Goal: Information Seeking & Learning: Learn about a topic

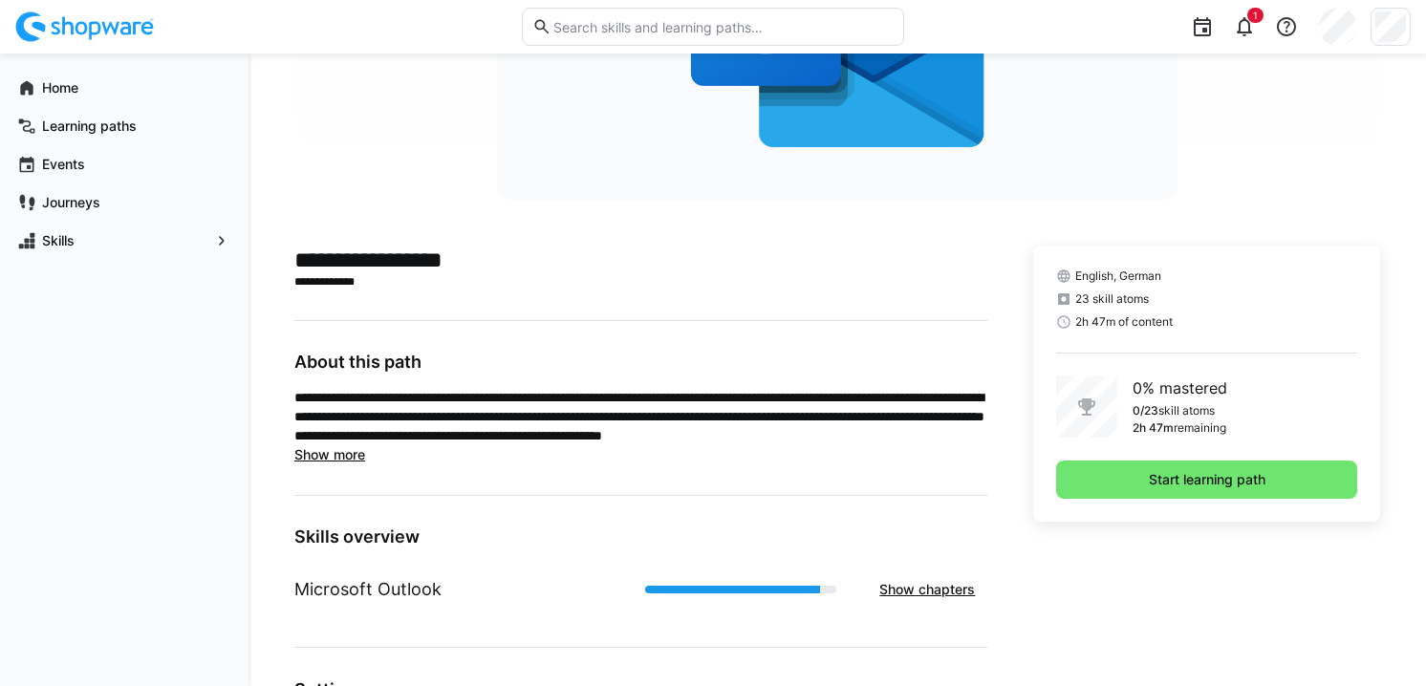
scroll to position [501, 0]
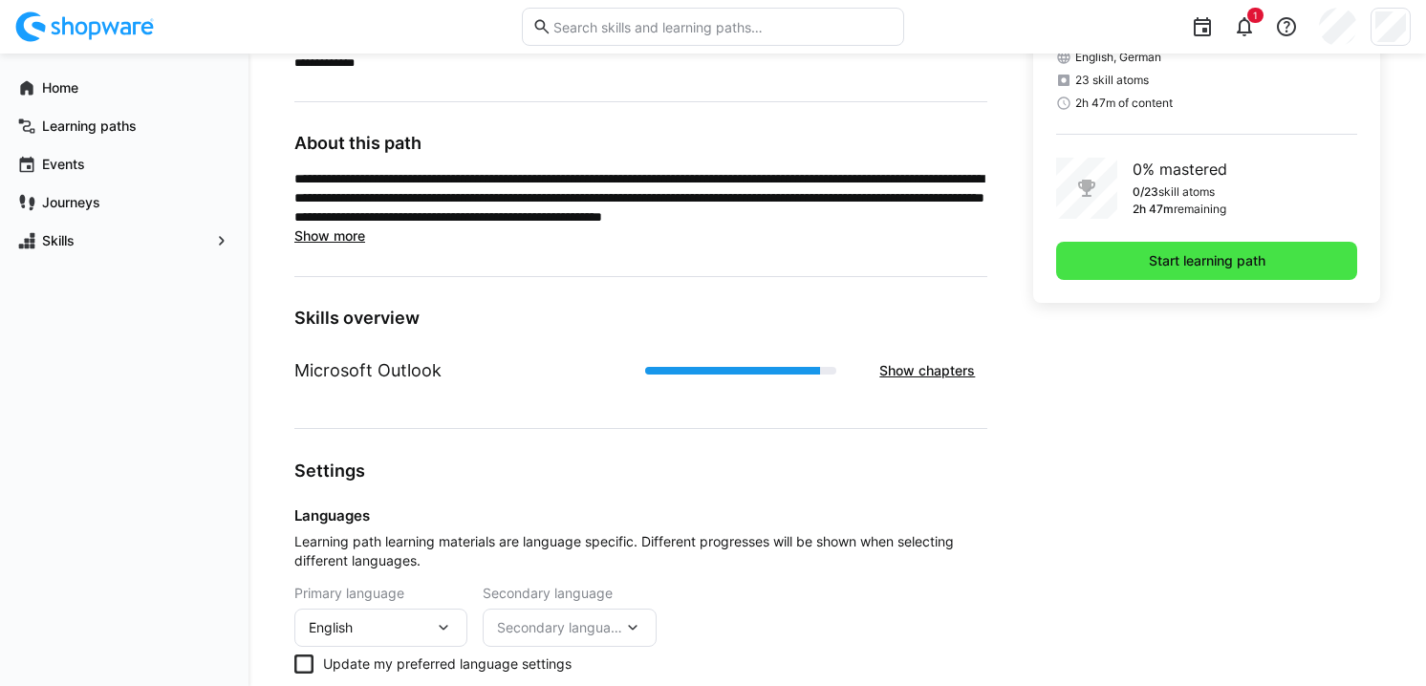
click at [1170, 275] on span "Start learning path" at bounding box center [1206, 261] width 301 height 38
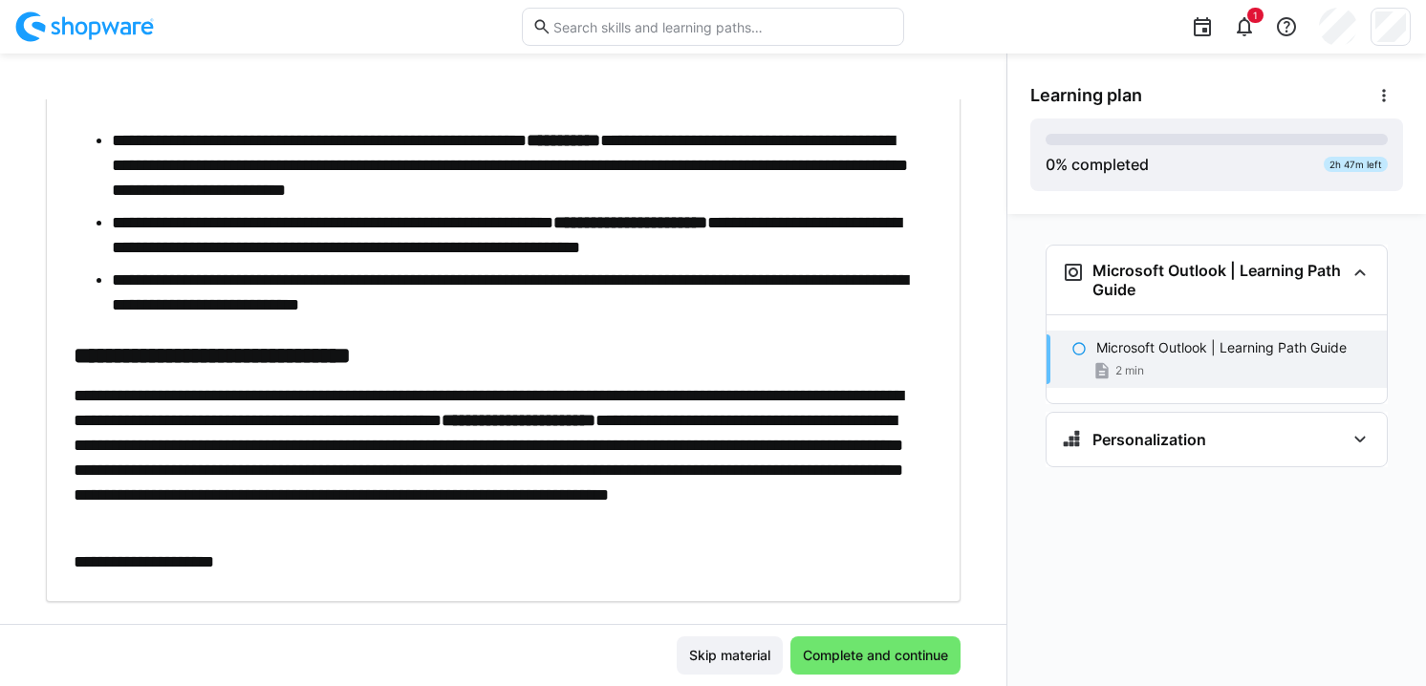
scroll to position [542, 0]
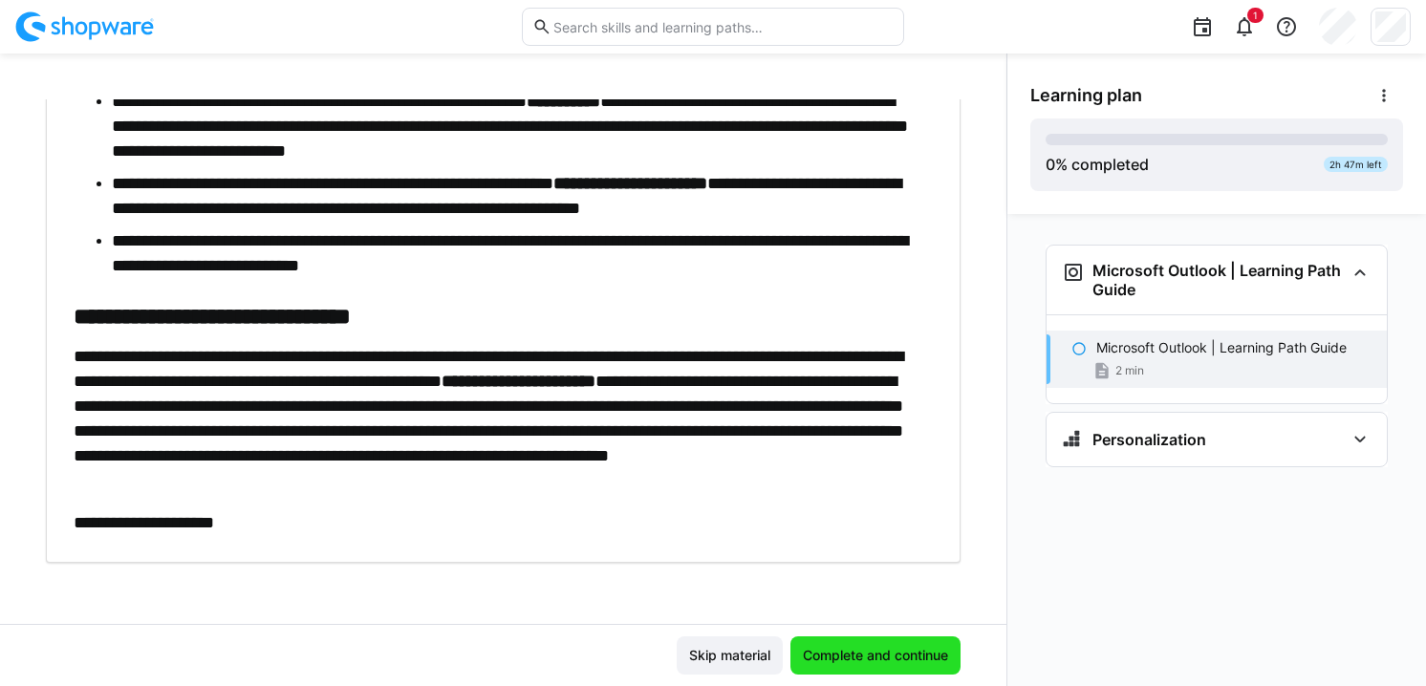
click at [895, 652] on span "Complete and continue" at bounding box center [875, 655] width 151 height 19
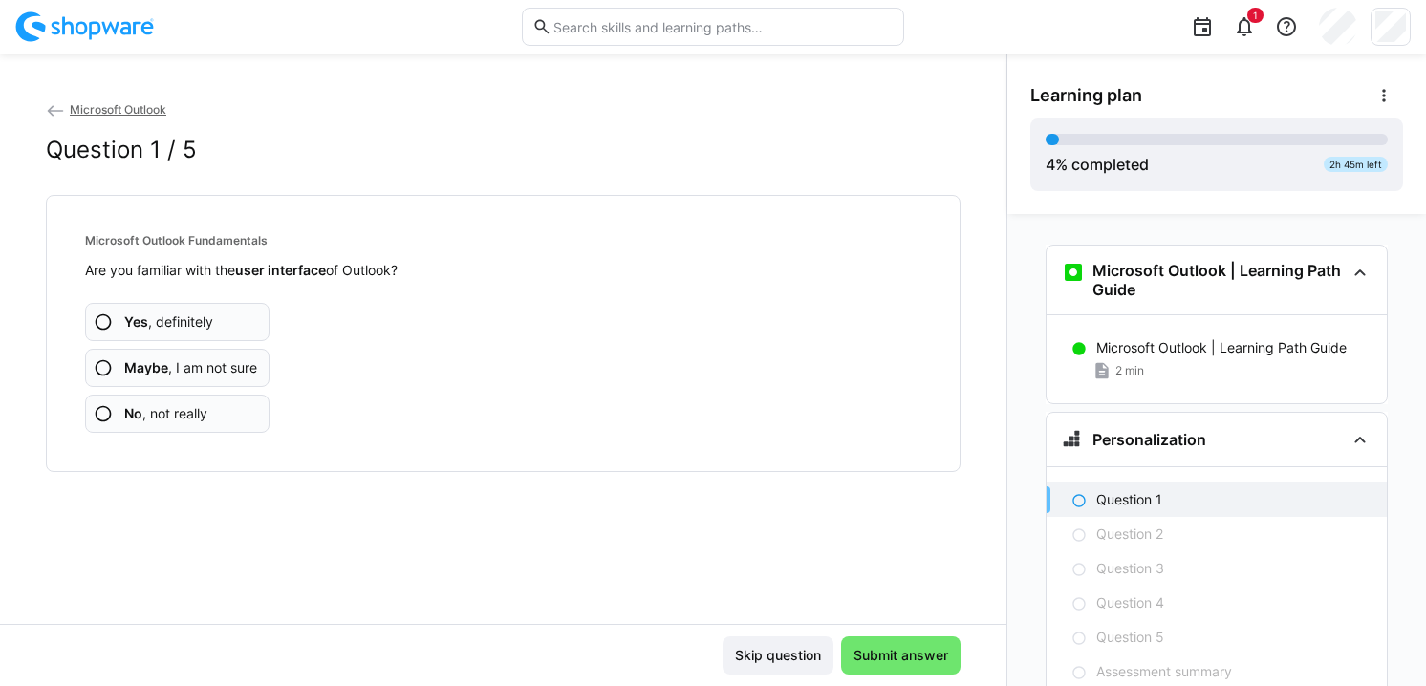
click at [197, 413] on span "No , not really" at bounding box center [165, 413] width 83 height 19
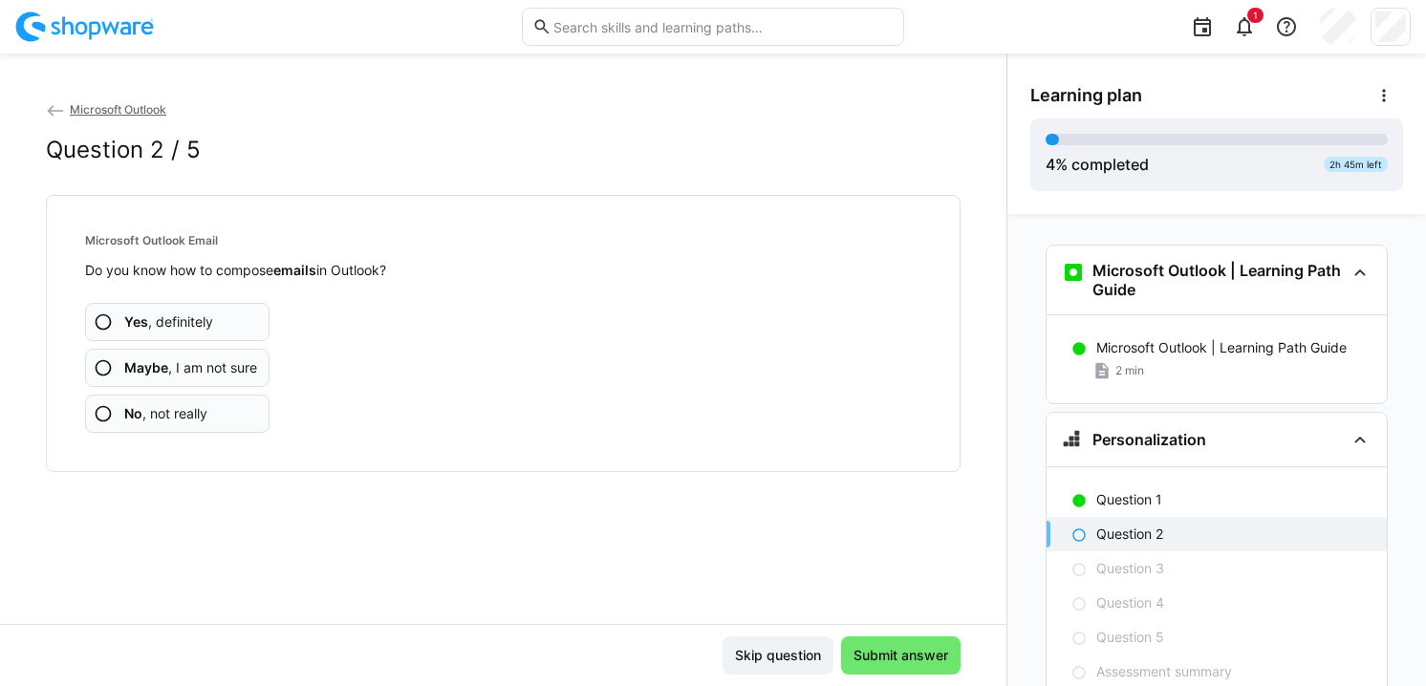
click at [219, 365] on span "Maybe , I am not sure" at bounding box center [190, 367] width 133 height 19
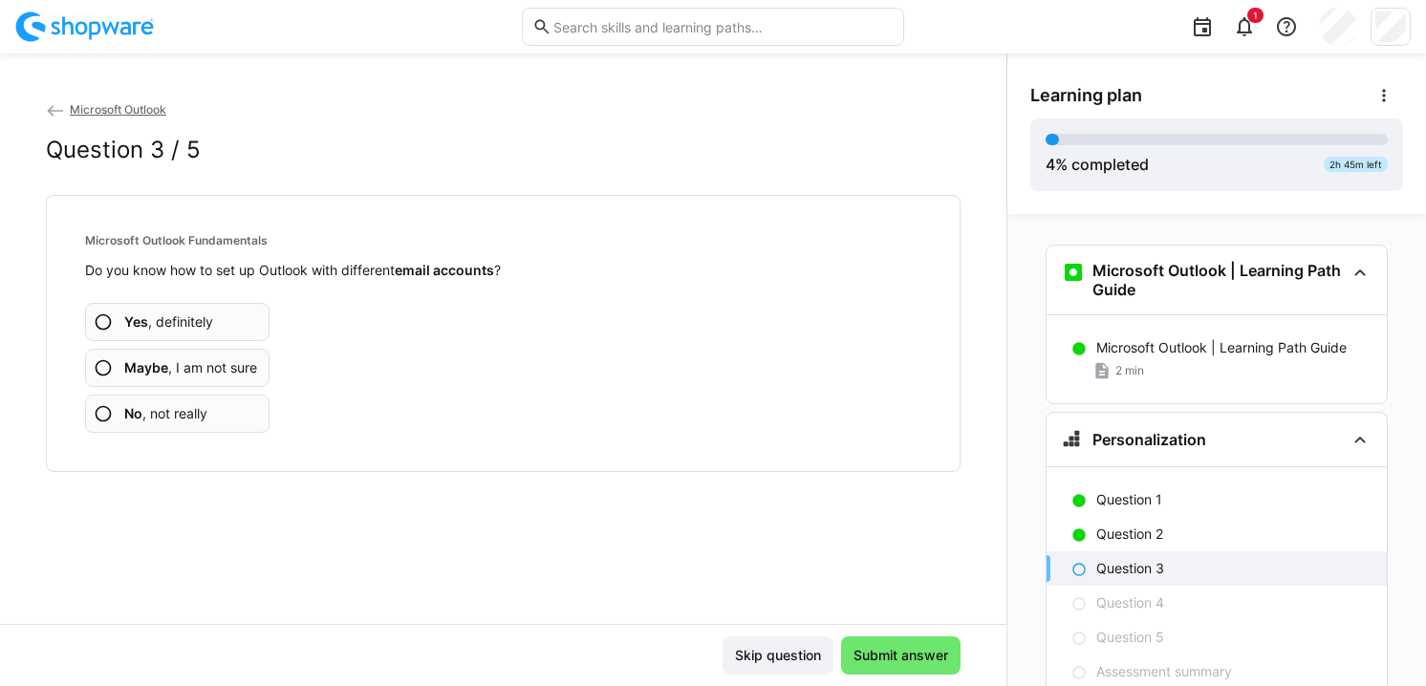
click at [201, 420] on span "No , not really" at bounding box center [165, 413] width 83 height 19
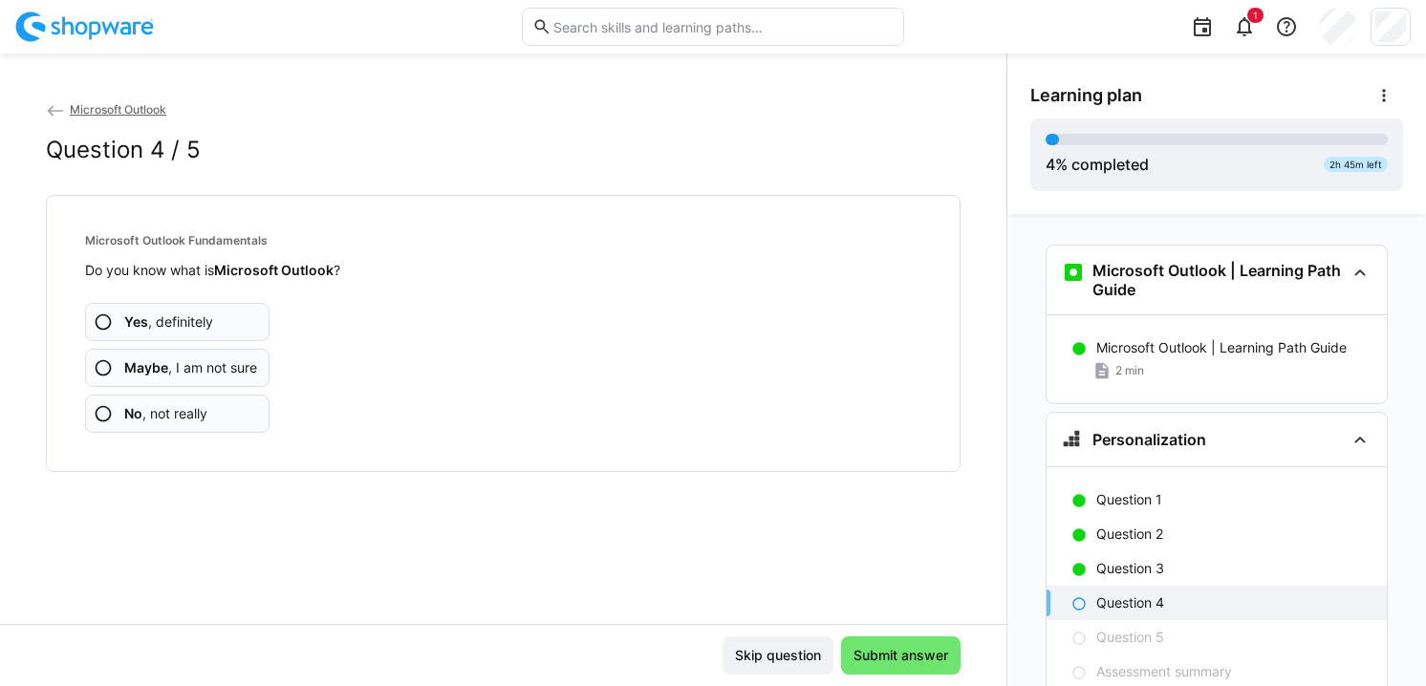
click at [209, 326] on span "Yes , definitely" at bounding box center [168, 322] width 89 height 19
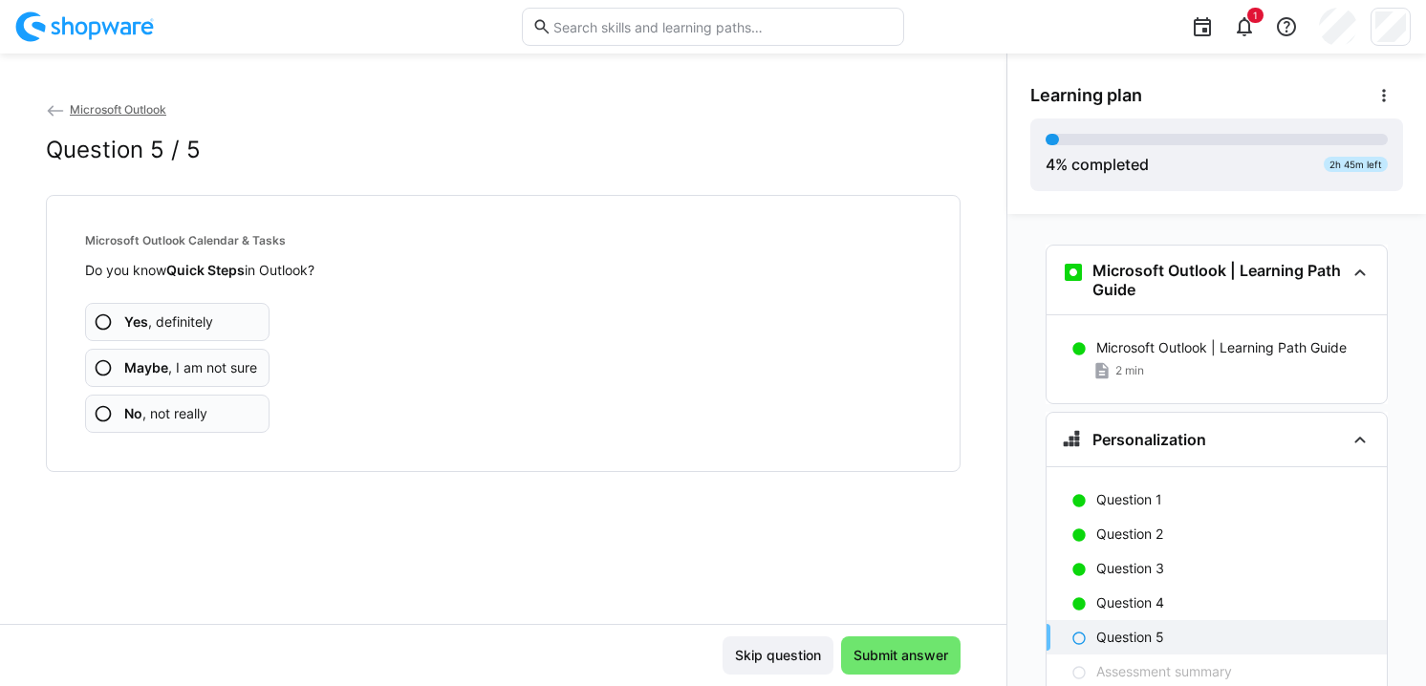
click at [221, 377] on app-assessment-question-radio "Maybe , I am not sure" at bounding box center [177, 368] width 184 height 38
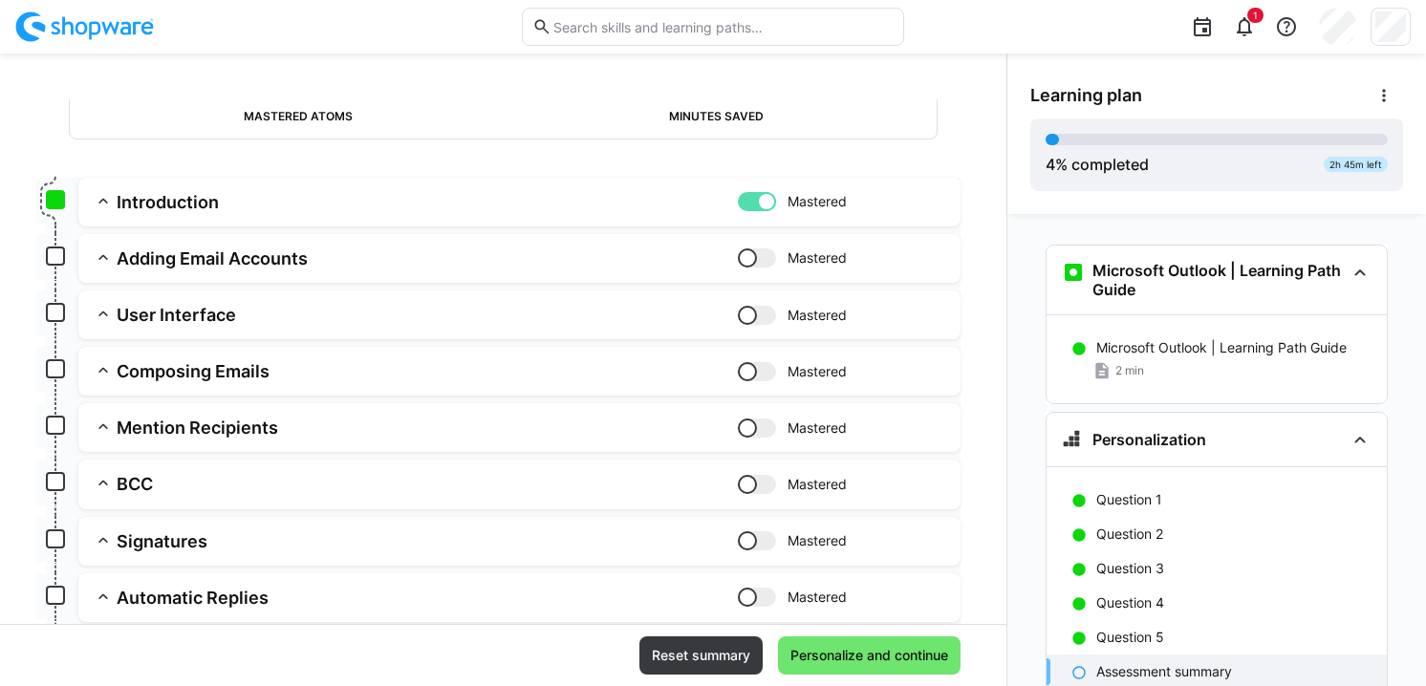
scroll to position [188, 0]
click at [744, 312] on div at bounding box center [757, 314] width 38 height 19
click at [758, 365] on div at bounding box center [757, 370] width 38 height 19
click at [756, 426] on div at bounding box center [757, 427] width 38 height 19
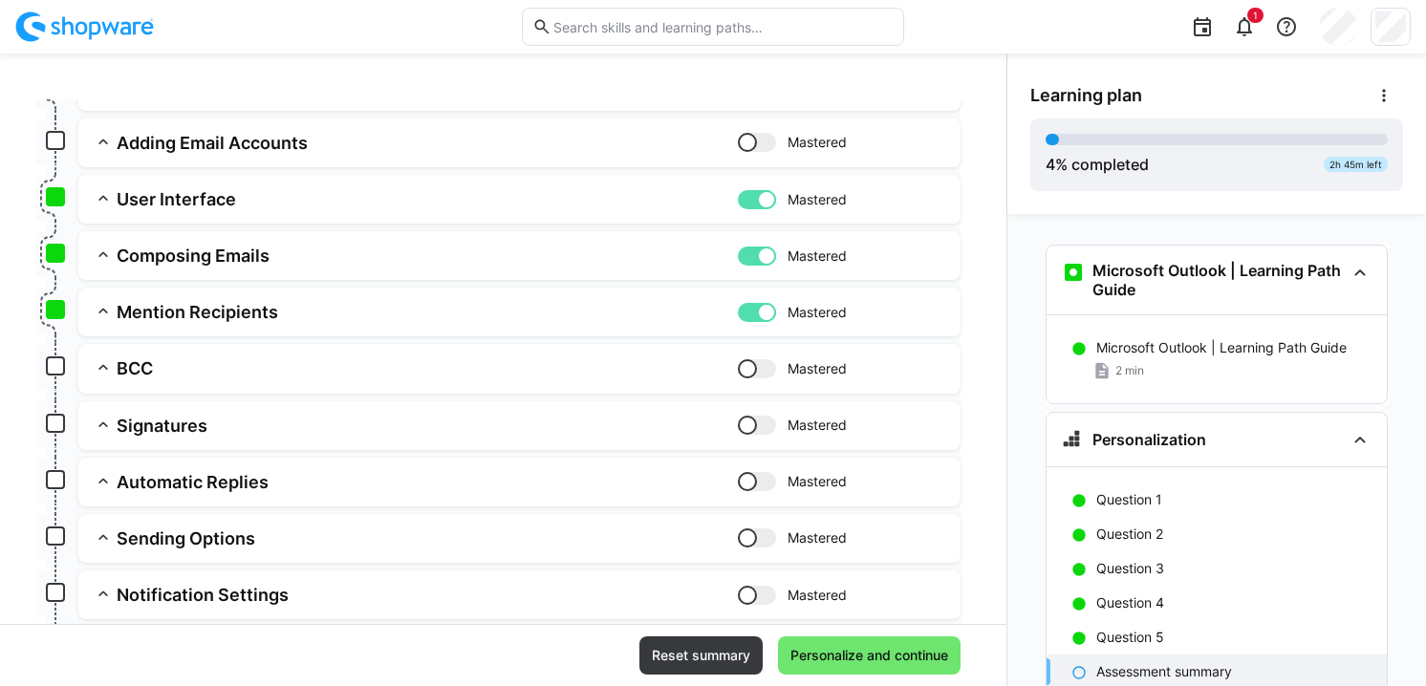
scroll to position [317, 0]
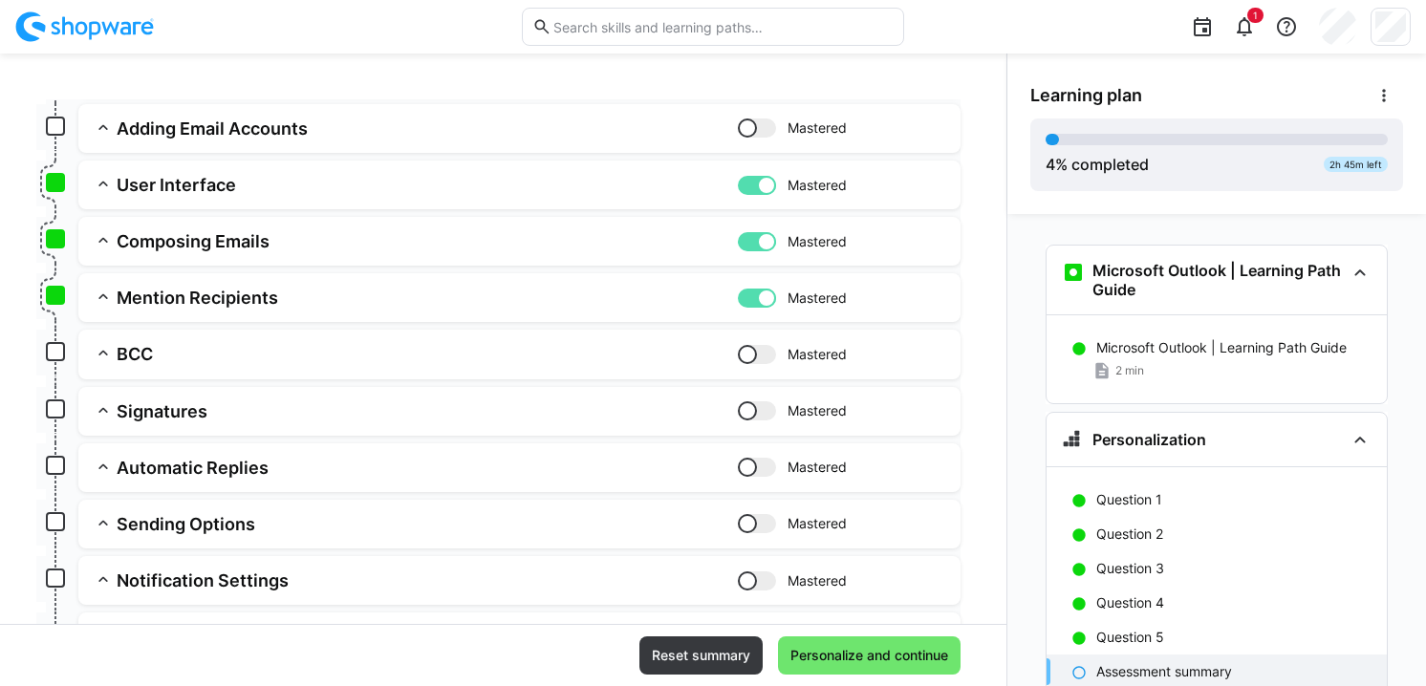
click at [757, 356] on div at bounding box center [757, 354] width 38 height 19
click at [754, 391] on app-summary-expansion "Signatures Mastered Skill: Signatures Chapter: Microsoft Outlook Email Descript…" at bounding box center [519, 411] width 882 height 49
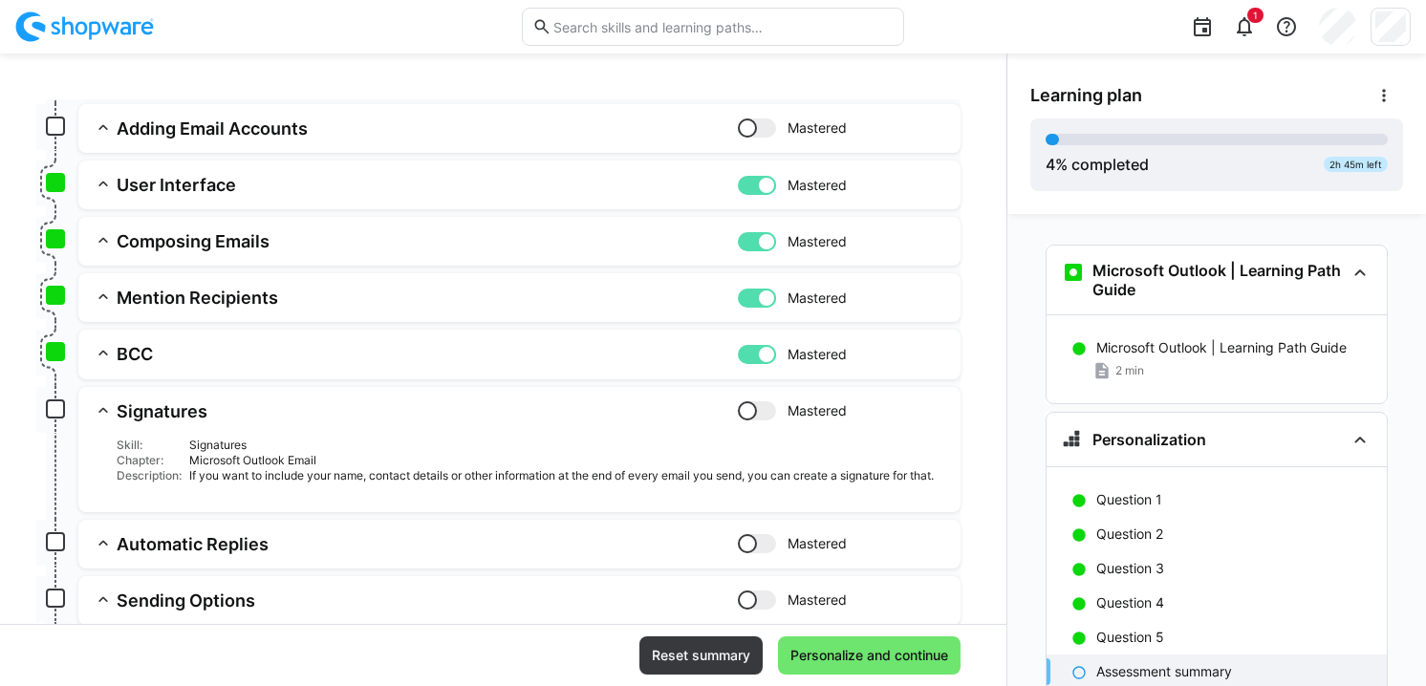
click at [753, 404] on div at bounding box center [757, 410] width 38 height 19
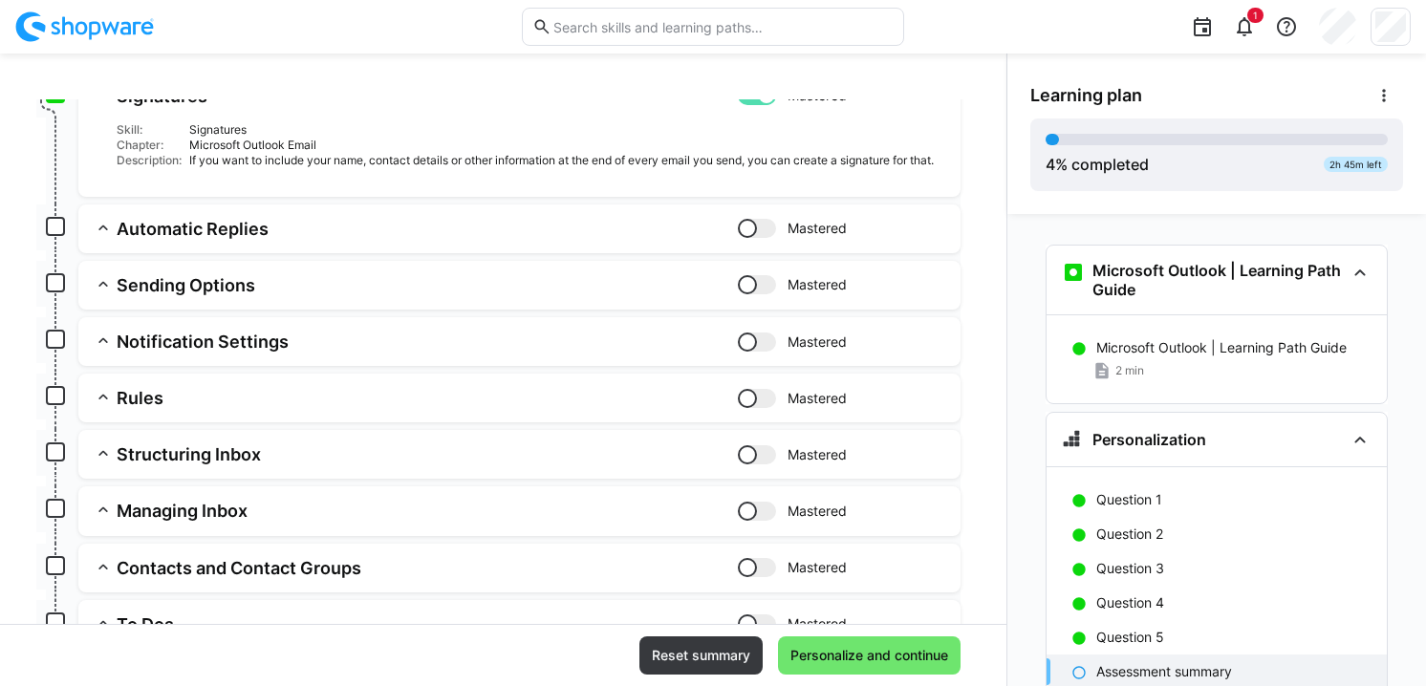
scroll to position [576, 0]
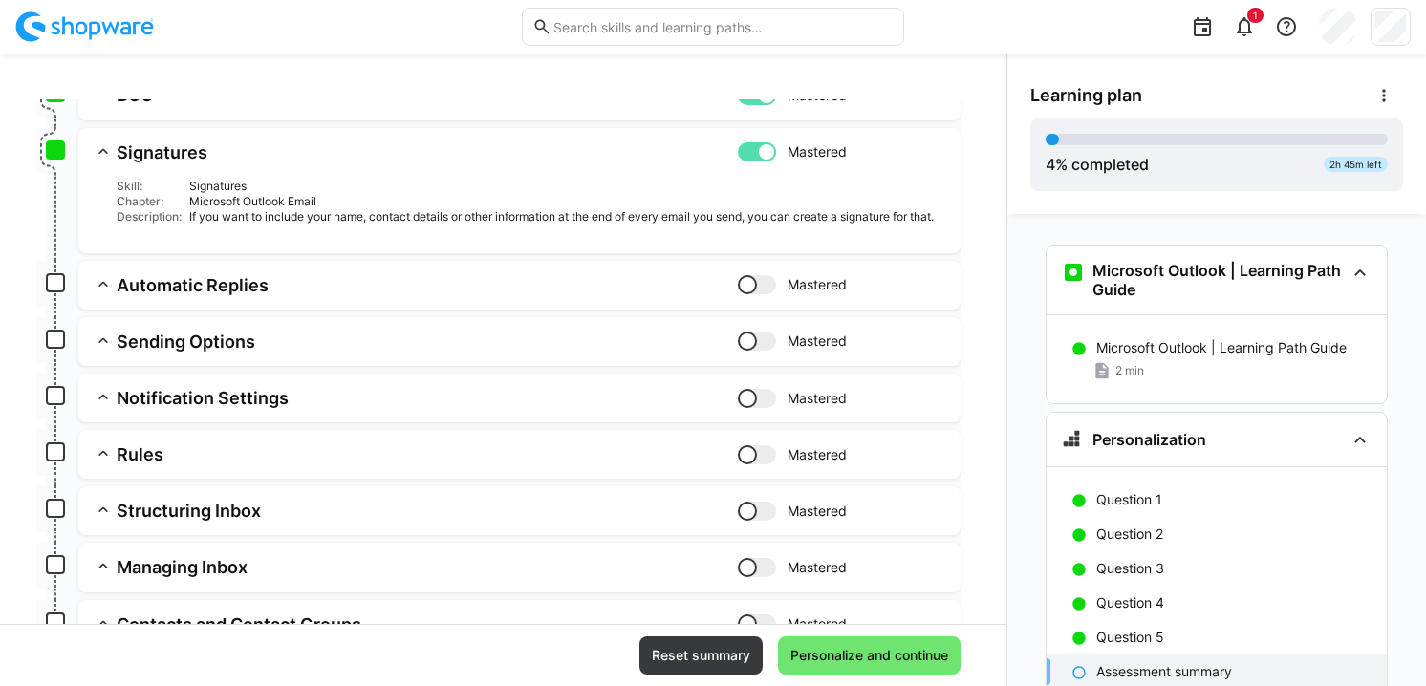
click at [746, 287] on div at bounding box center [757, 284] width 38 height 19
click at [748, 344] on div at bounding box center [757, 341] width 38 height 19
click at [749, 393] on div at bounding box center [757, 398] width 38 height 19
click at [750, 454] on div at bounding box center [757, 454] width 38 height 19
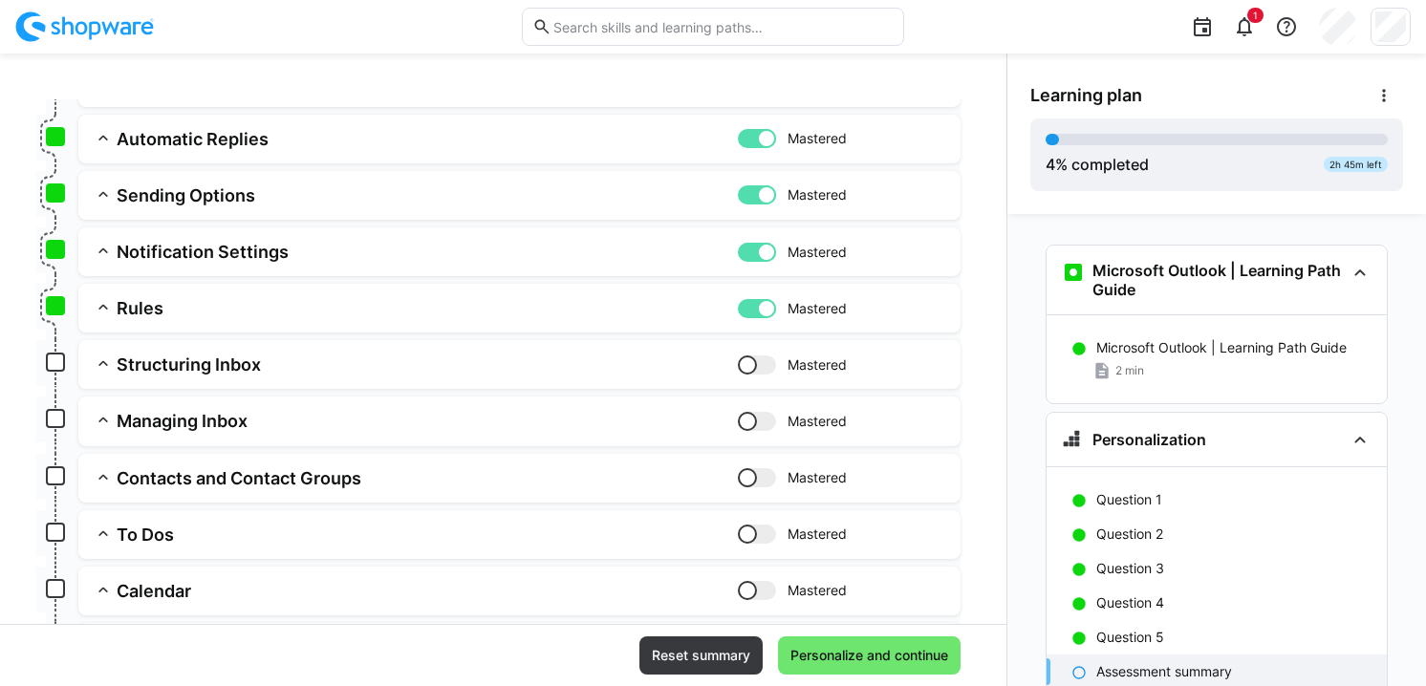
scroll to position [726, 0]
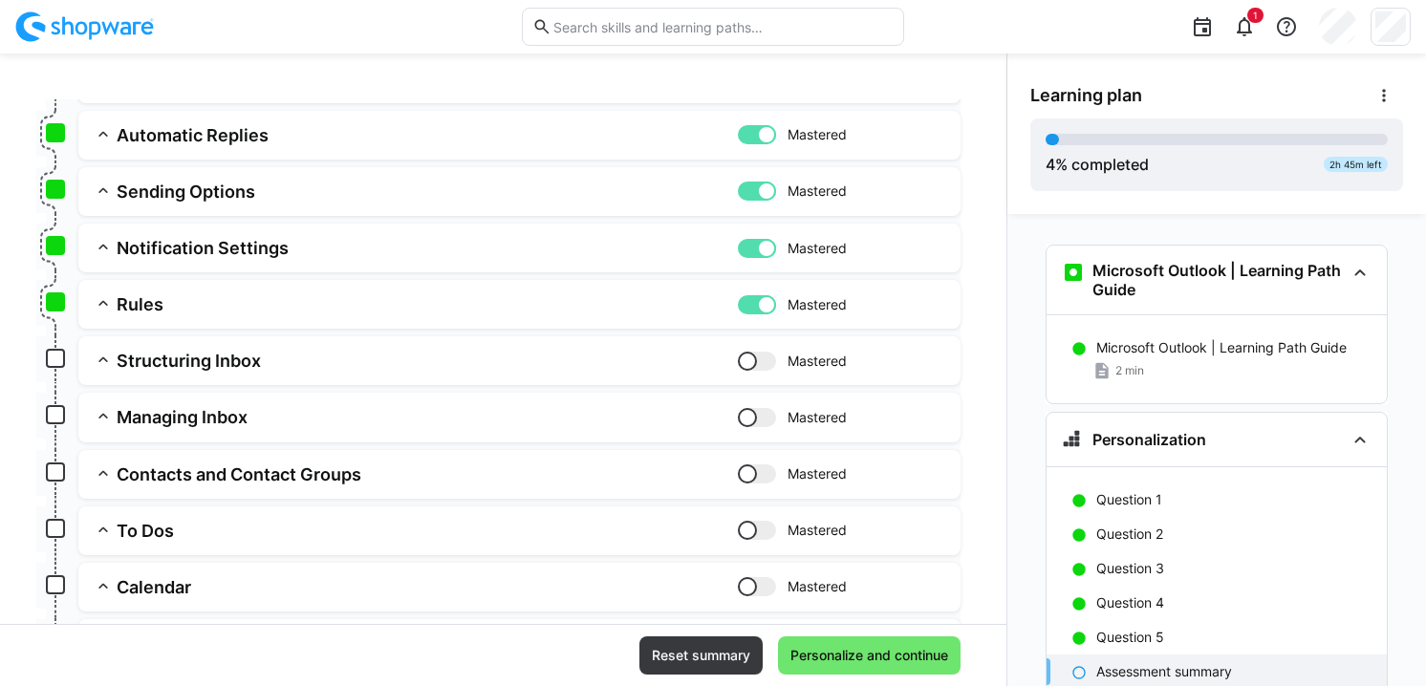
click at [752, 367] on div at bounding box center [757, 361] width 38 height 19
click at [750, 427] on app-assessment-toggle "Mastered" at bounding box center [841, 417] width 207 height 22
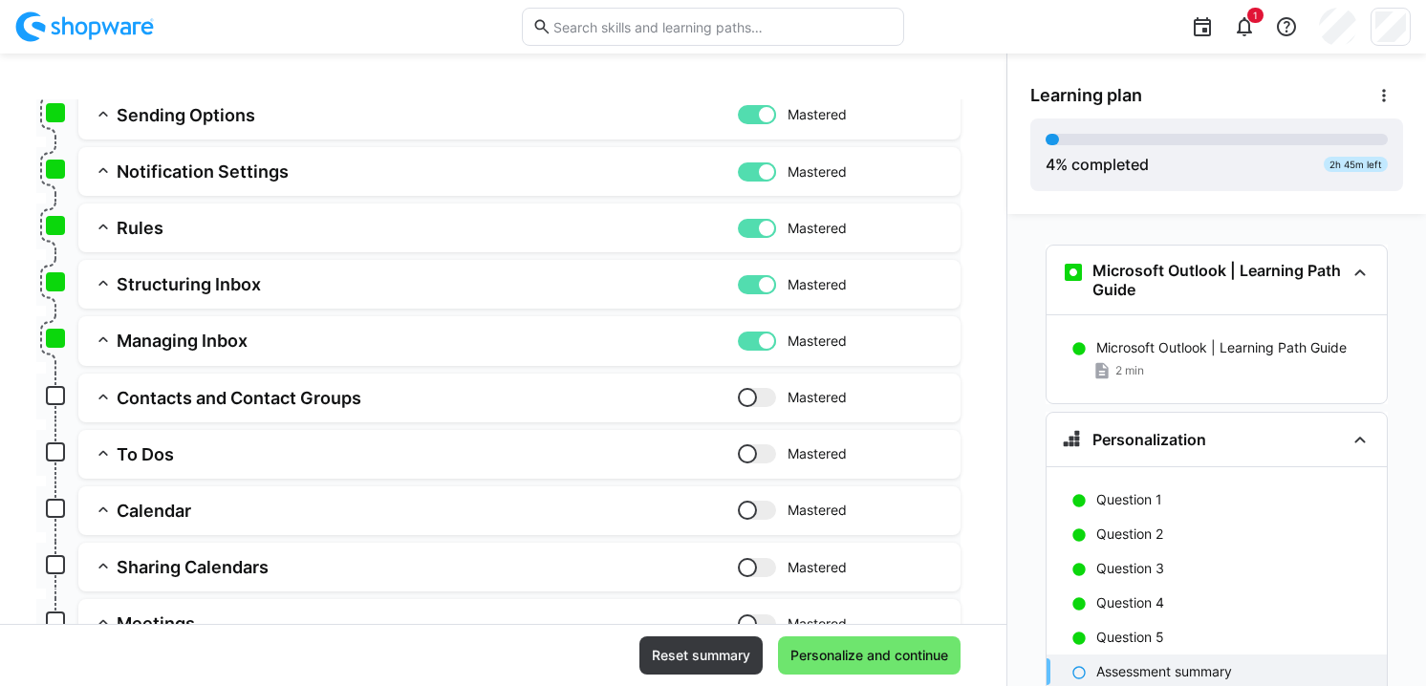
scroll to position [812, 0]
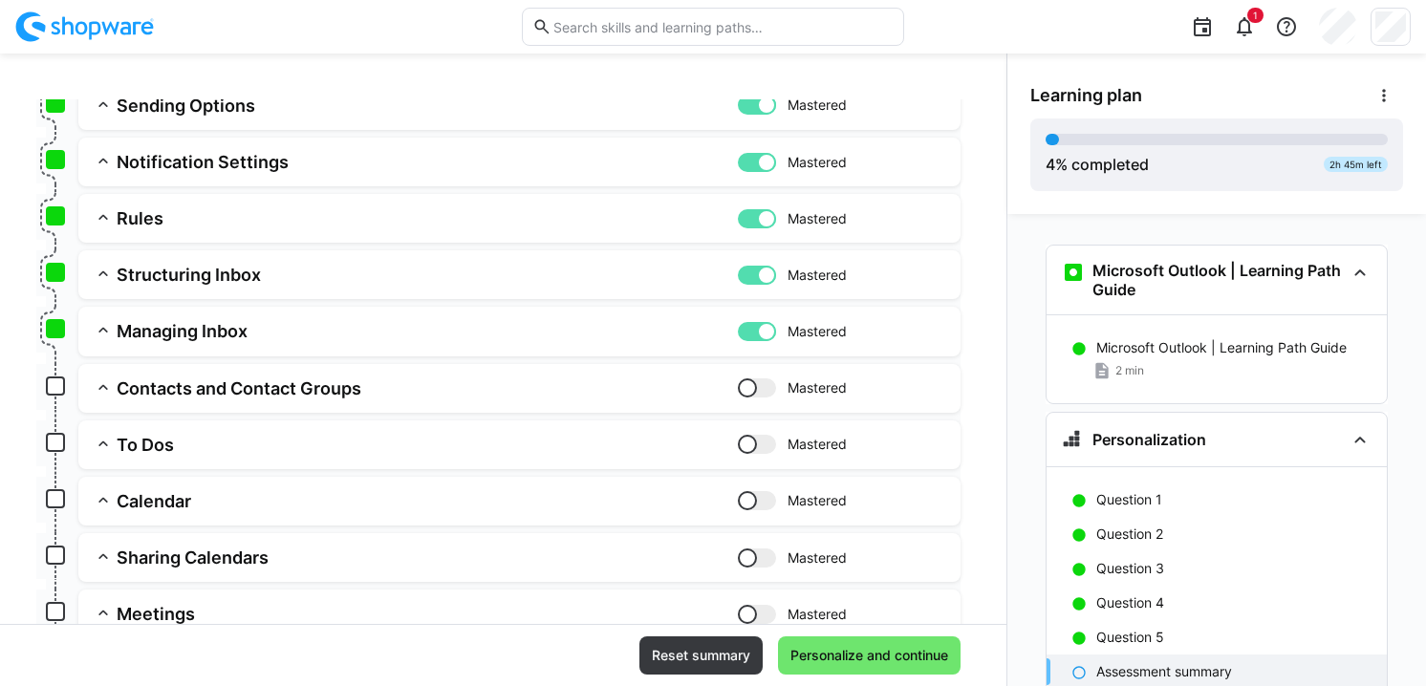
click at [750, 393] on div at bounding box center [757, 387] width 38 height 19
click at [749, 435] on div at bounding box center [757, 444] width 38 height 19
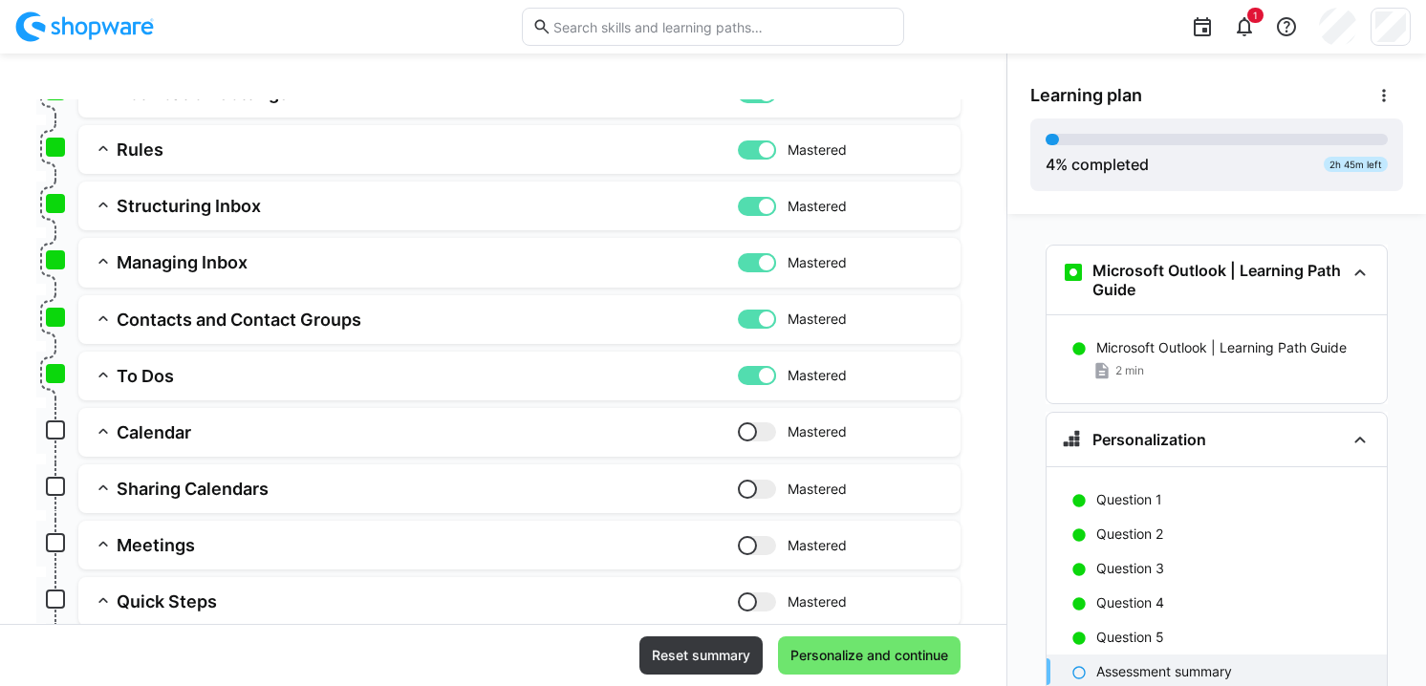
scroll to position [927, 0]
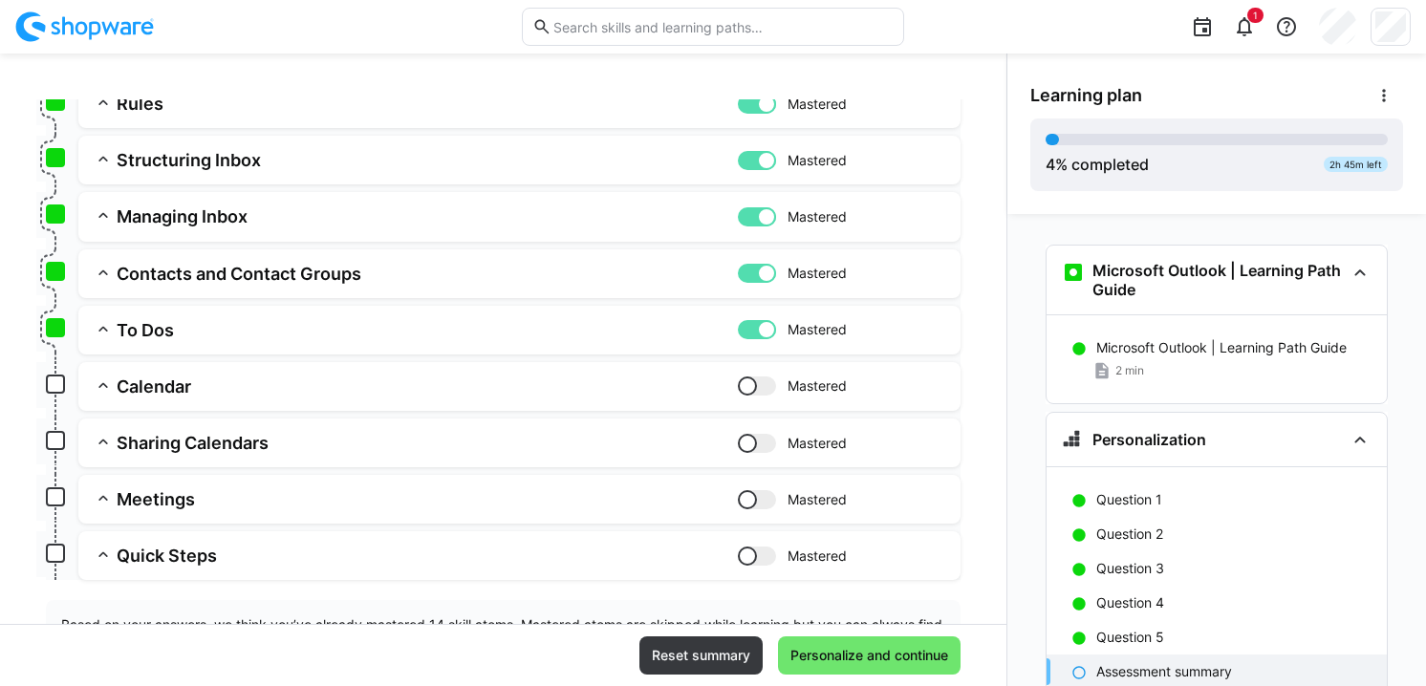
click at [748, 388] on div at bounding box center [757, 386] width 38 height 19
click at [746, 436] on div at bounding box center [757, 443] width 38 height 19
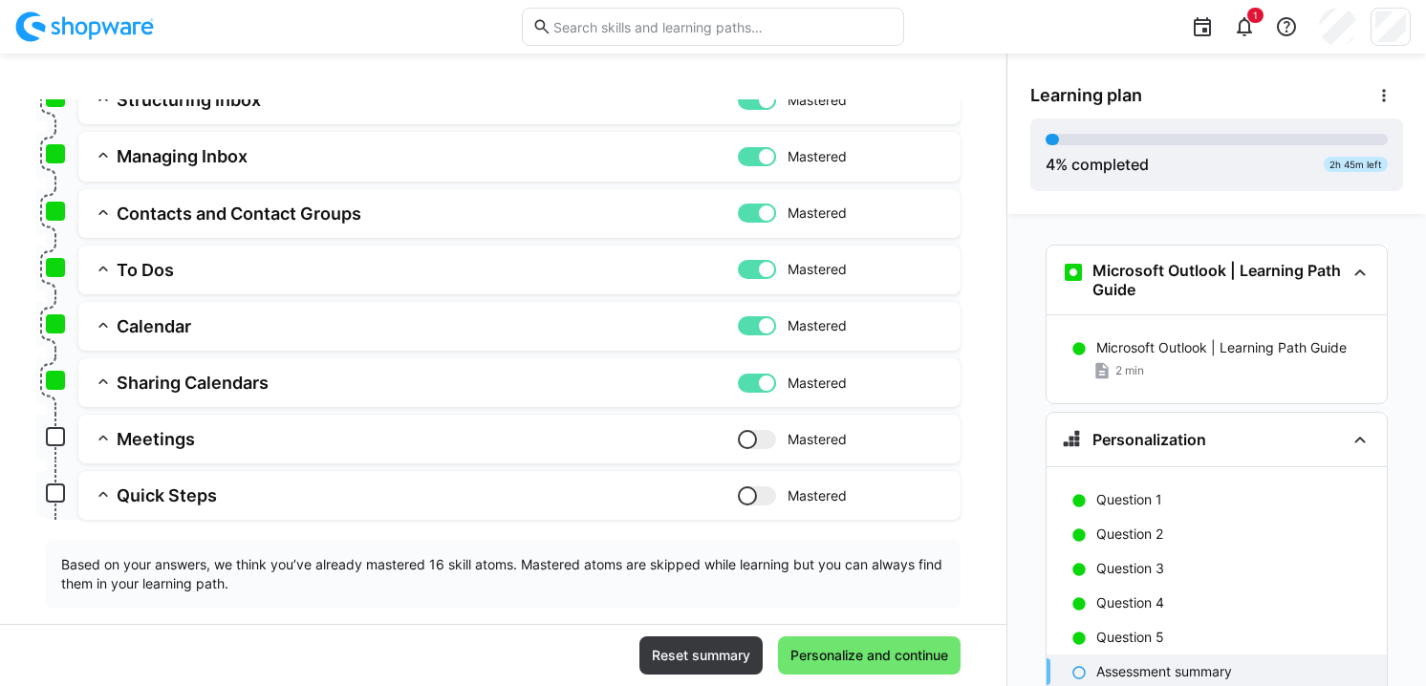
scroll to position [999, 0]
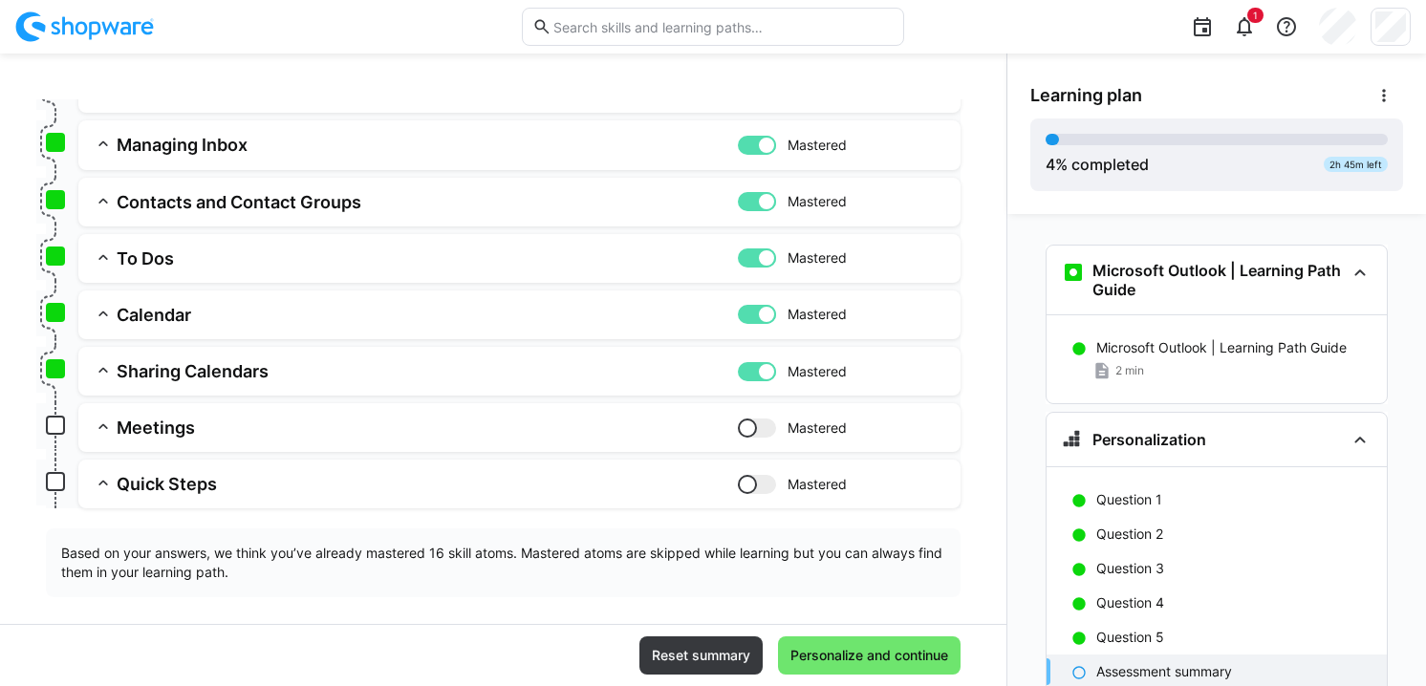
click at [749, 420] on div at bounding box center [757, 428] width 38 height 19
click at [745, 484] on div at bounding box center [757, 484] width 38 height 19
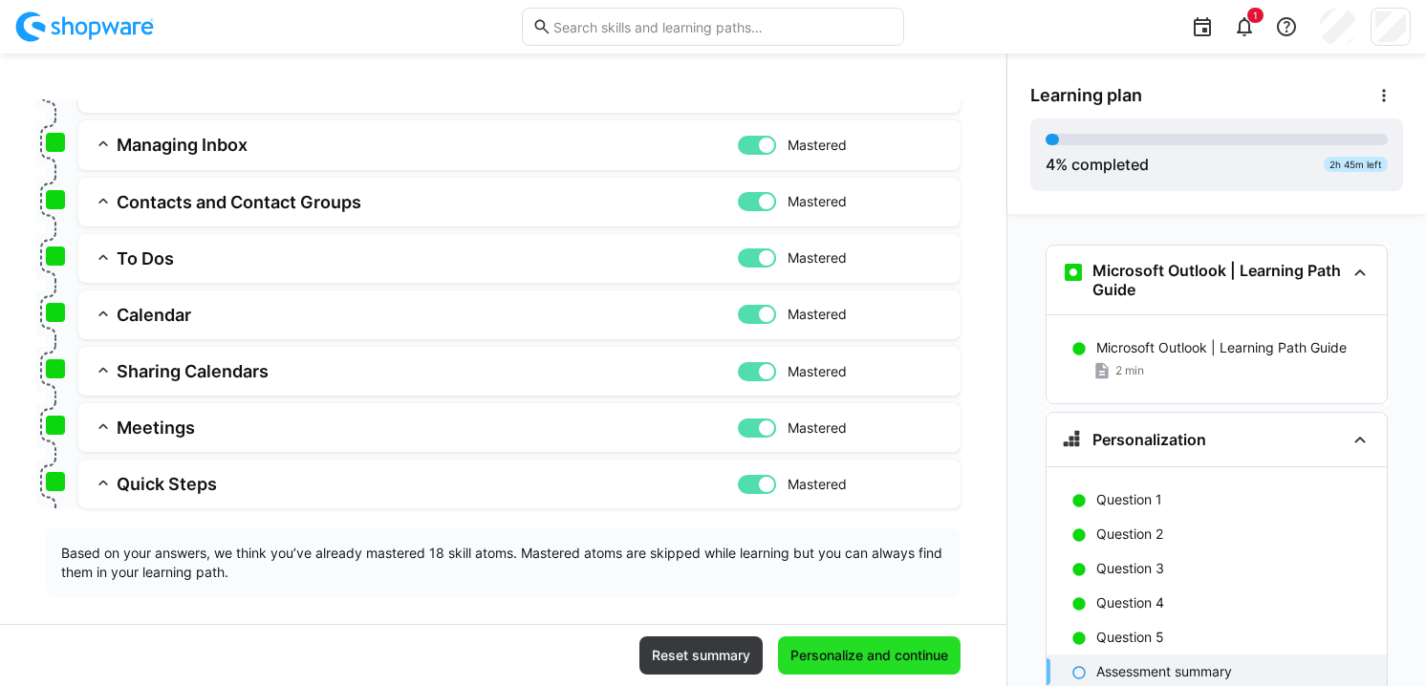
click at [855, 653] on span "Personalize and continue" at bounding box center [868, 655] width 163 height 19
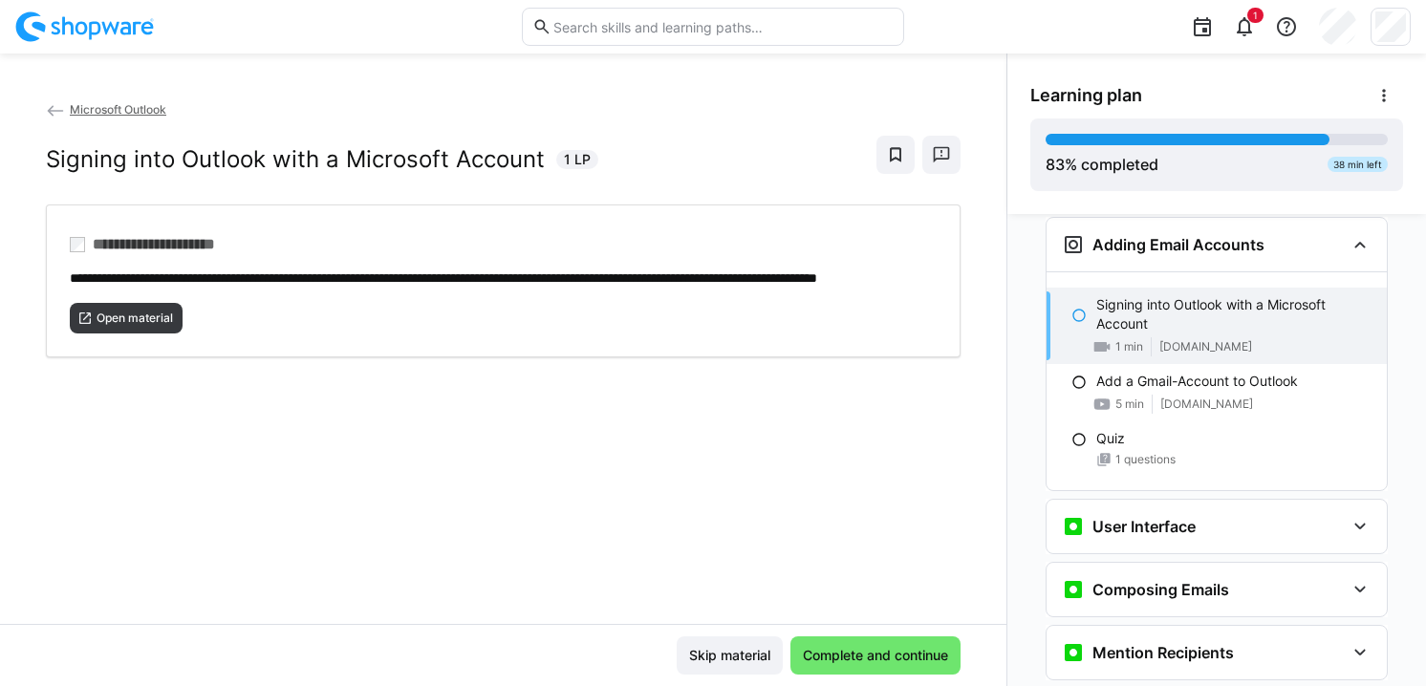
scroll to position [324, 0]
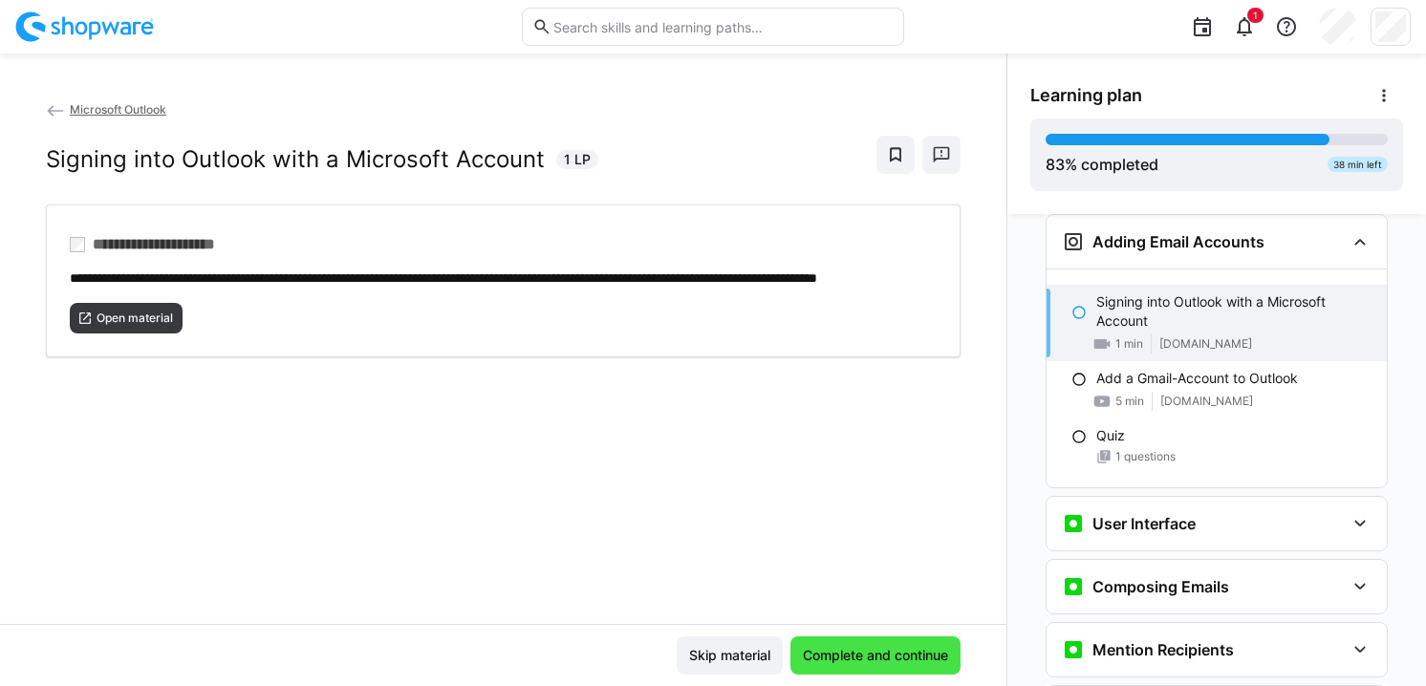
click at [903, 659] on span "Complete and continue" at bounding box center [875, 655] width 151 height 19
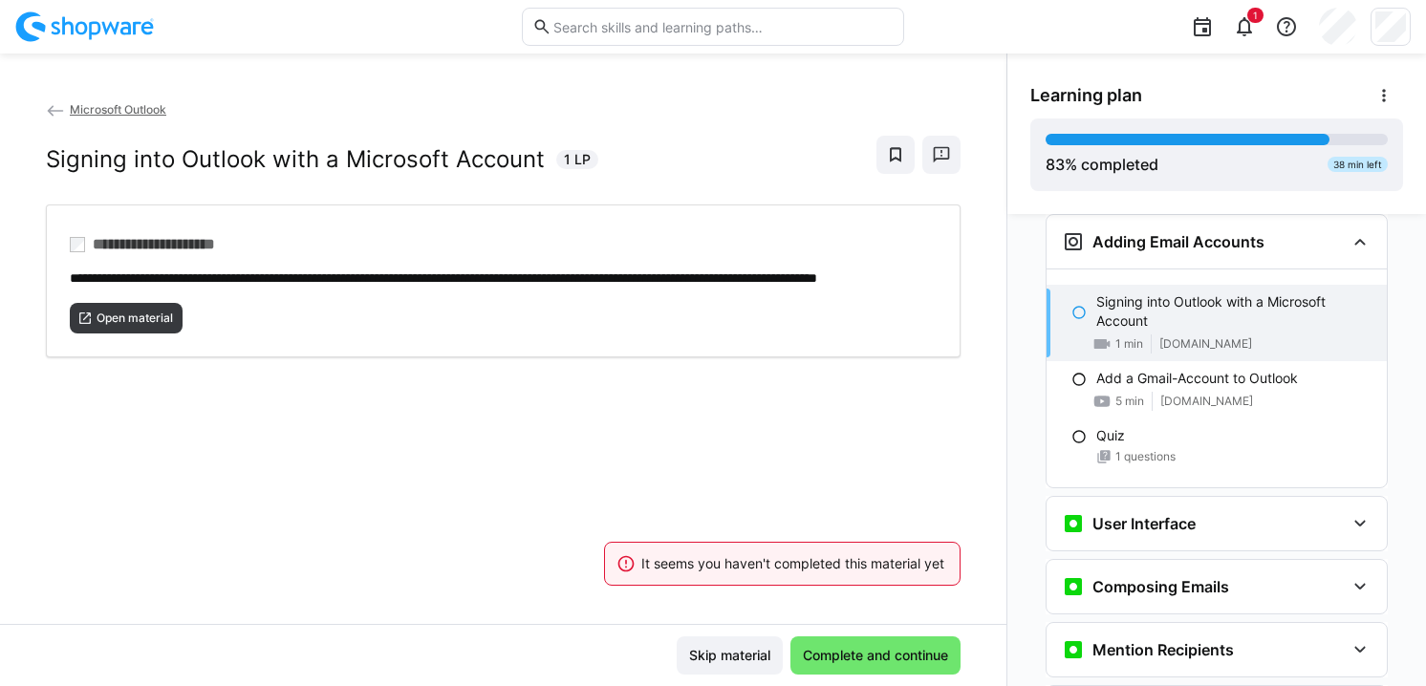
click at [737, 612] on div "**********" at bounding box center [503, 361] width 1006 height 525
click at [963, 400] on div "**********" at bounding box center [503, 361] width 1006 height 525
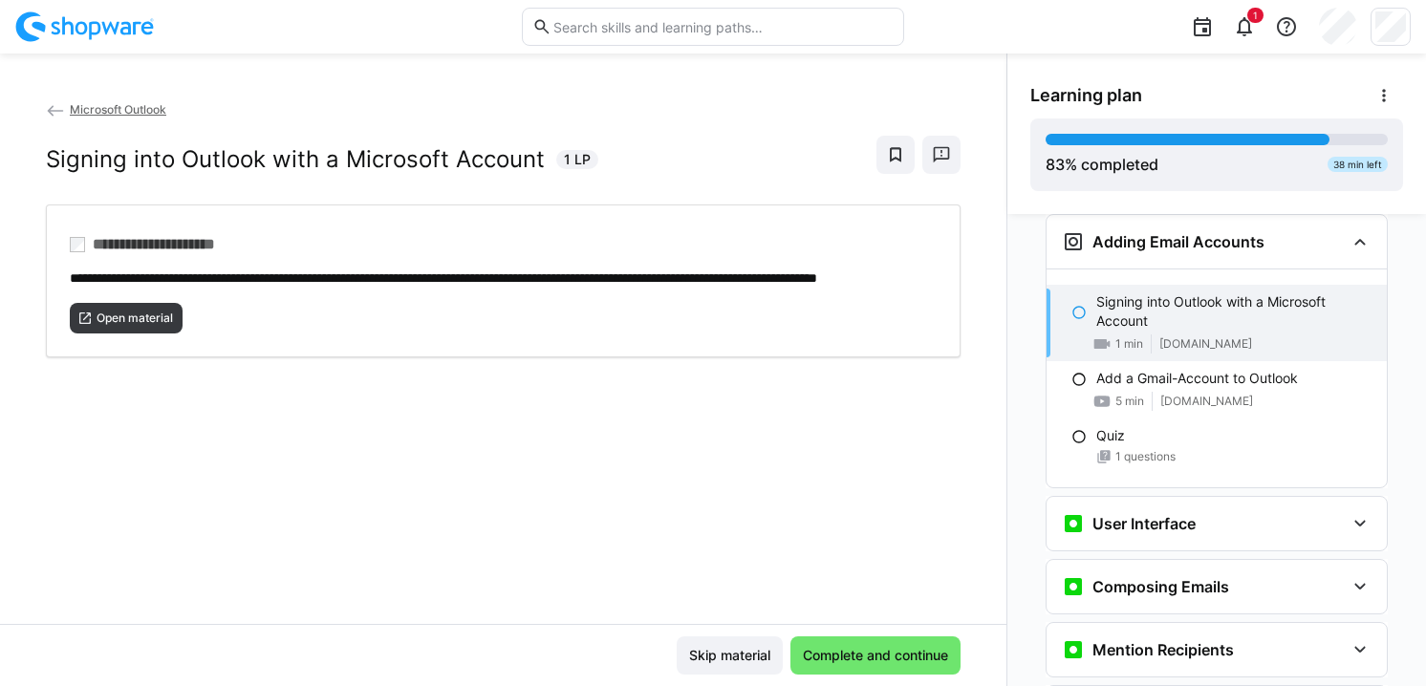
click at [82, 101] on app-back-navigation "Microsoft Outlook" at bounding box center [503, 109] width 915 height 21
click at [94, 109] on span "Microsoft Outlook" at bounding box center [118, 109] width 97 height 14
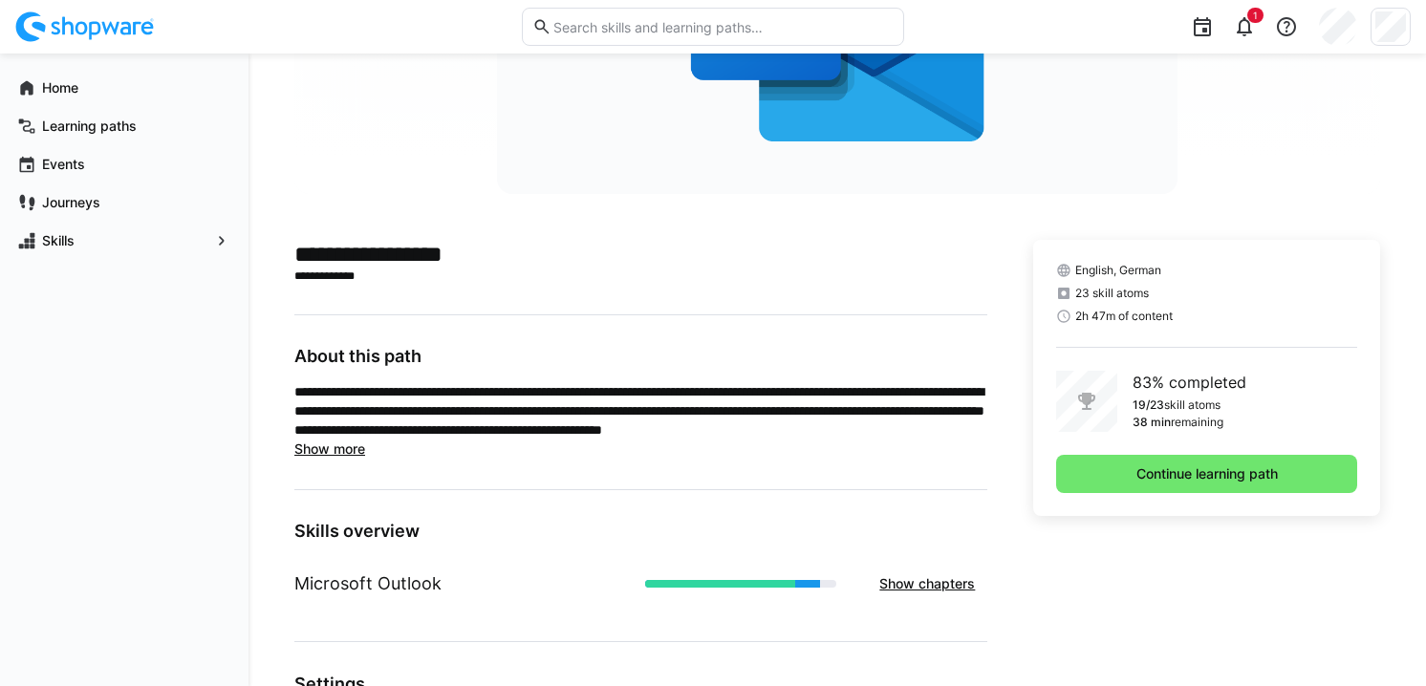
scroll to position [334, 0]
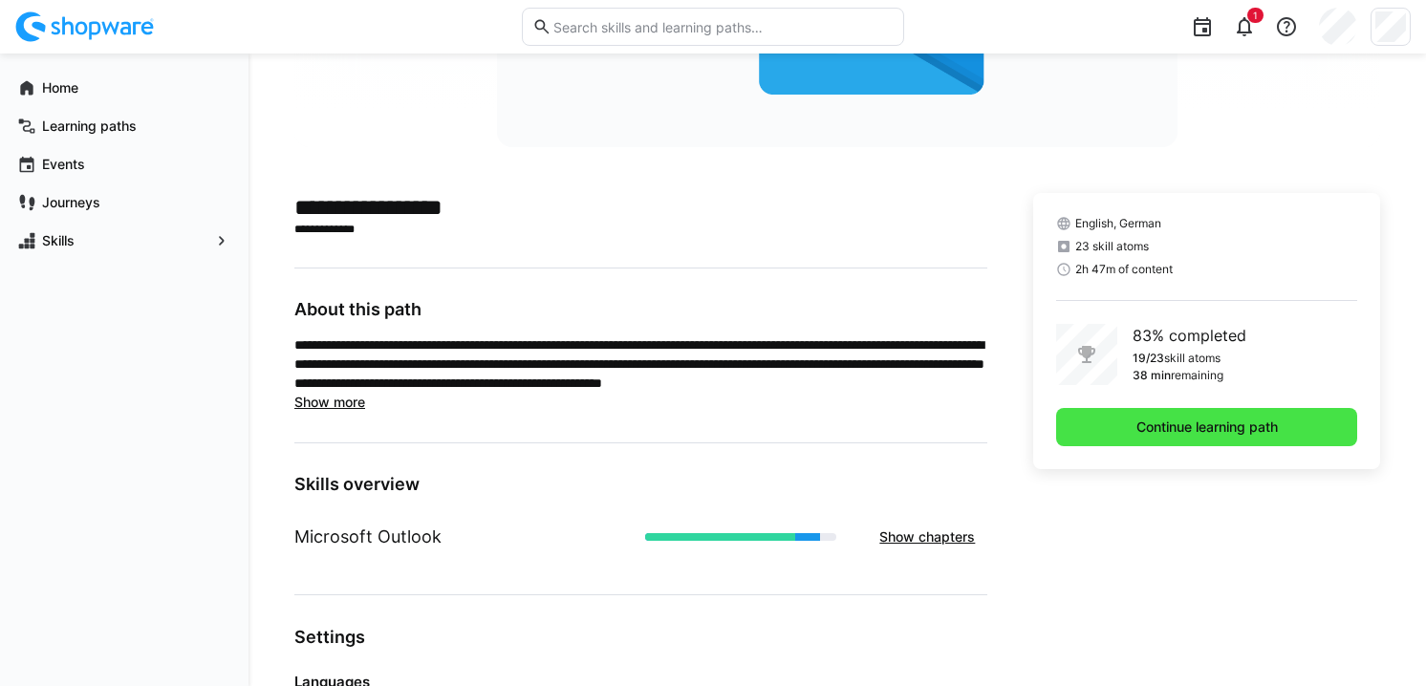
click at [1108, 422] on span "Continue learning path" at bounding box center [1206, 427] width 301 height 38
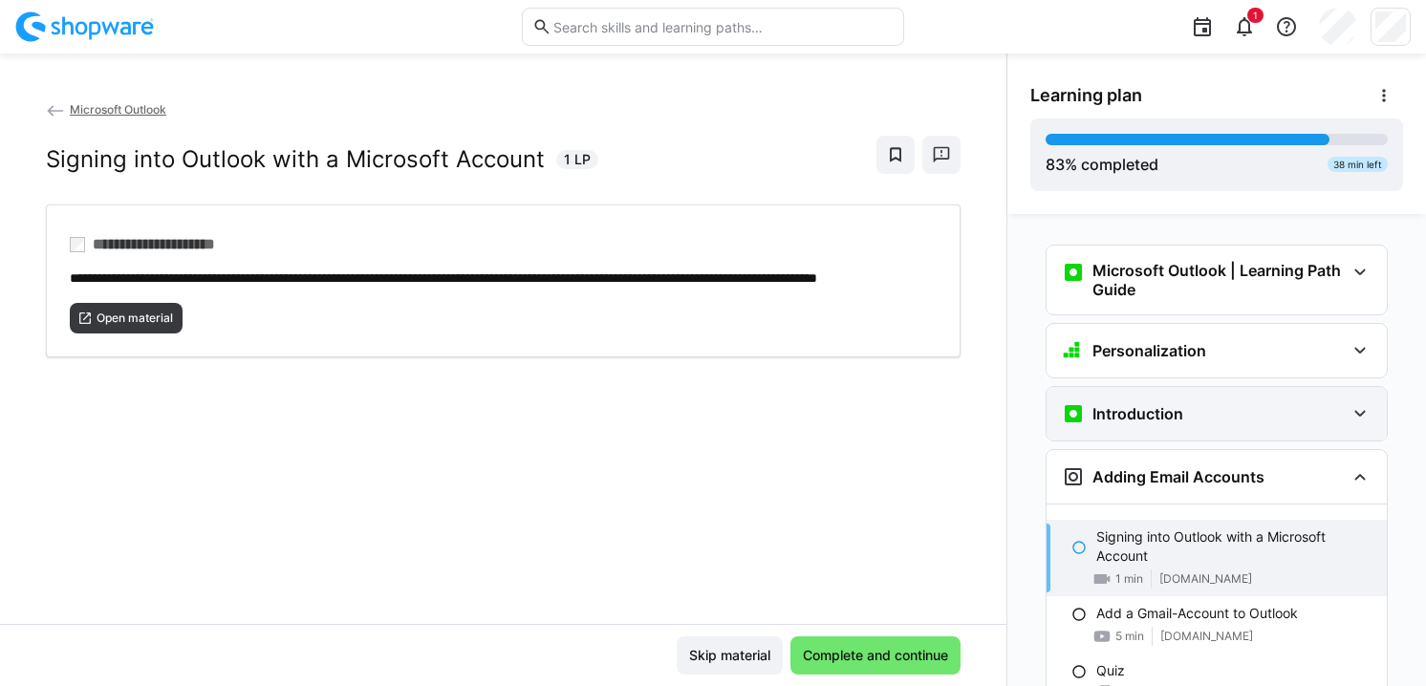
click at [1164, 425] on div "Introduction" at bounding box center [1216, 414] width 340 height 54
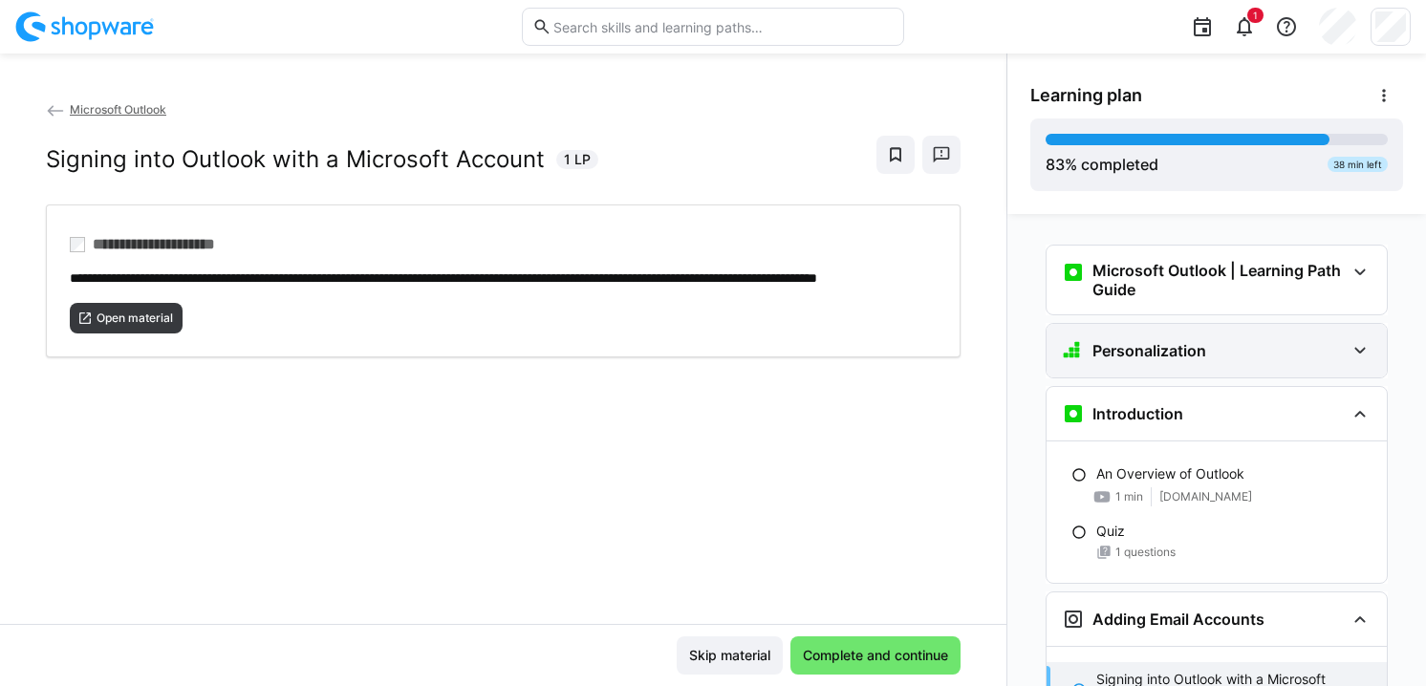
click at [1179, 357] on h3 "Personalization" at bounding box center [1149, 350] width 114 height 19
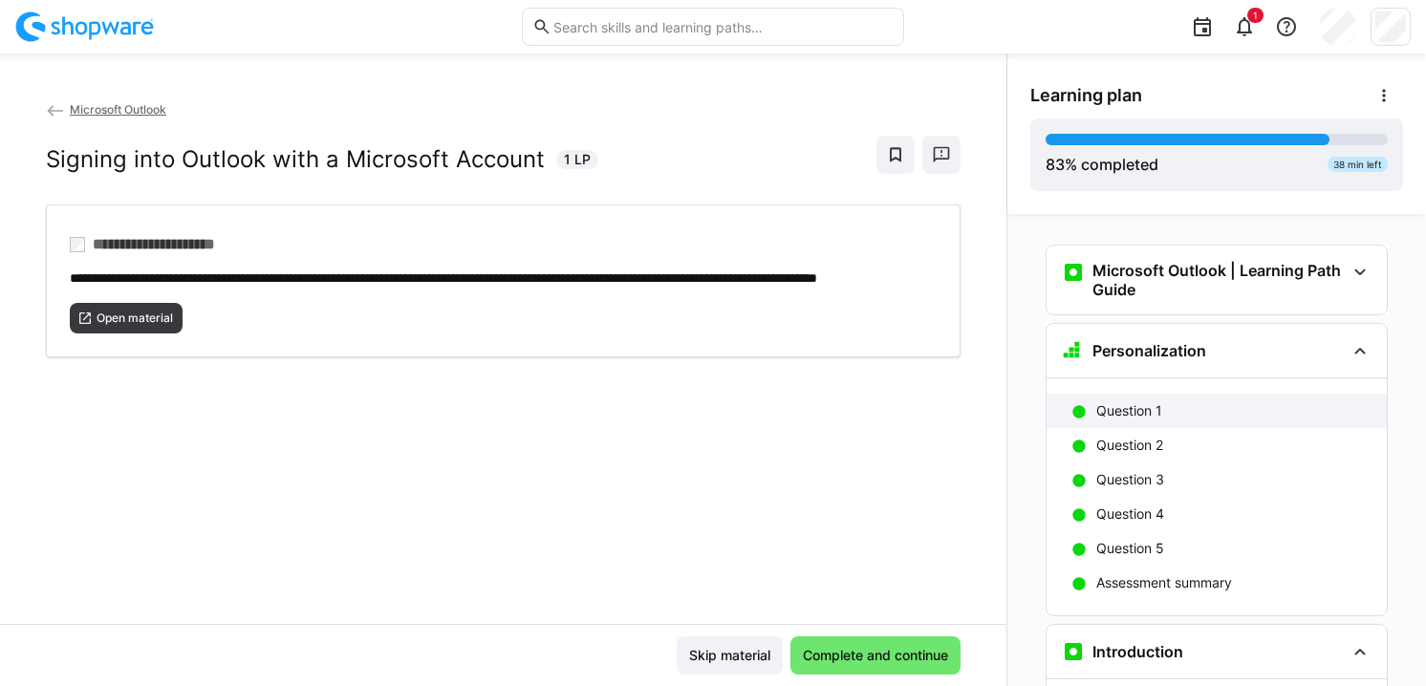
click at [1154, 401] on div "Question 1" at bounding box center [1233, 410] width 275 height 19
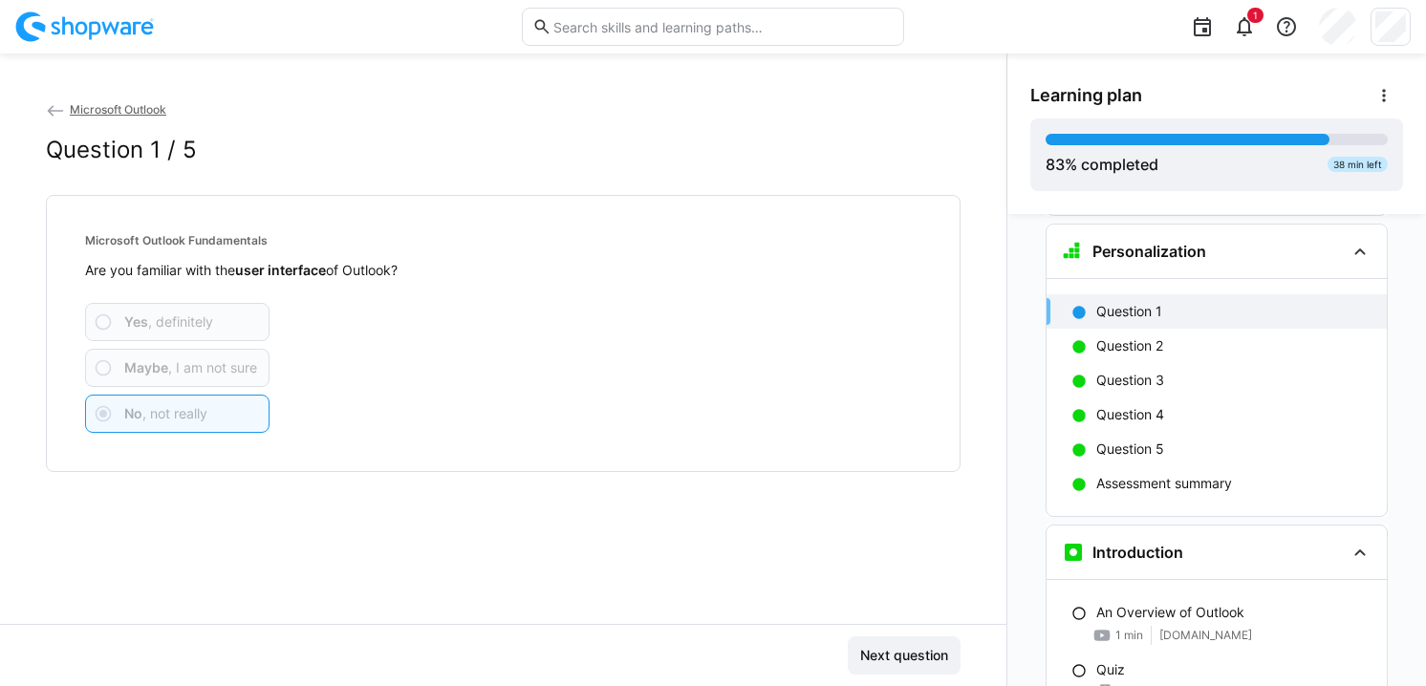
scroll to position [109, 0]
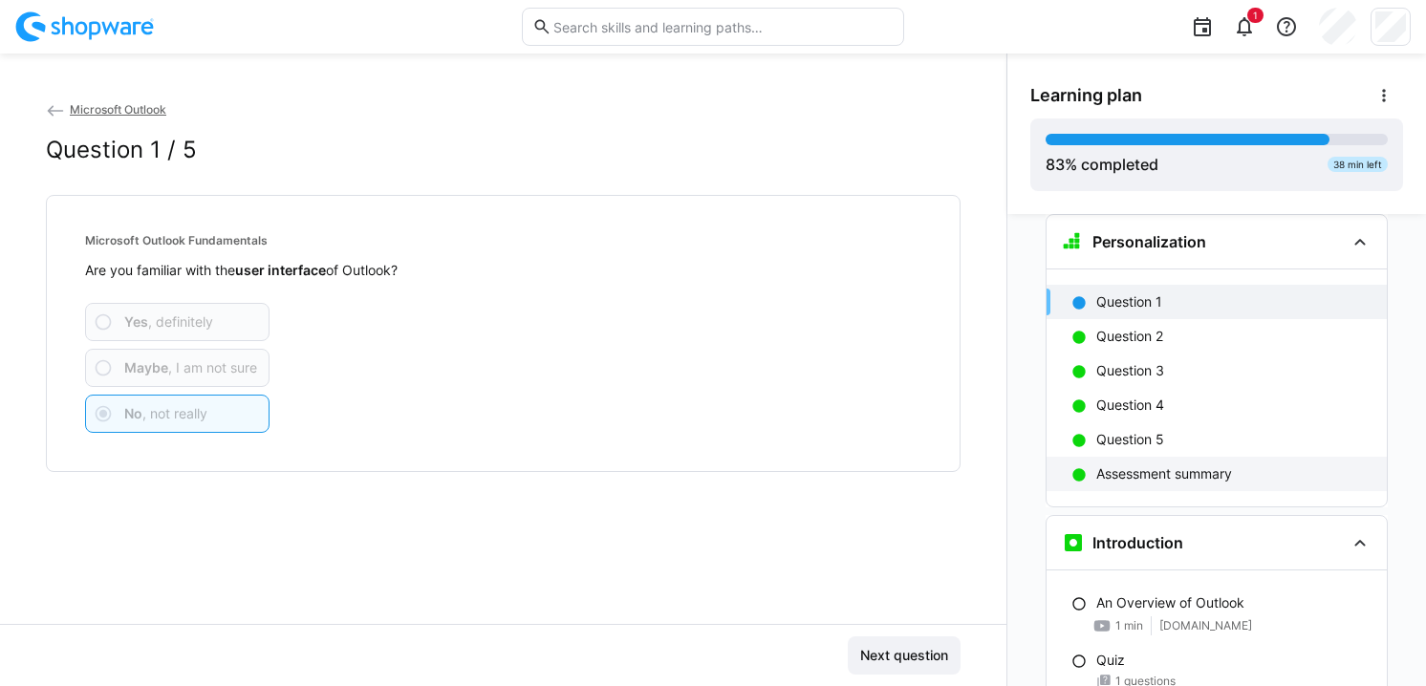
click at [1125, 471] on p "Assessment summary" at bounding box center [1164, 473] width 136 height 19
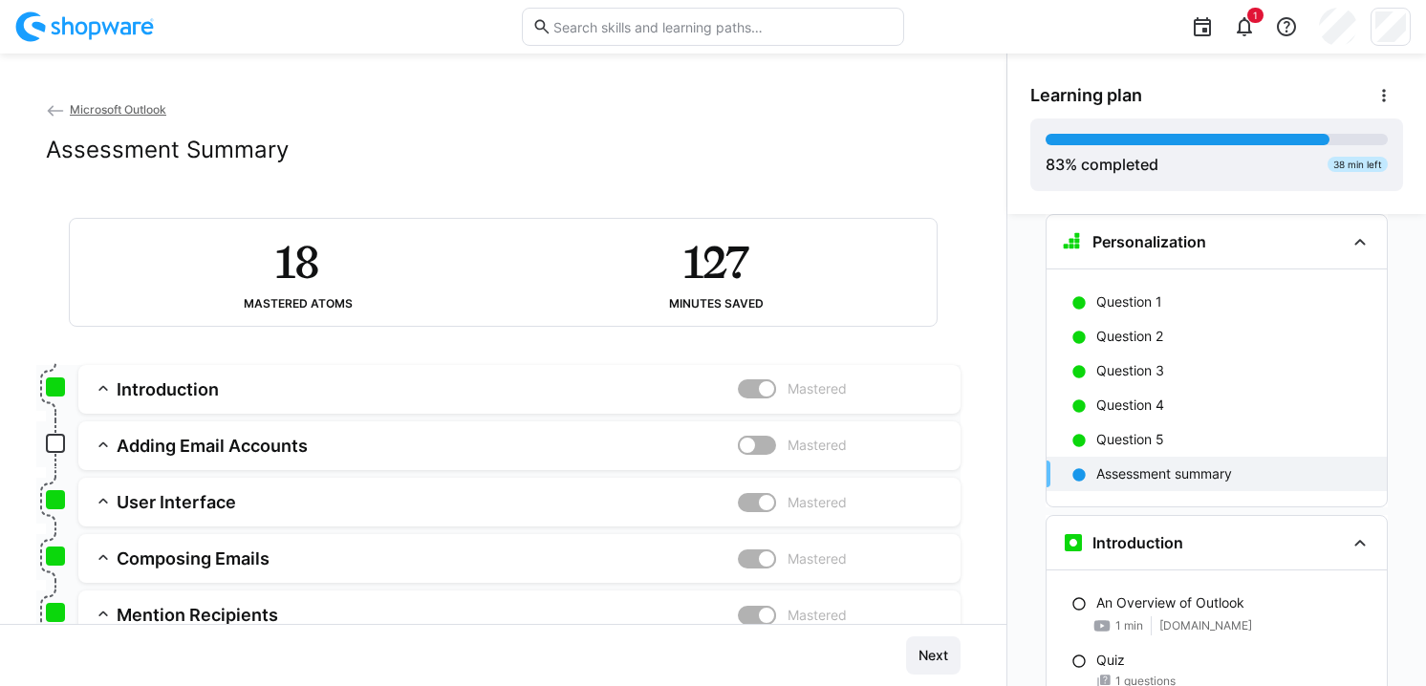
click at [738, 381] on div at bounding box center [757, 388] width 38 height 19
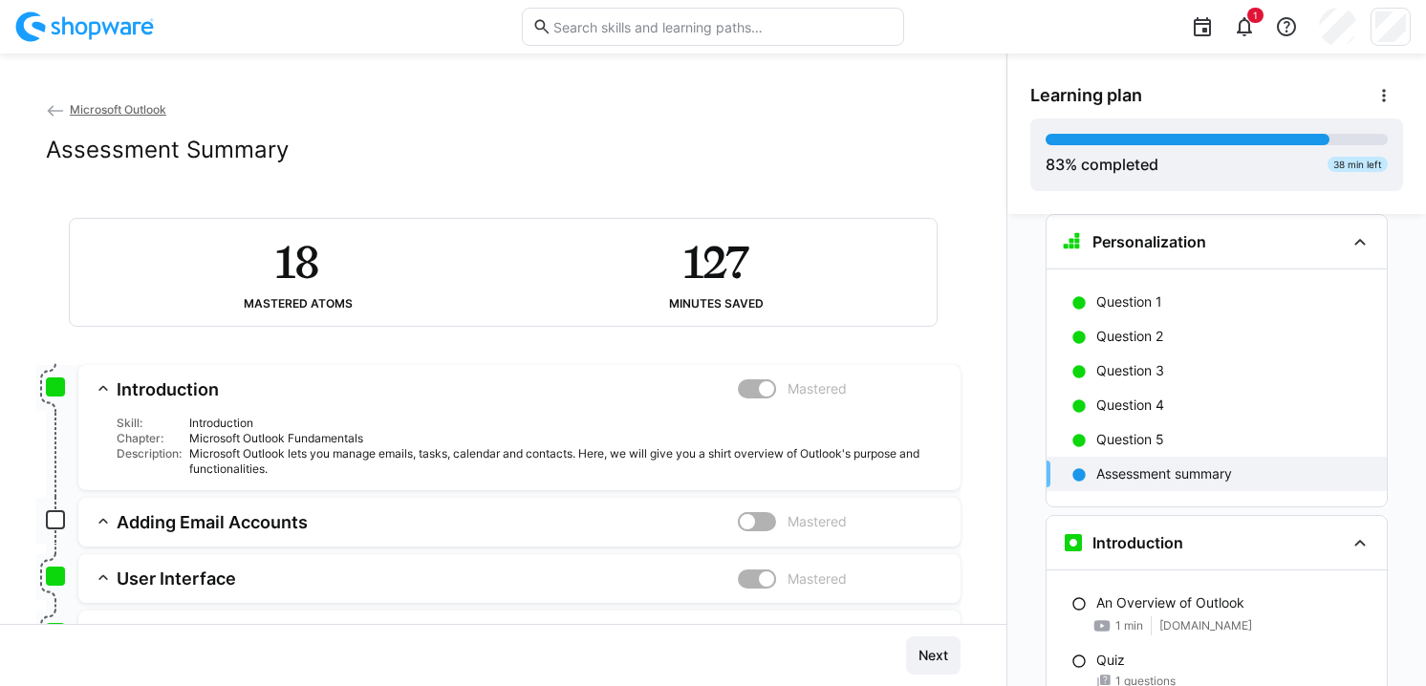
click at [738, 387] on div at bounding box center [757, 388] width 38 height 19
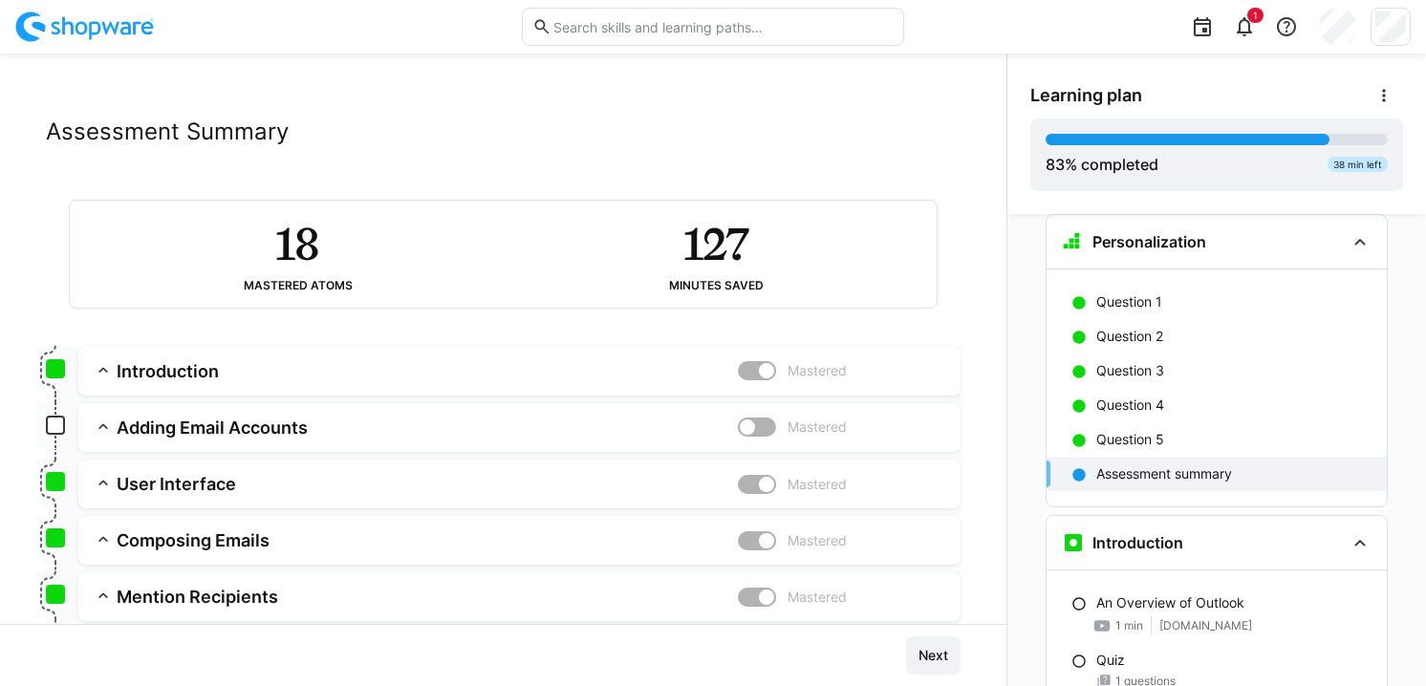
scroll to position [0, 0]
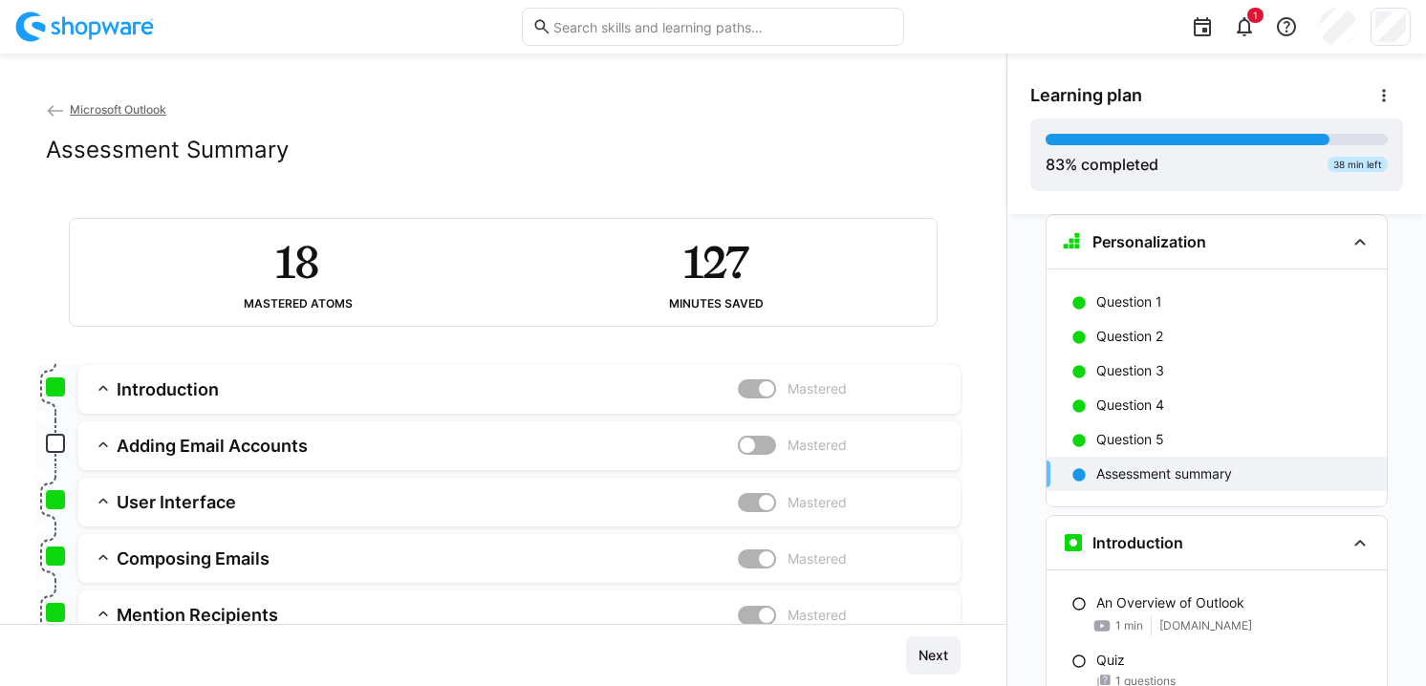
click at [757, 390] on div at bounding box center [766, 388] width 19 height 19
click at [738, 436] on div at bounding box center [747, 445] width 19 height 19
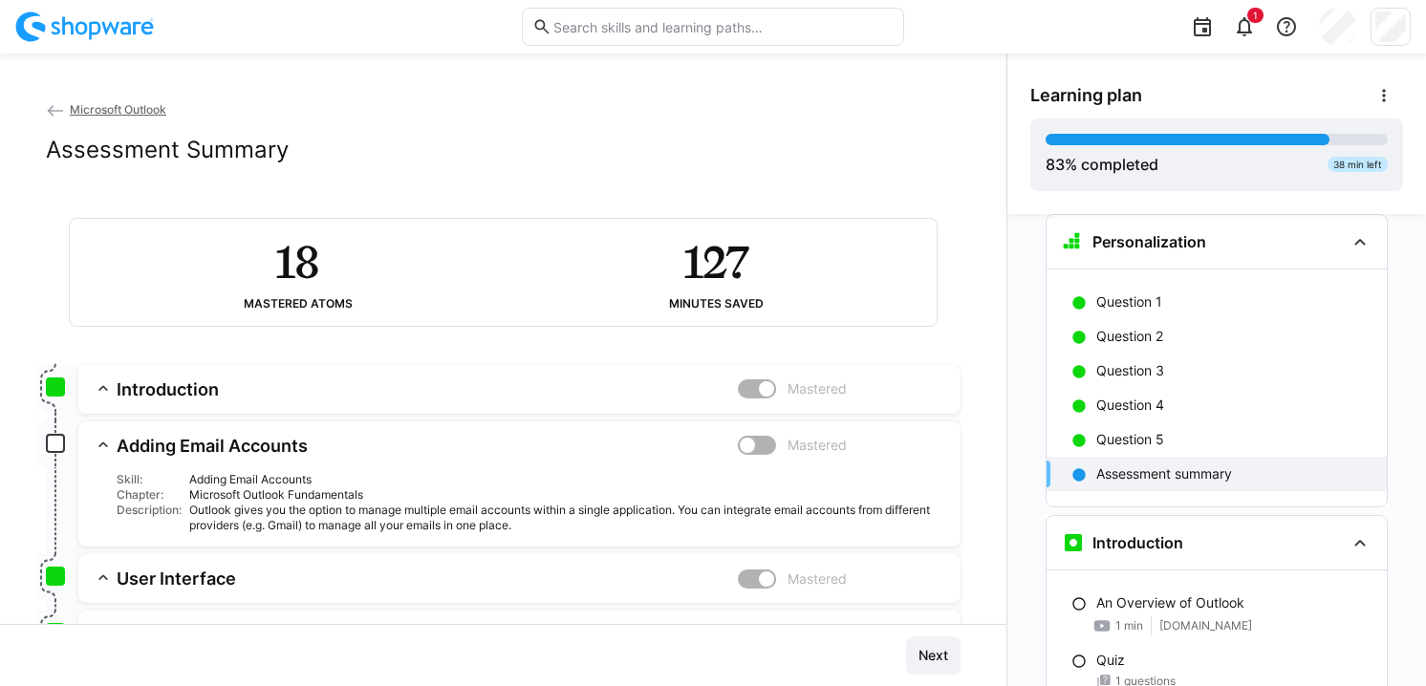
click at [738, 436] on div at bounding box center [747, 445] width 19 height 19
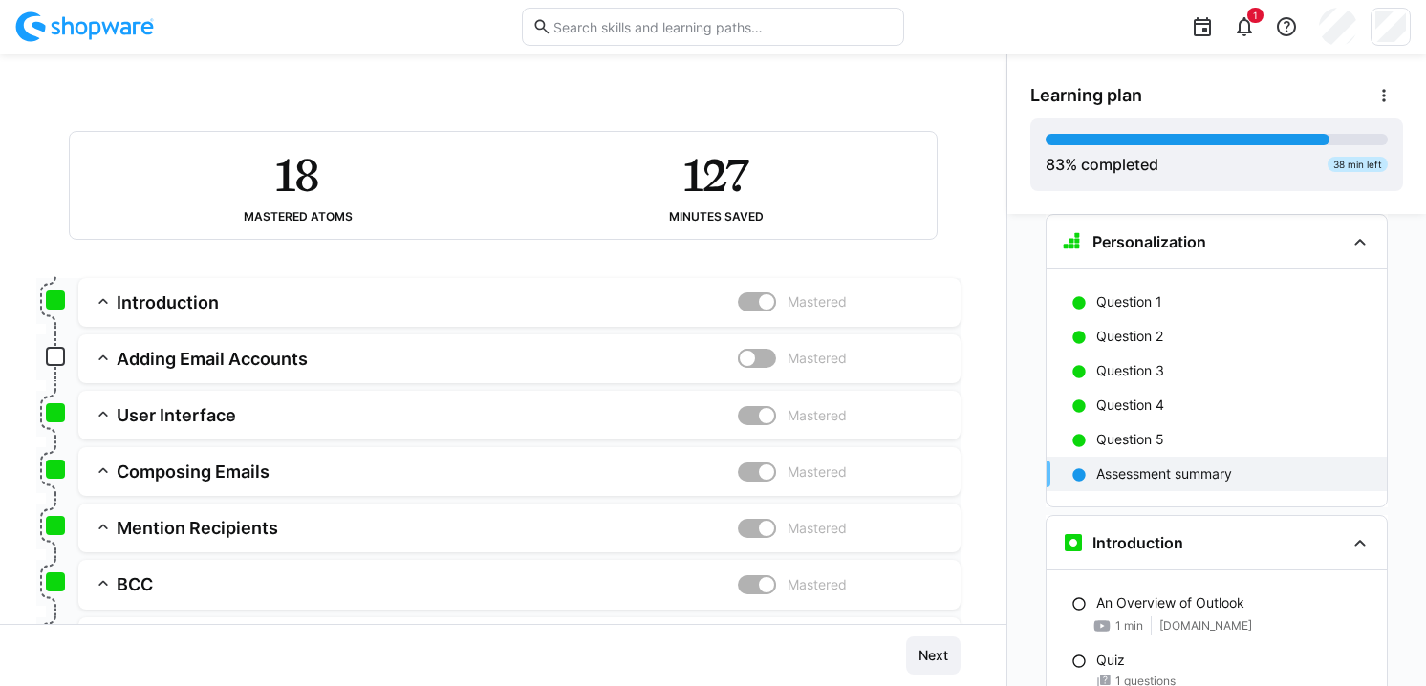
scroll to position [92, 0]
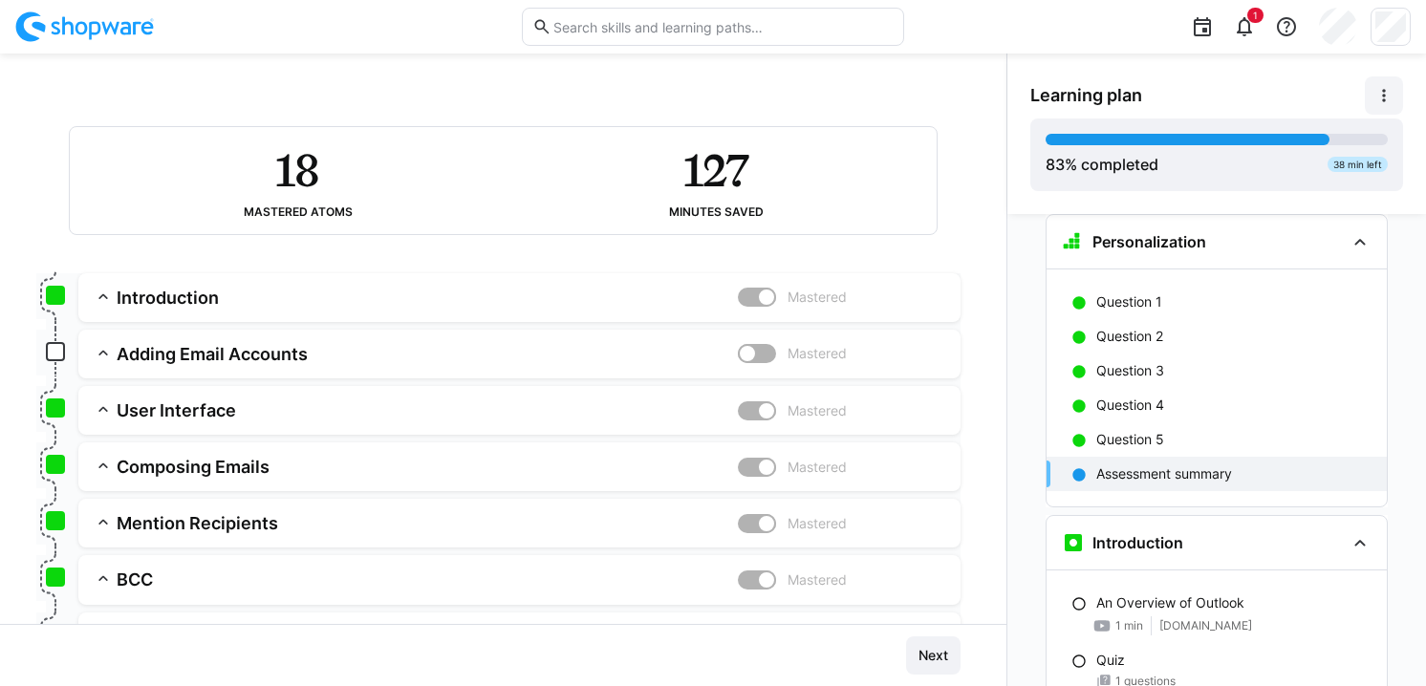
click at [1377, 99] on eds-icon at bounding box center [1383, 95] width 19 height 19
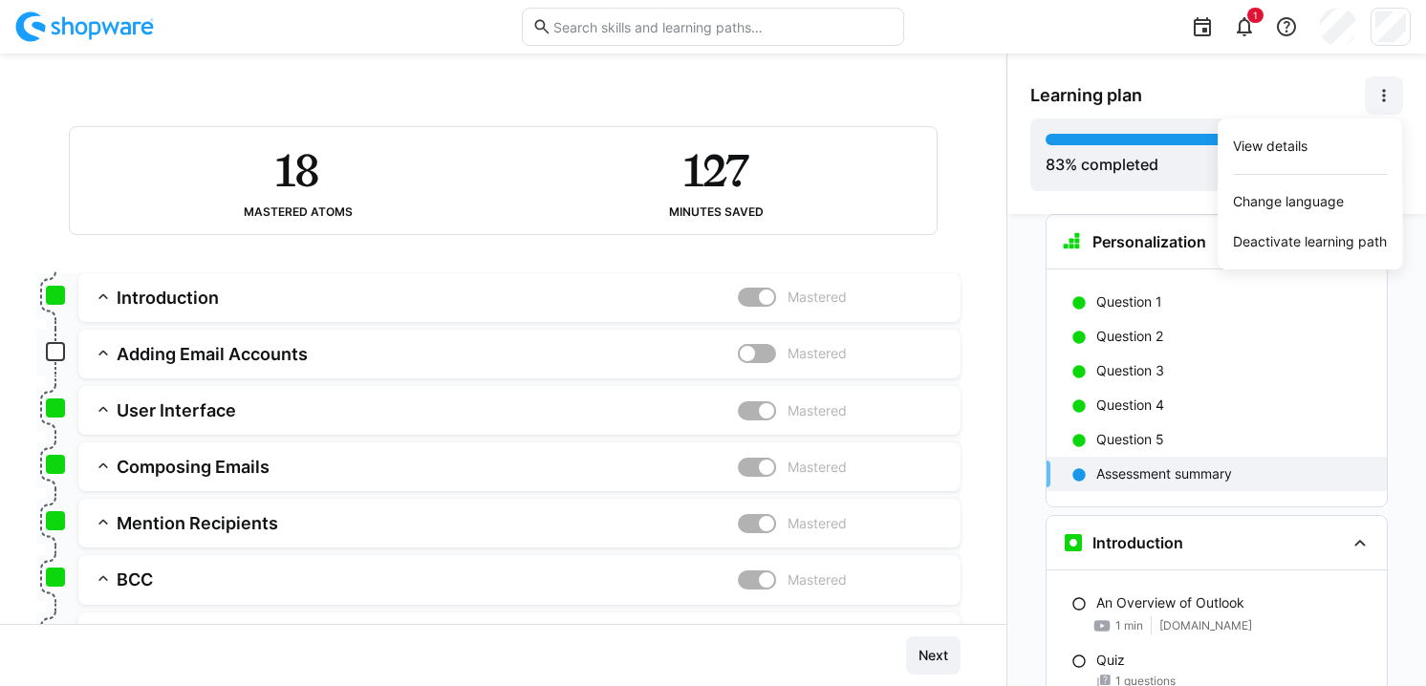
click at [1325, 101] on div "Learning plan View details Change language Deactivate learning path" at bounding box center [1216, 95] width 373 height 38
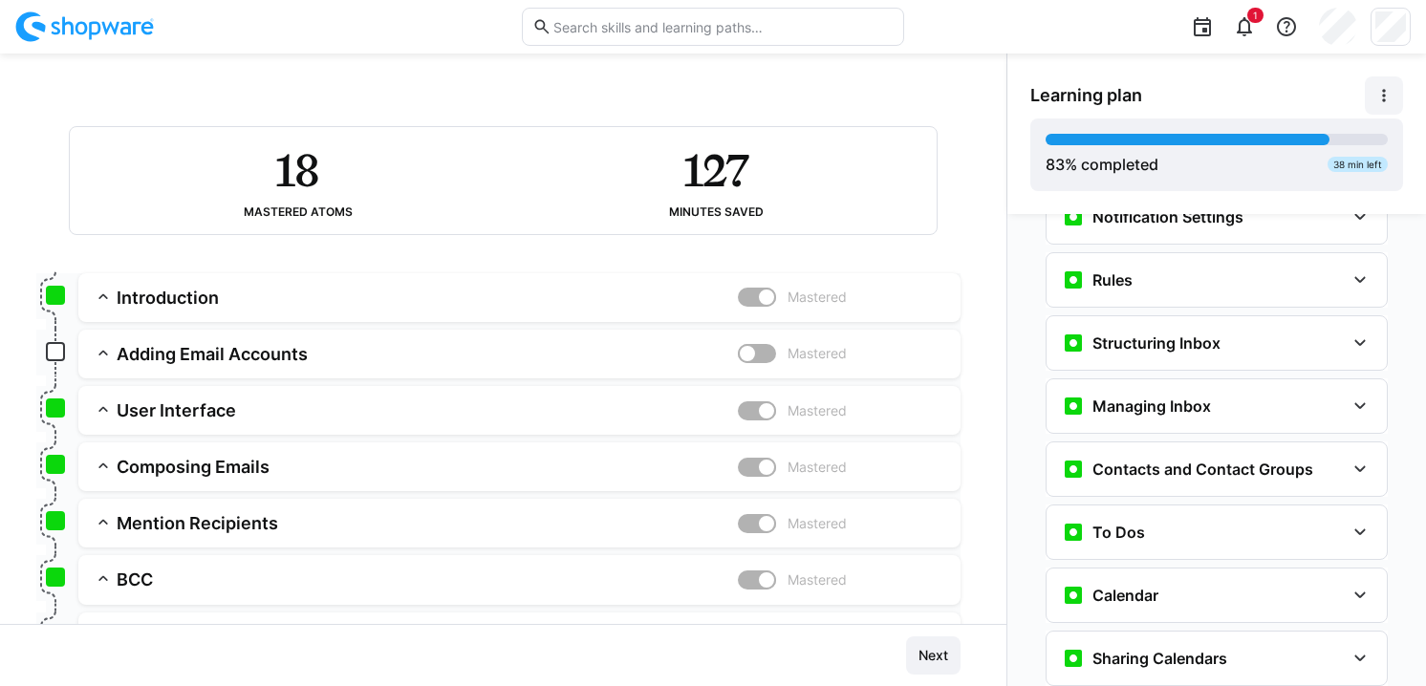
scroll to position [1612, 0]
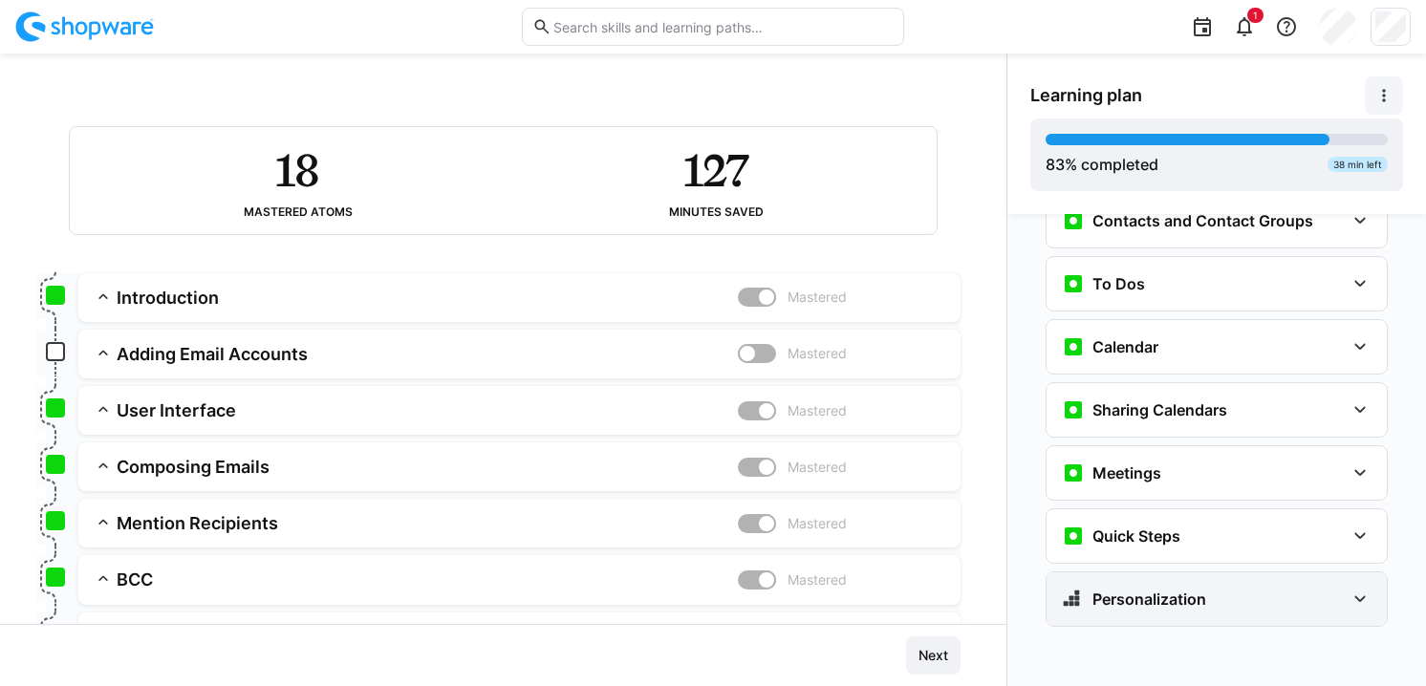
click at [1357, 576] on div "Personalization" at bounding box center [1216, 599] width 340 height 54
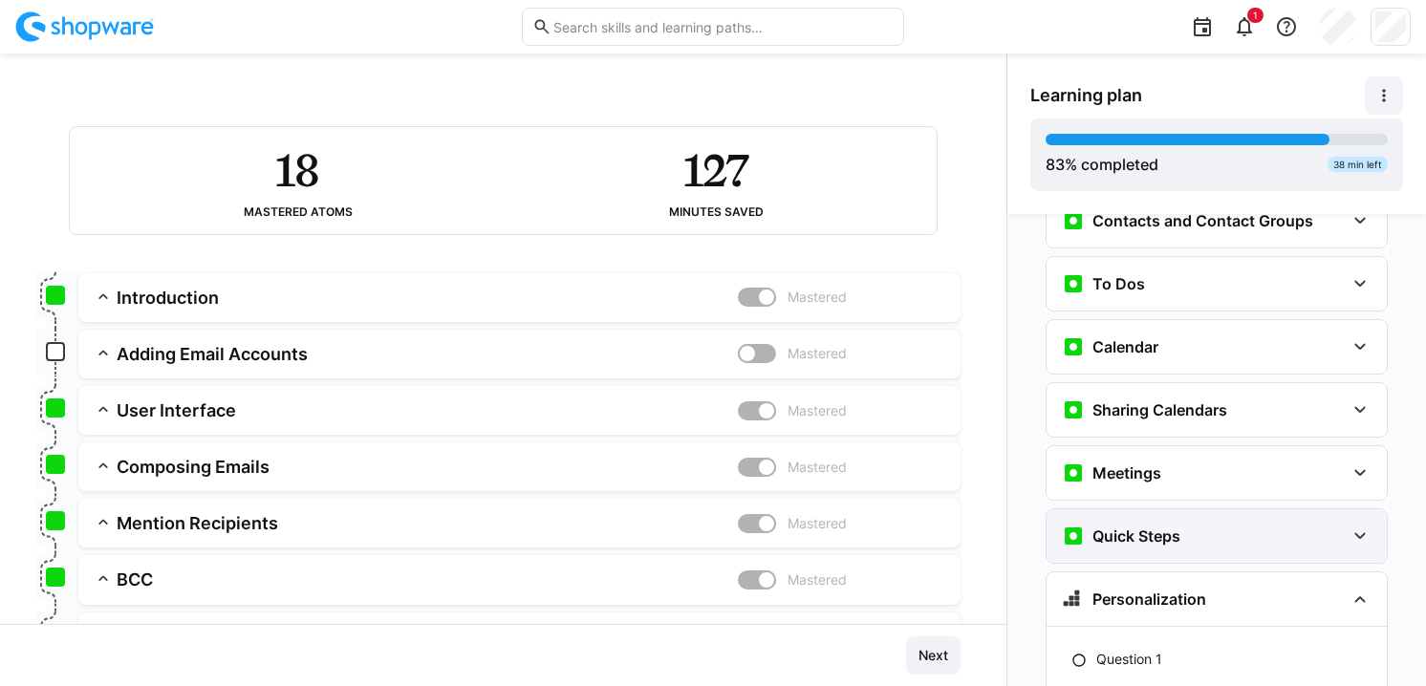
scroll to position [1747, 0]
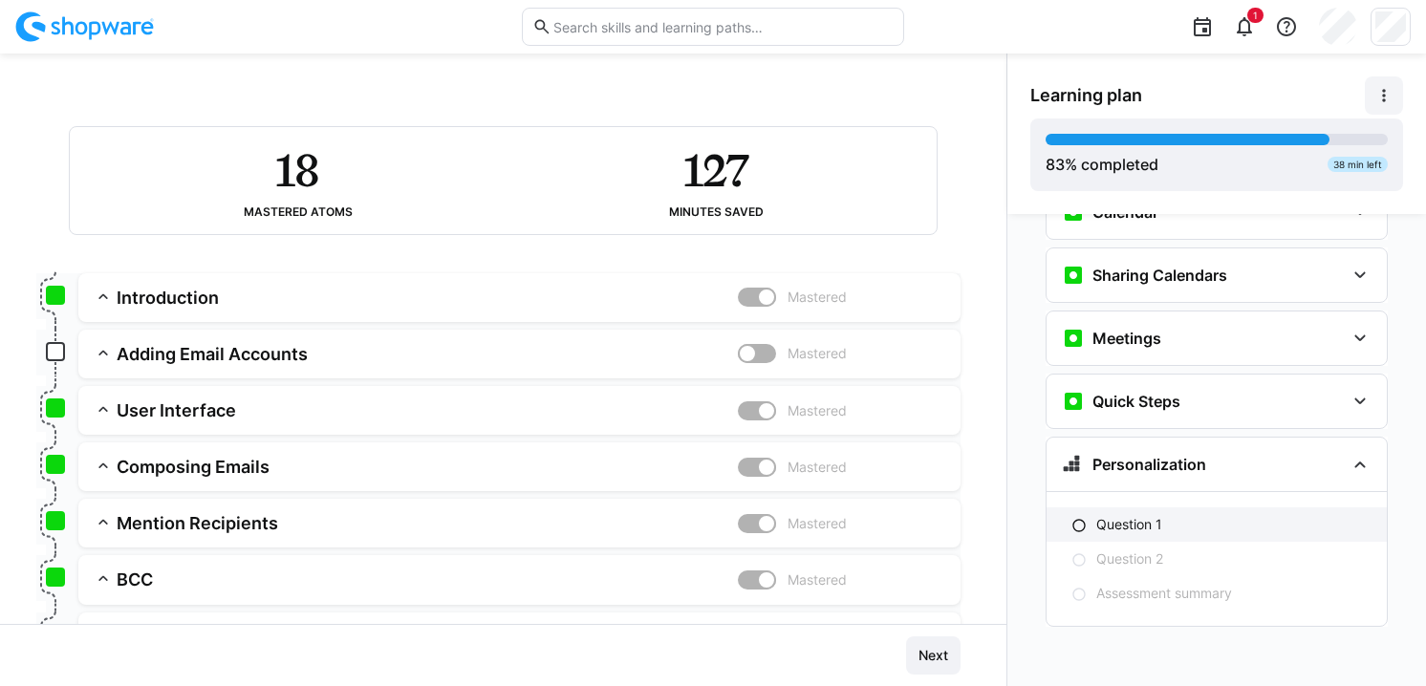
click at [1203, 521] on div "Question 1" at bounding box center [1233, 524] width 275 height 19
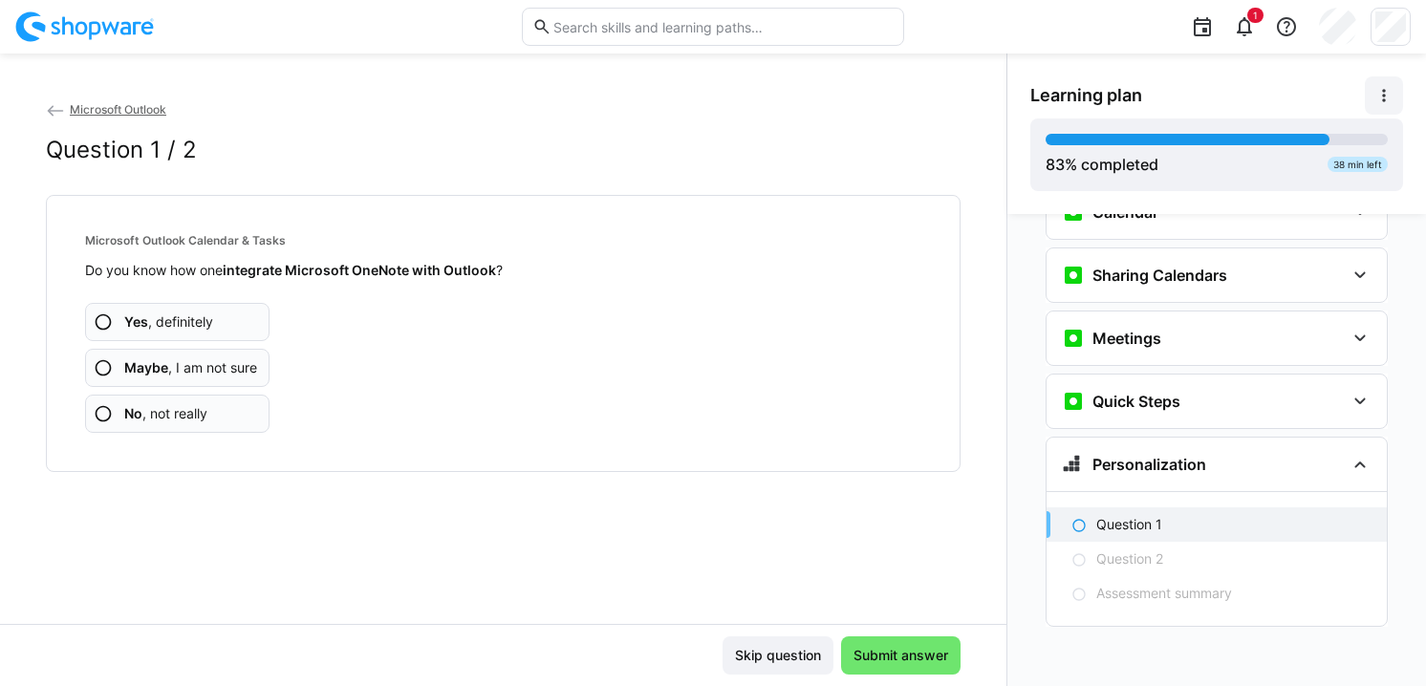
click at [1365, 100] on span at bounding box center [1384, 95] width 38 height 38
click at [1304, 147] on div "View details" at bounding box center [1310, 146] width 154 height 19
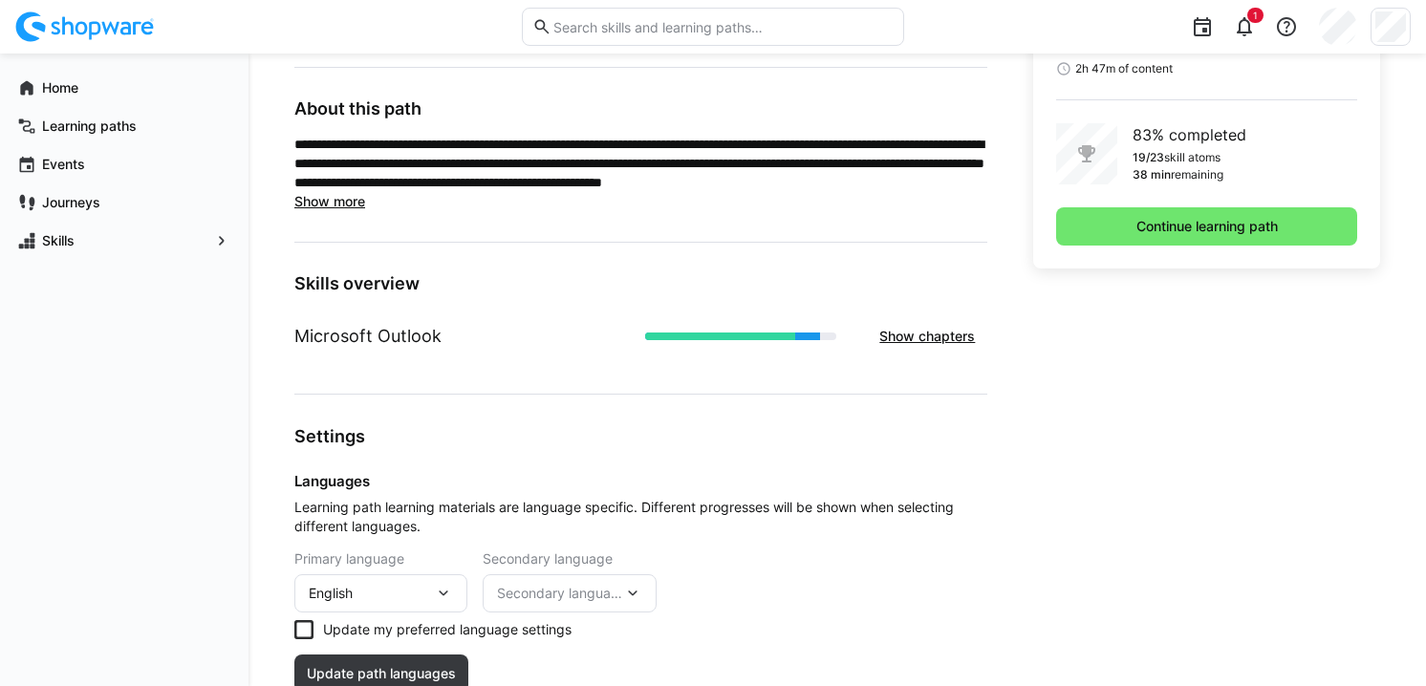
scroll to position [781, 0]
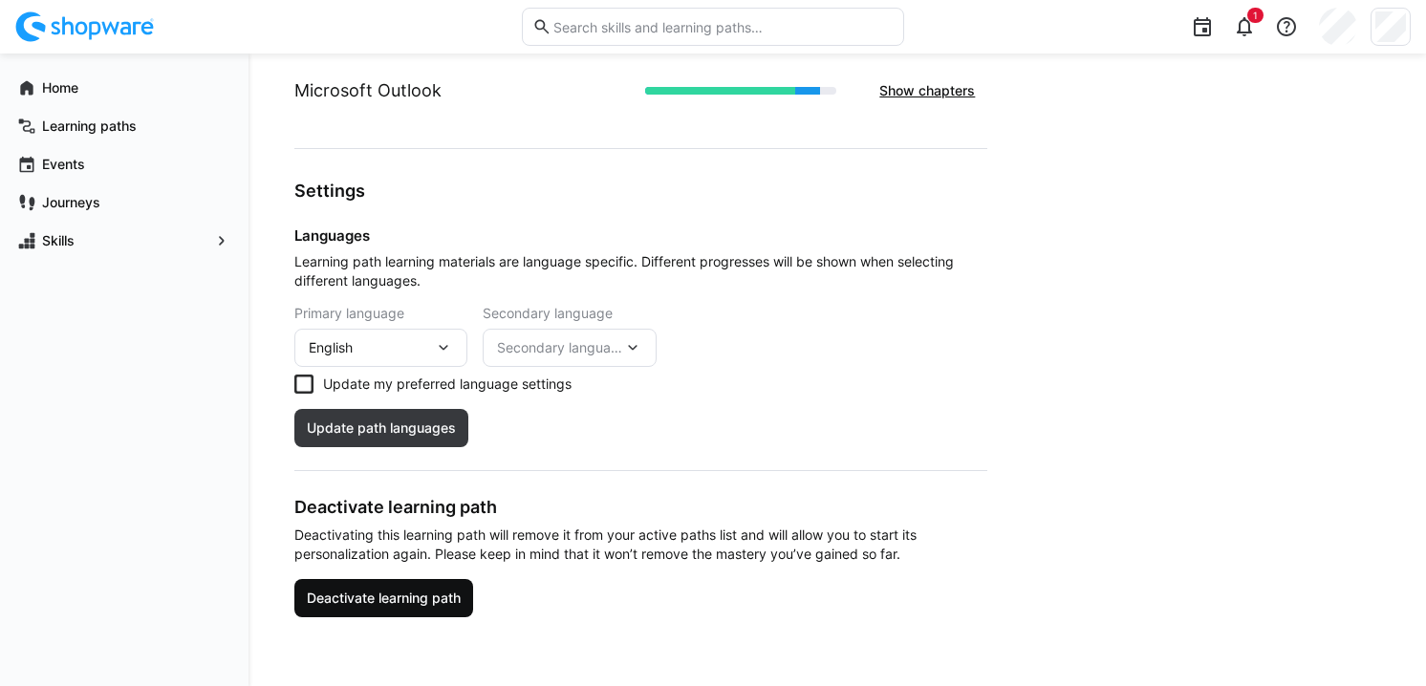
click at [430, 600] on span "Deactivate learning path" at bounding box center [384, 598] width 160 height 19
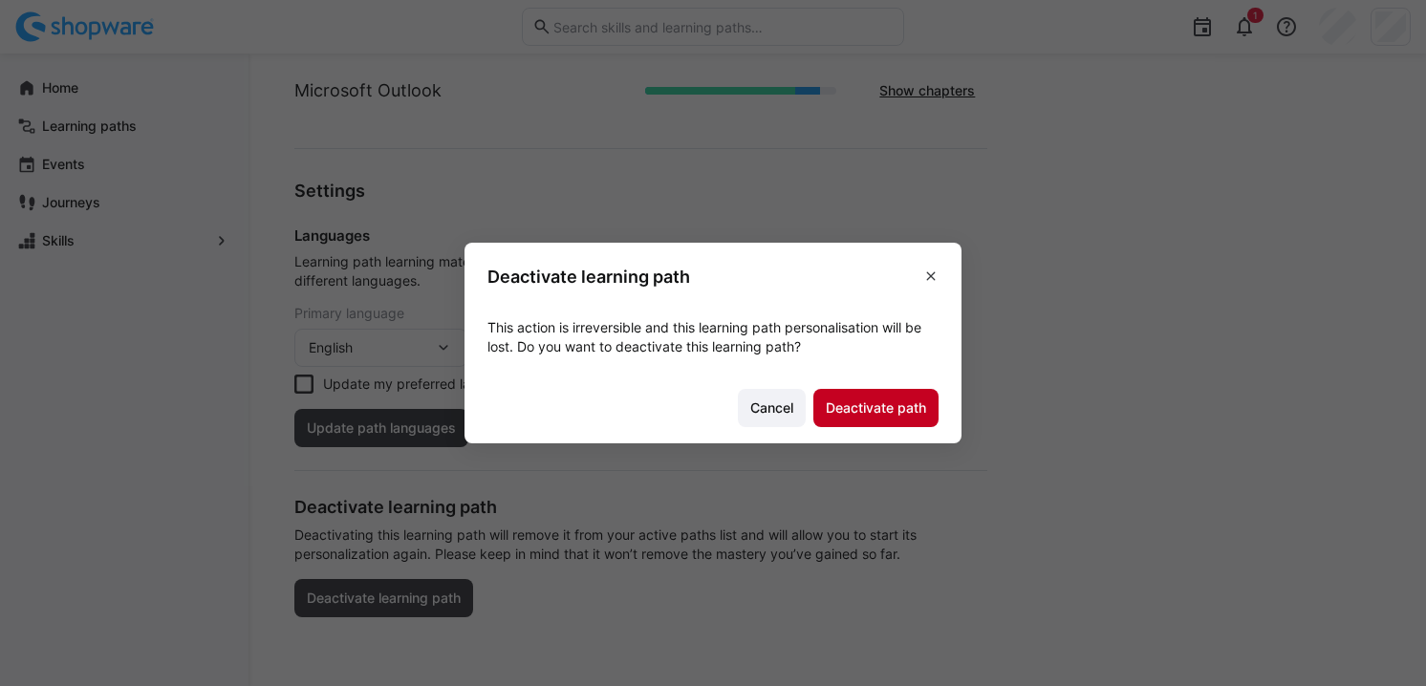
click at [887, 421] on span "Deactivate path" at bounding box center [875, 408] width 125 height 38
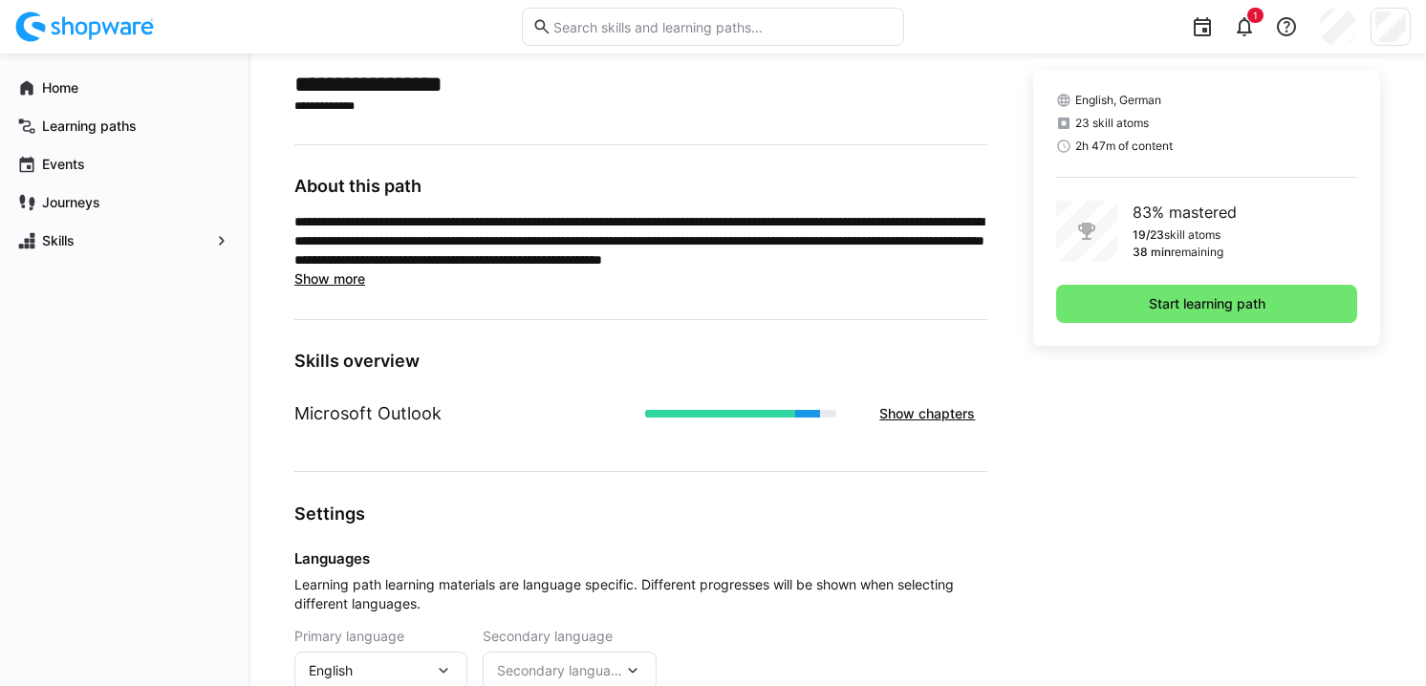
scroll to position [449, 0]
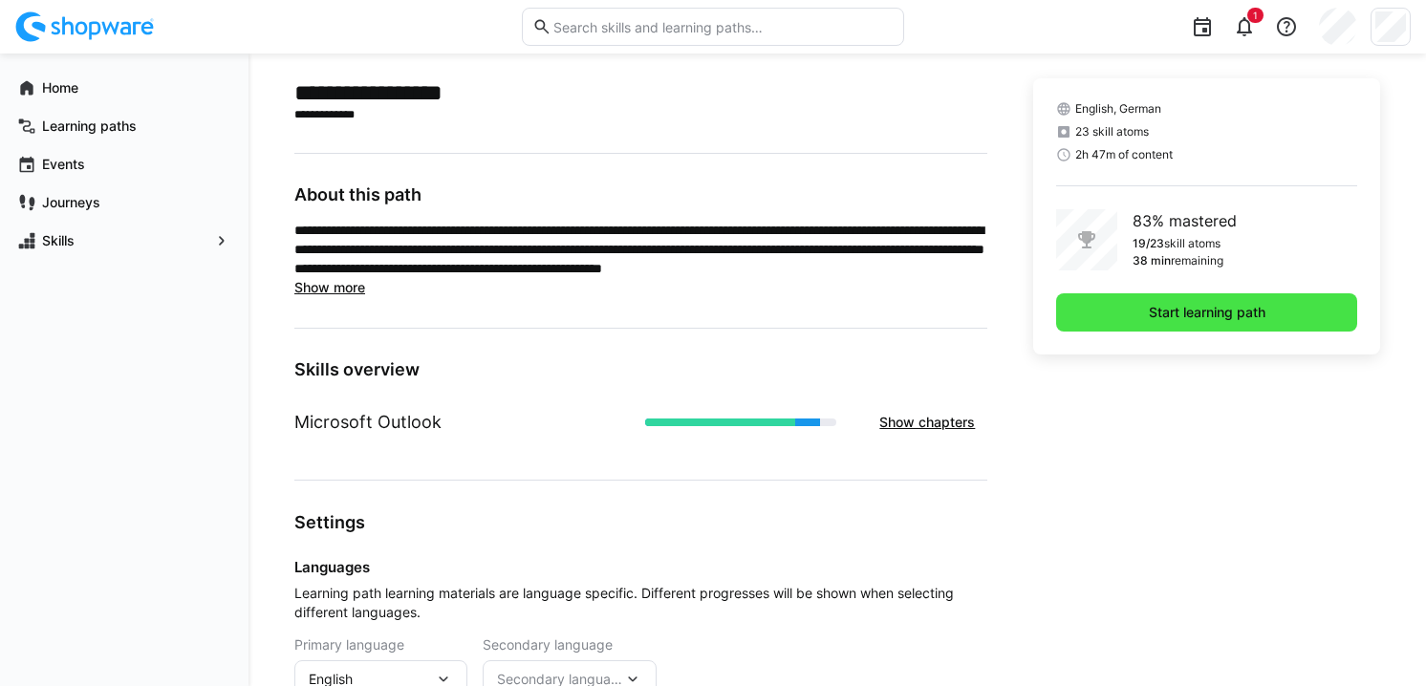
click at [1169, 317] on span "Start learning path" at bounding box center [1207, 312] width 122 height 19
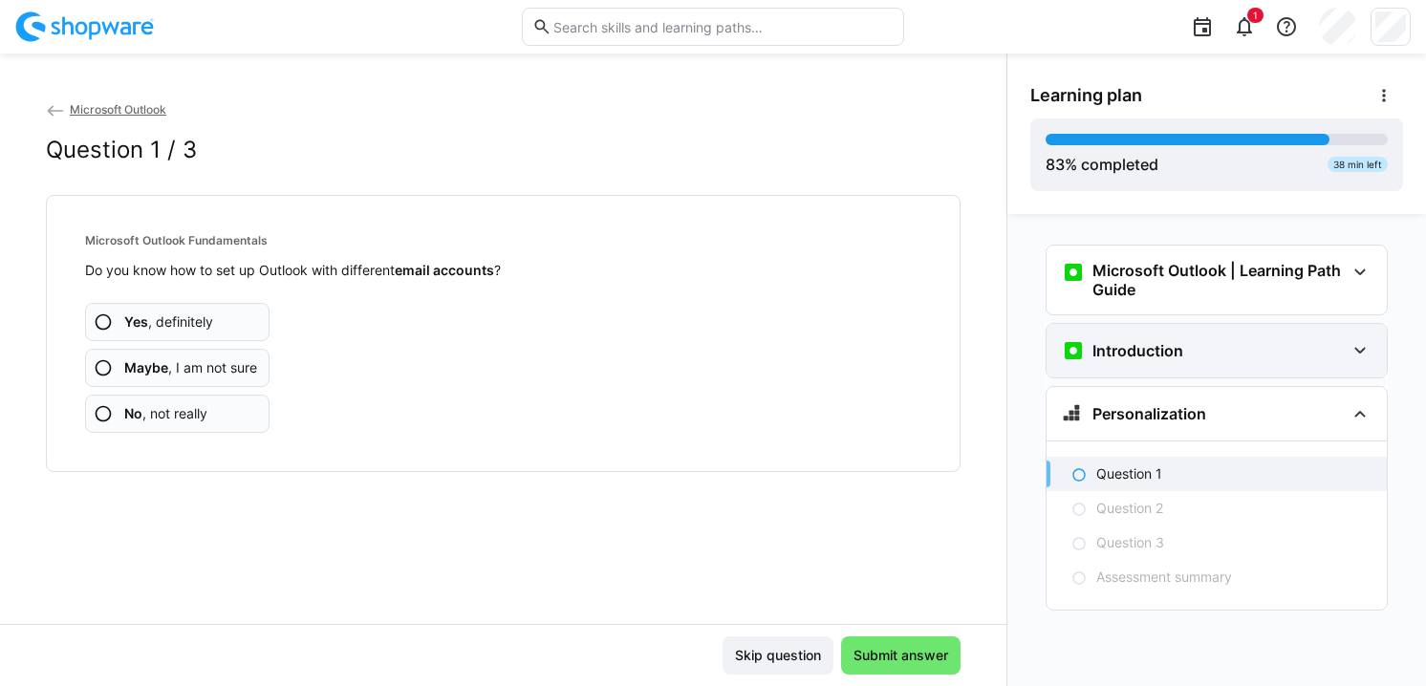
click at [1263, 359] on div "Introduction" at bounding box center [1203, 350] width 283 height 23
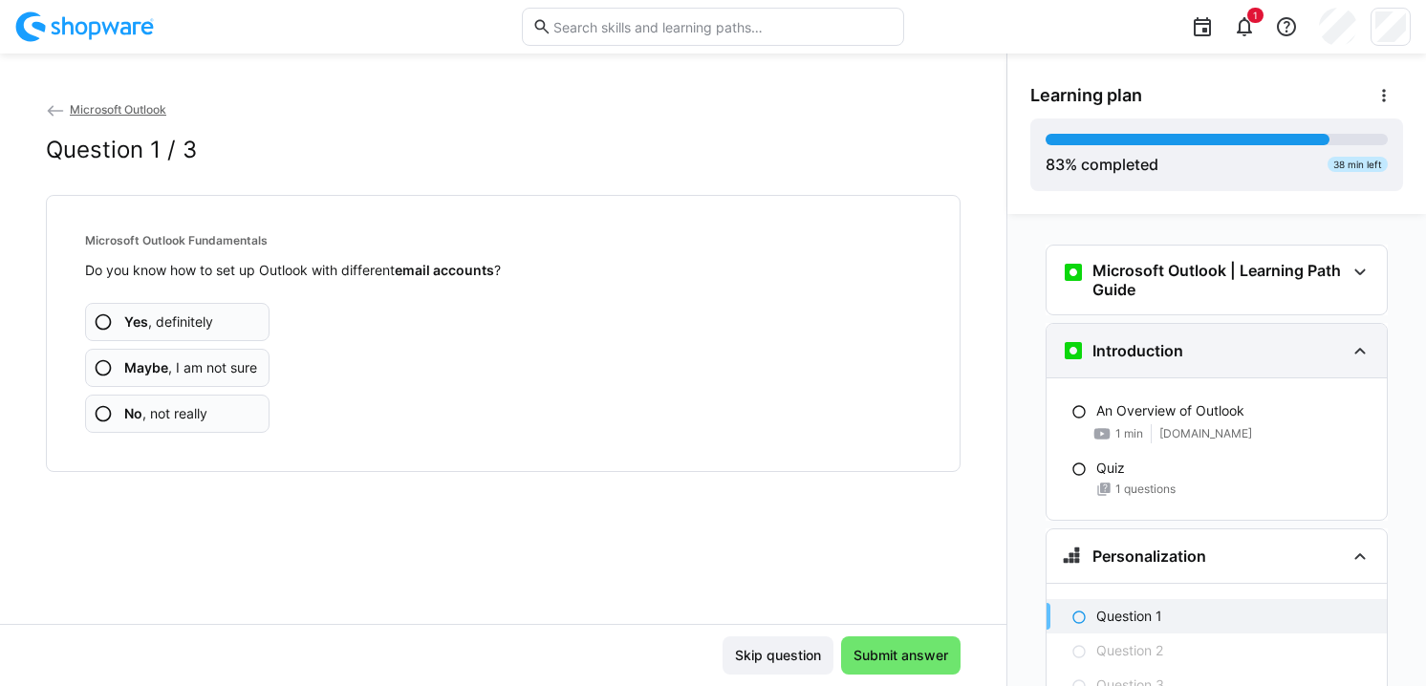
click at [1263, 359] on div "Introduction" at bounding box center [1203, 350] width 283 height 23
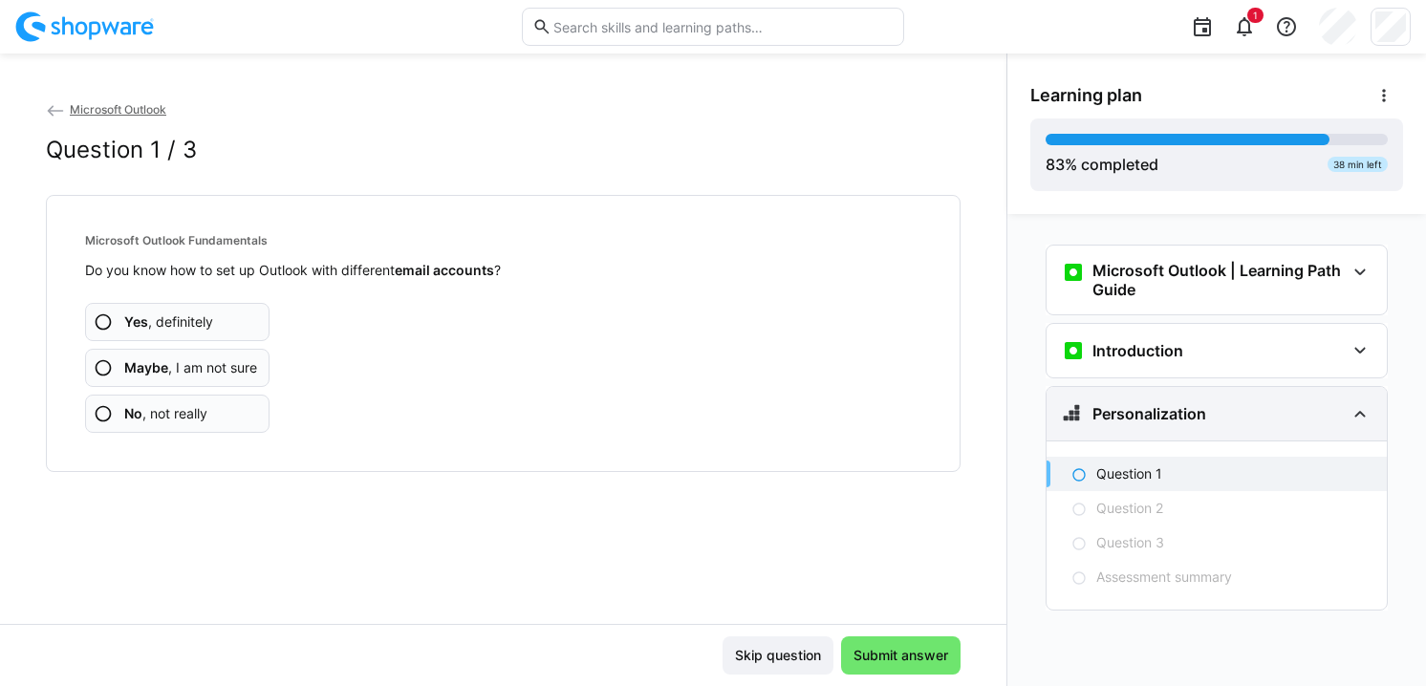
click at [1228, 428] on div "Personalization" at bounding box center [1216, 414] width 340 height 54
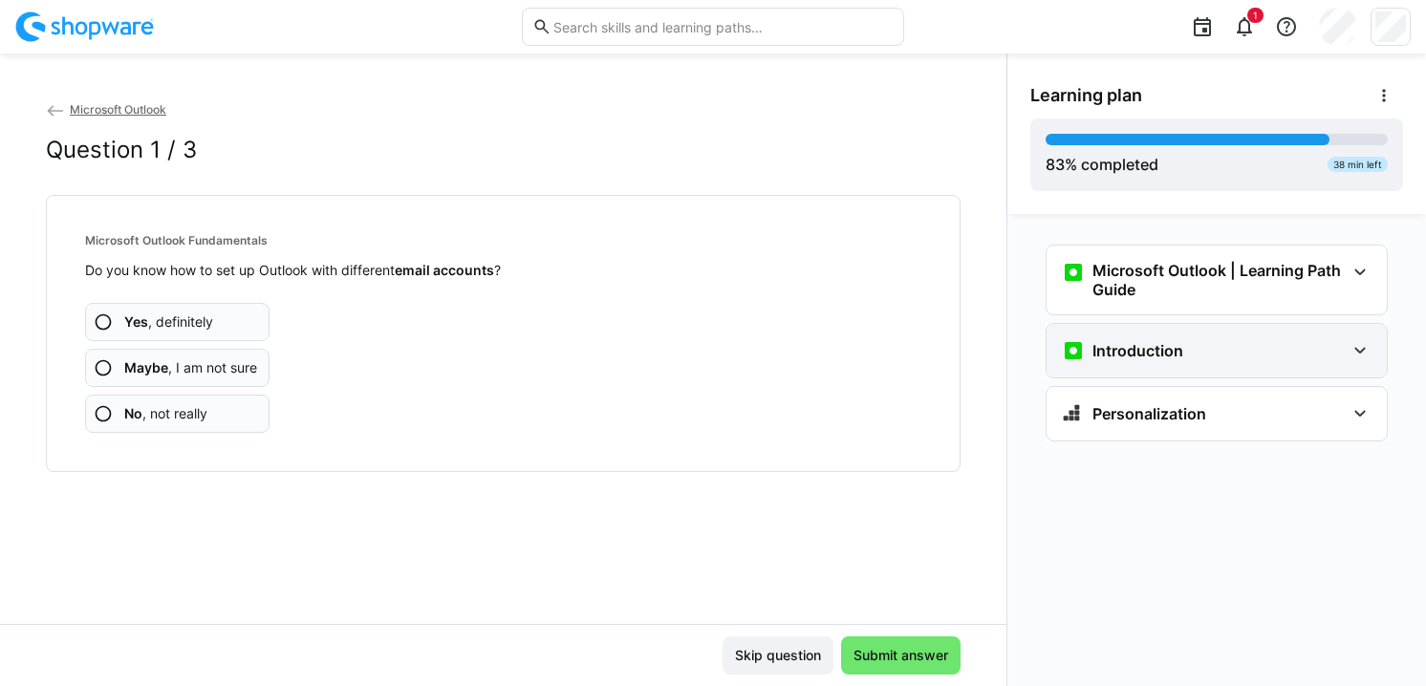
click at [1244, 335] on div "Introduction" at bounding box center [1216, 351] width 340 height 54
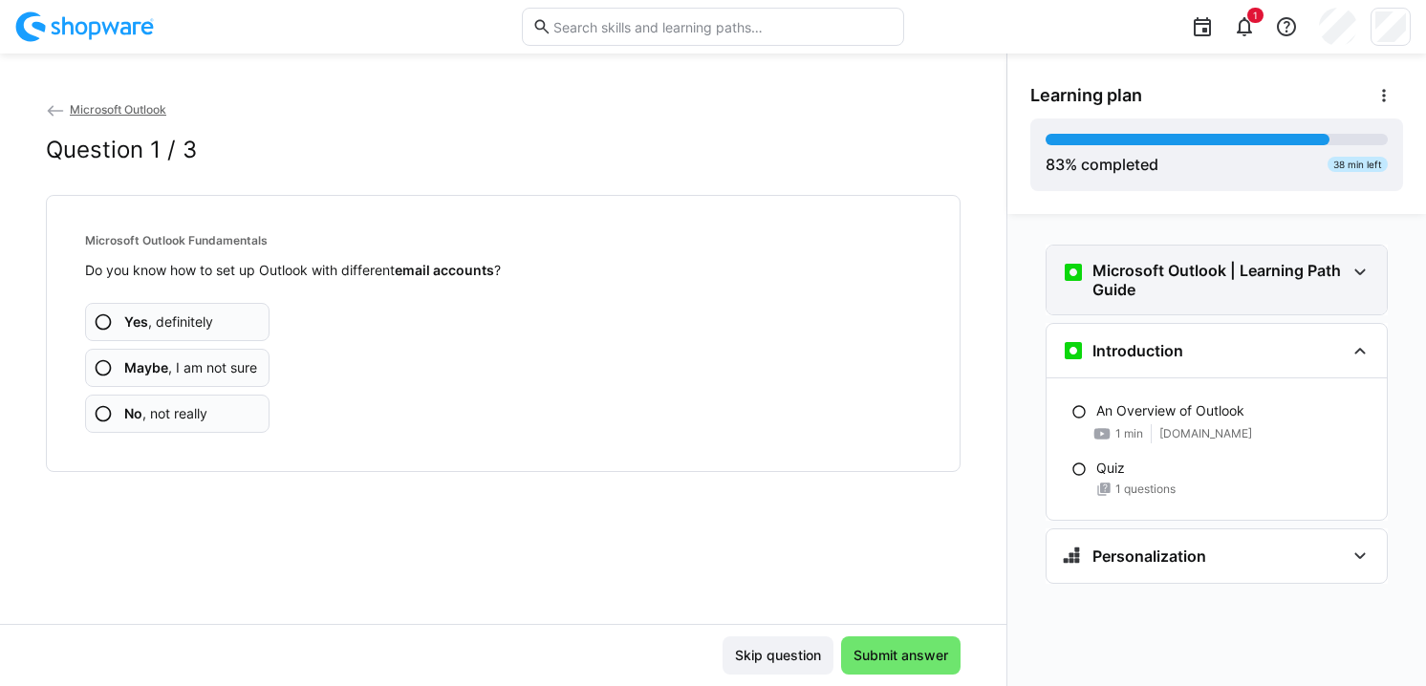
click at [1245, 298] on h3 "Microsoft Outlook | Learning Path Guide" at bounding box center [1218, 280] width 252 height 38
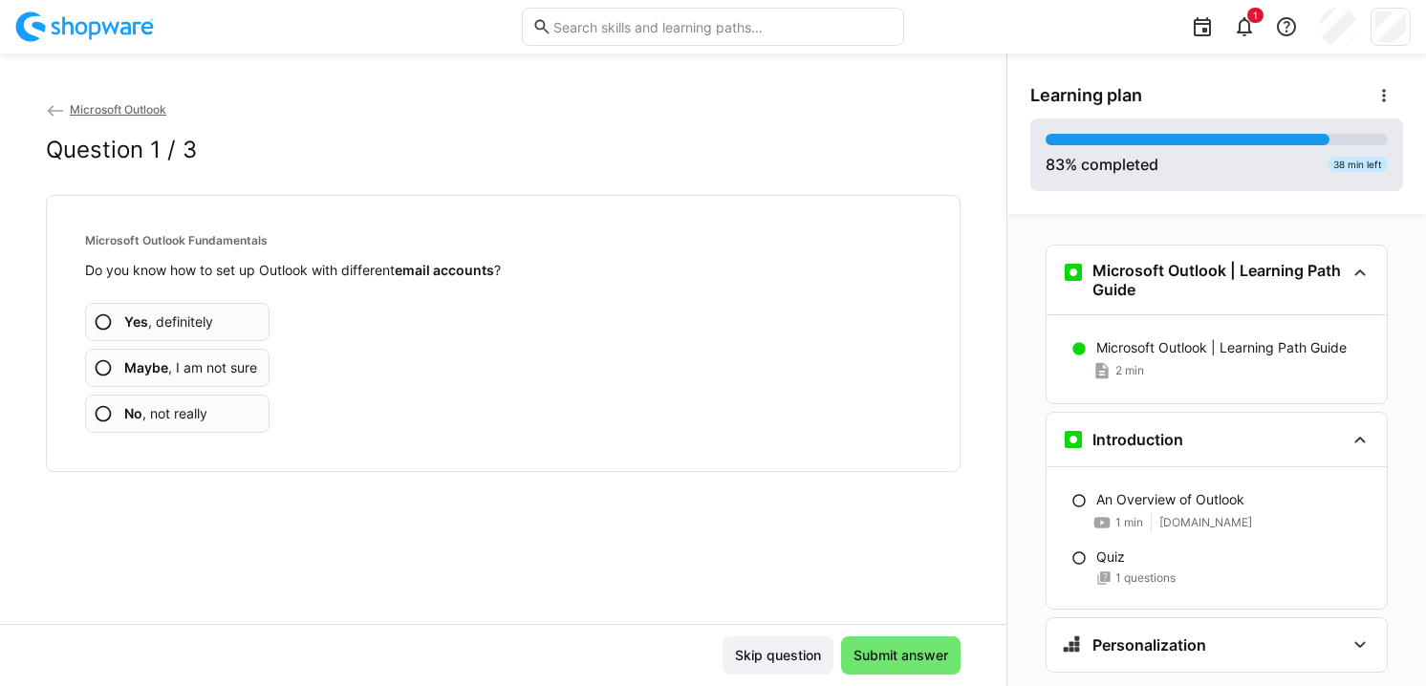
click at [1306, 136] on div at bounding box center [1188, 139] width 284 height 11
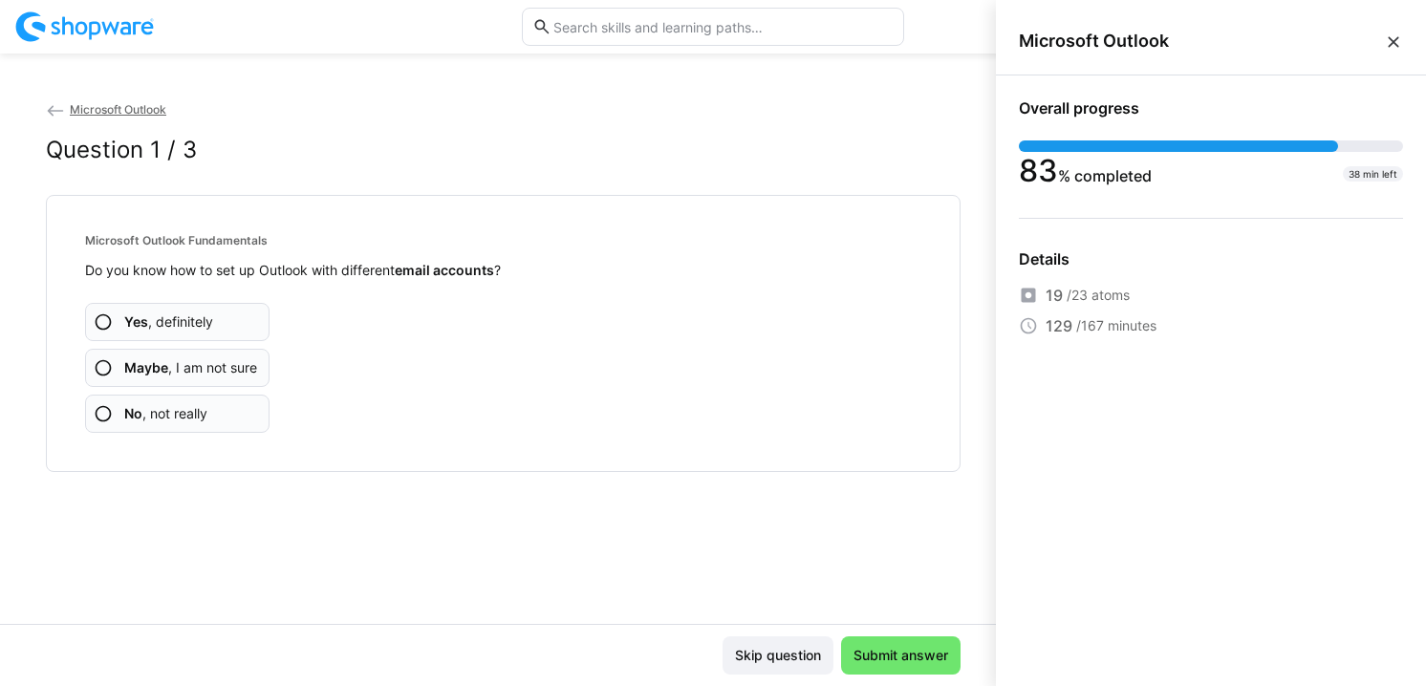
click at [1399, 45] on eds-icon at bounding box center [1393, 41] width 19 height 19
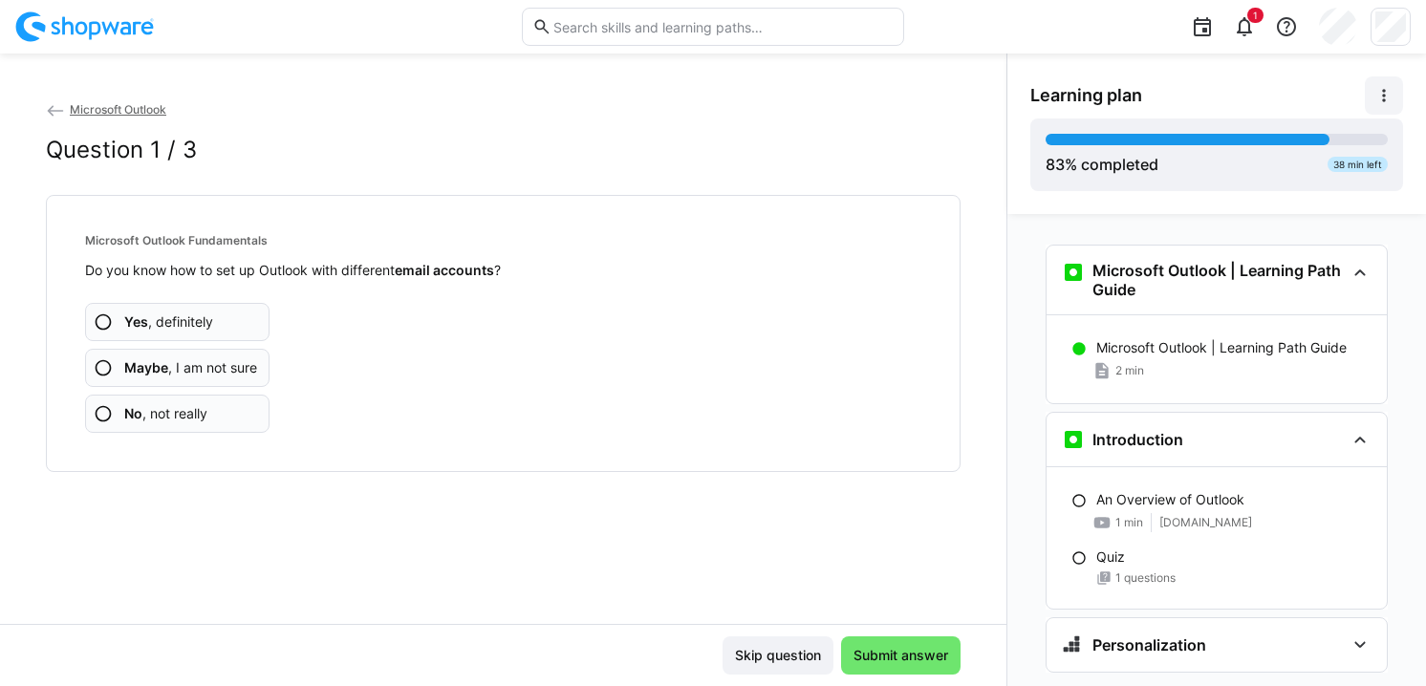
click at [1390, 95] on eds-icon at bounding box center [1383, 95] width 19 height 19
click at [1325, 151] on div "View details" at bounding box center [1332, 146] width 111 height 19
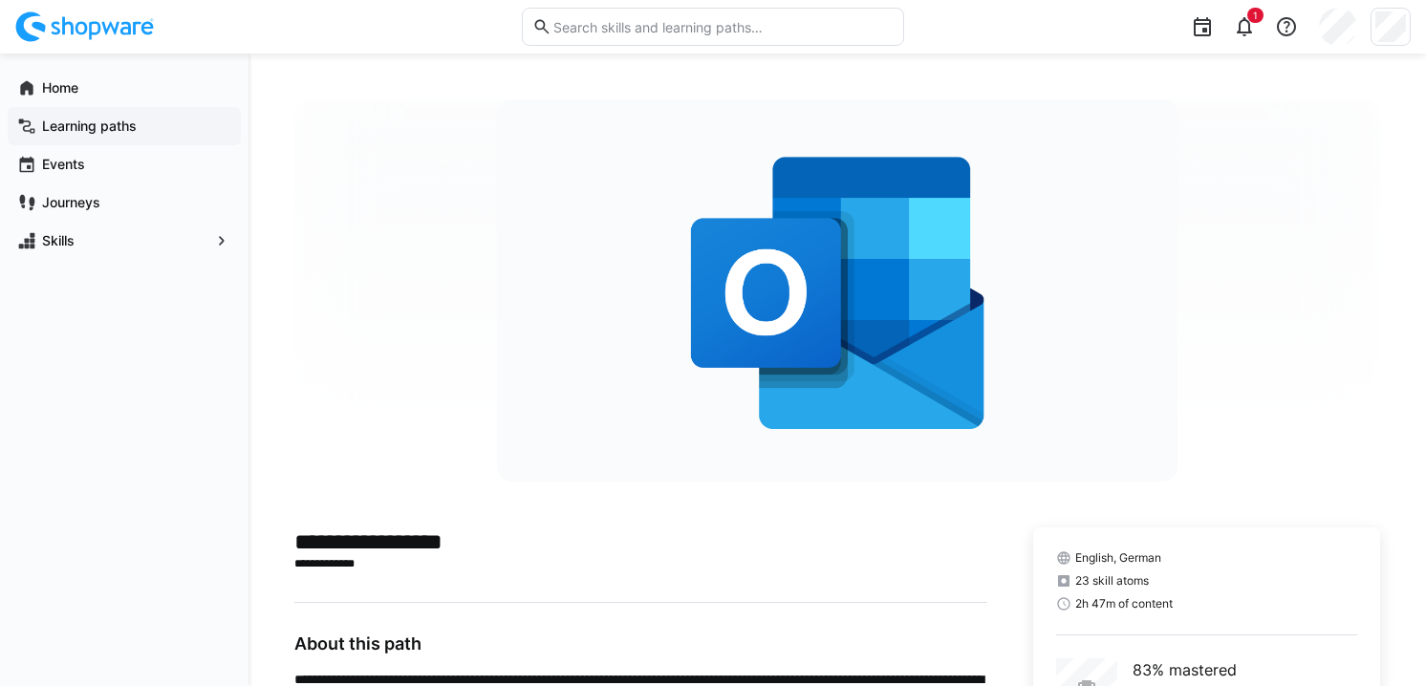
click at [0, 0] on app-navigation-label "Learning paths" at bounding box center [0, 0] width 0 height 0
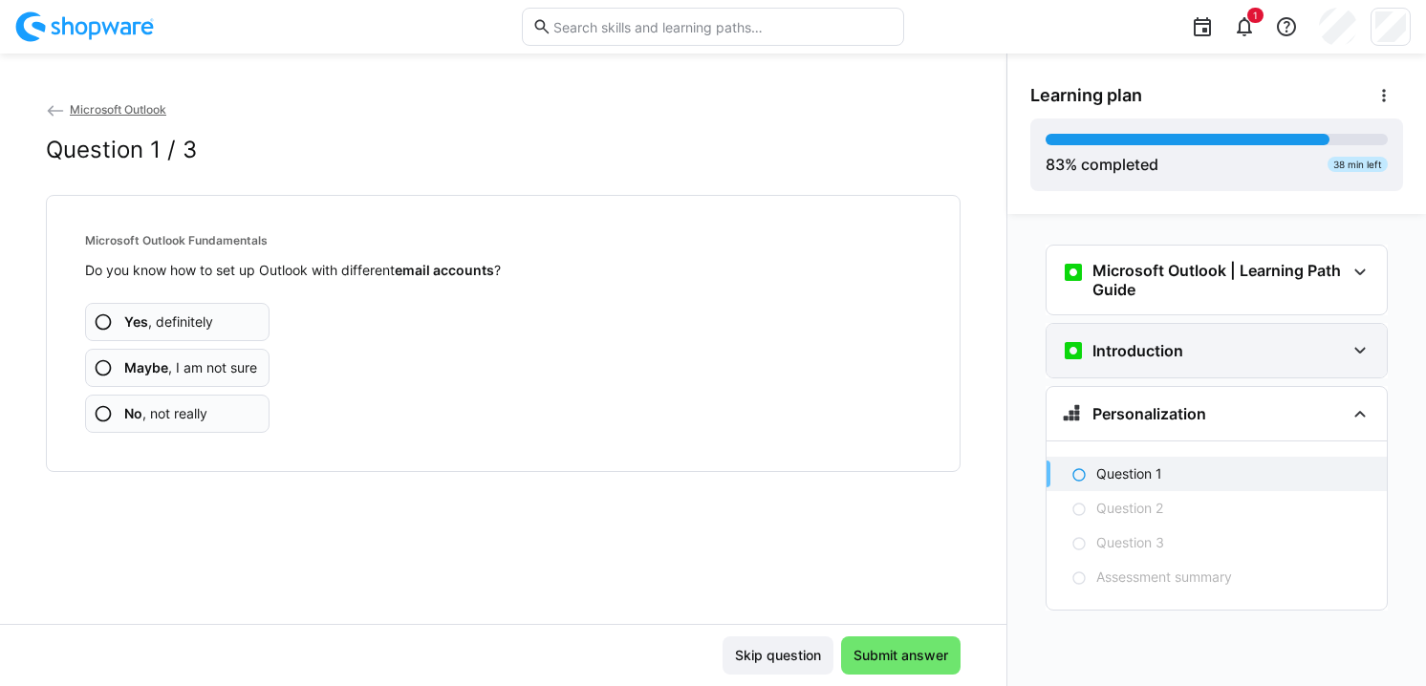
click at [1186, 352] on div "Introduction" at bounding box center [1203, 350] width 283 height 23
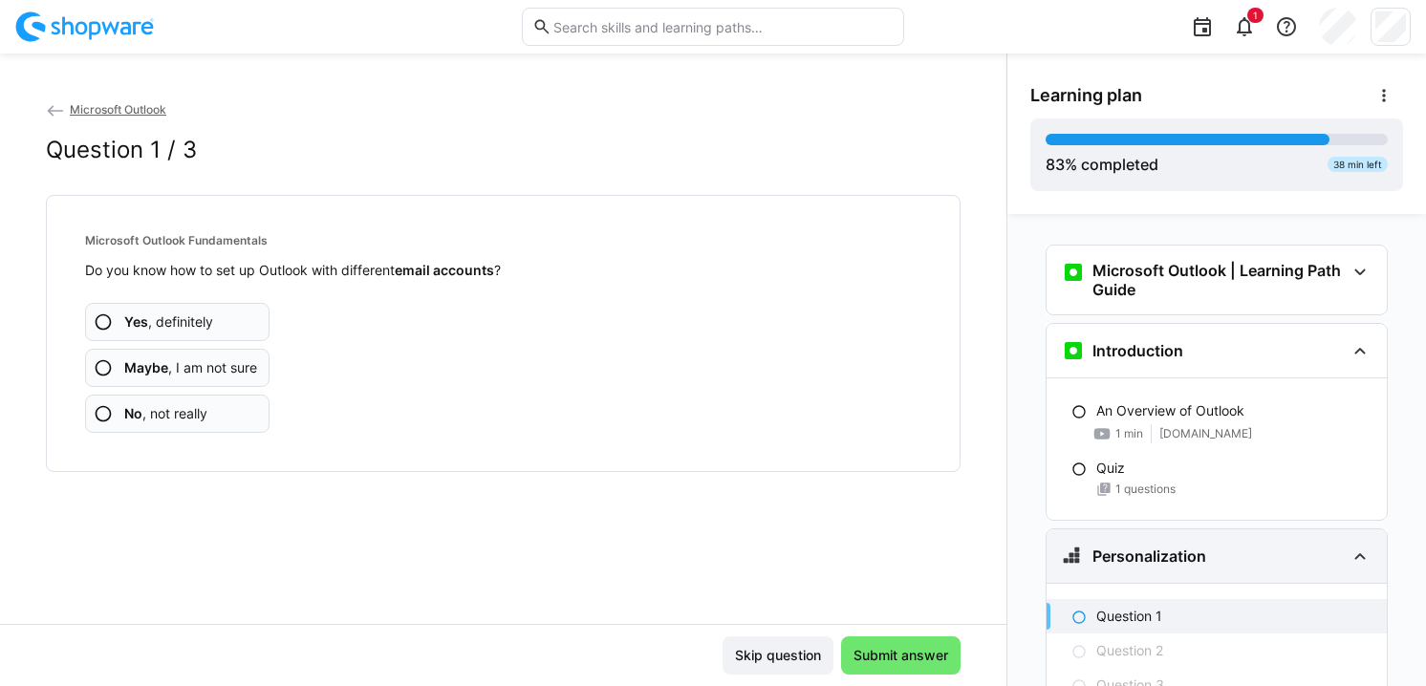
click at [1191, 541] on div "Personalization" at bounding box center [1216, 556] width 340 height 54
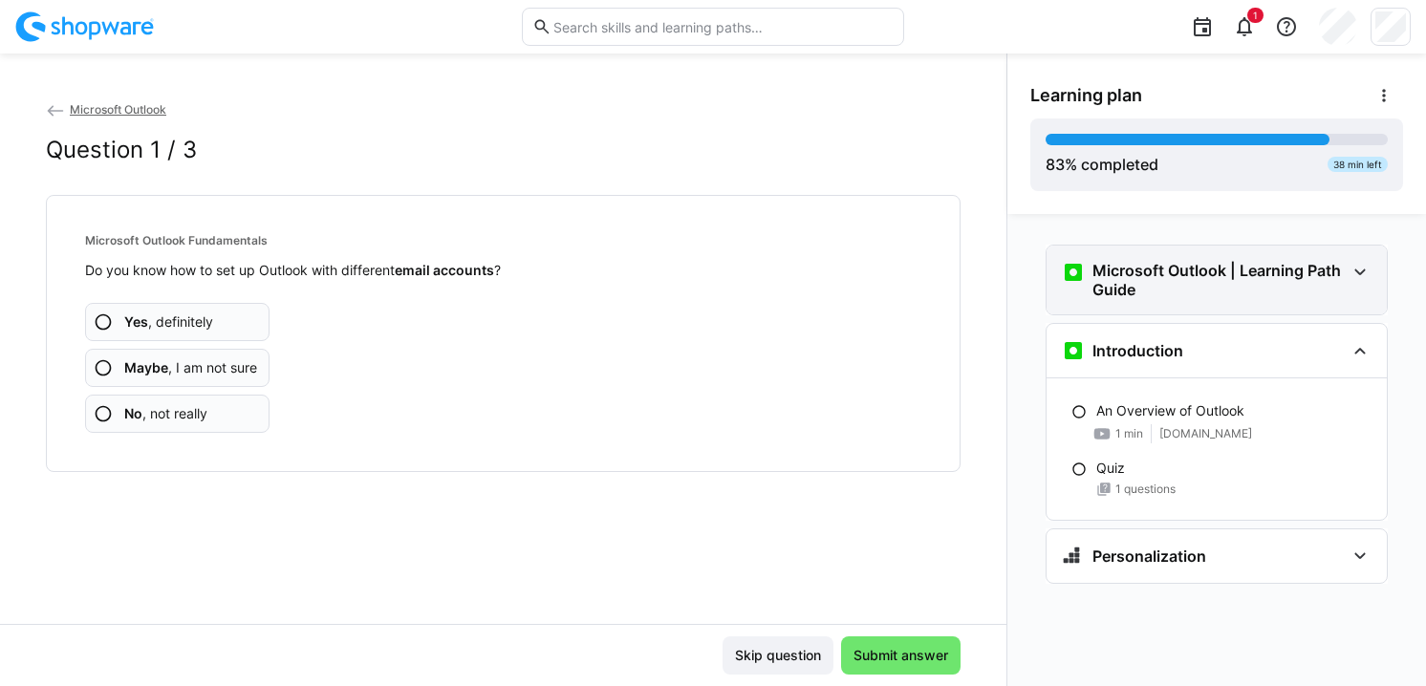
click at [1213, 274] on h3 "Microsoft Outlook | Learning Path Guide" at bounding box center [1218, 280] width 252 height 38
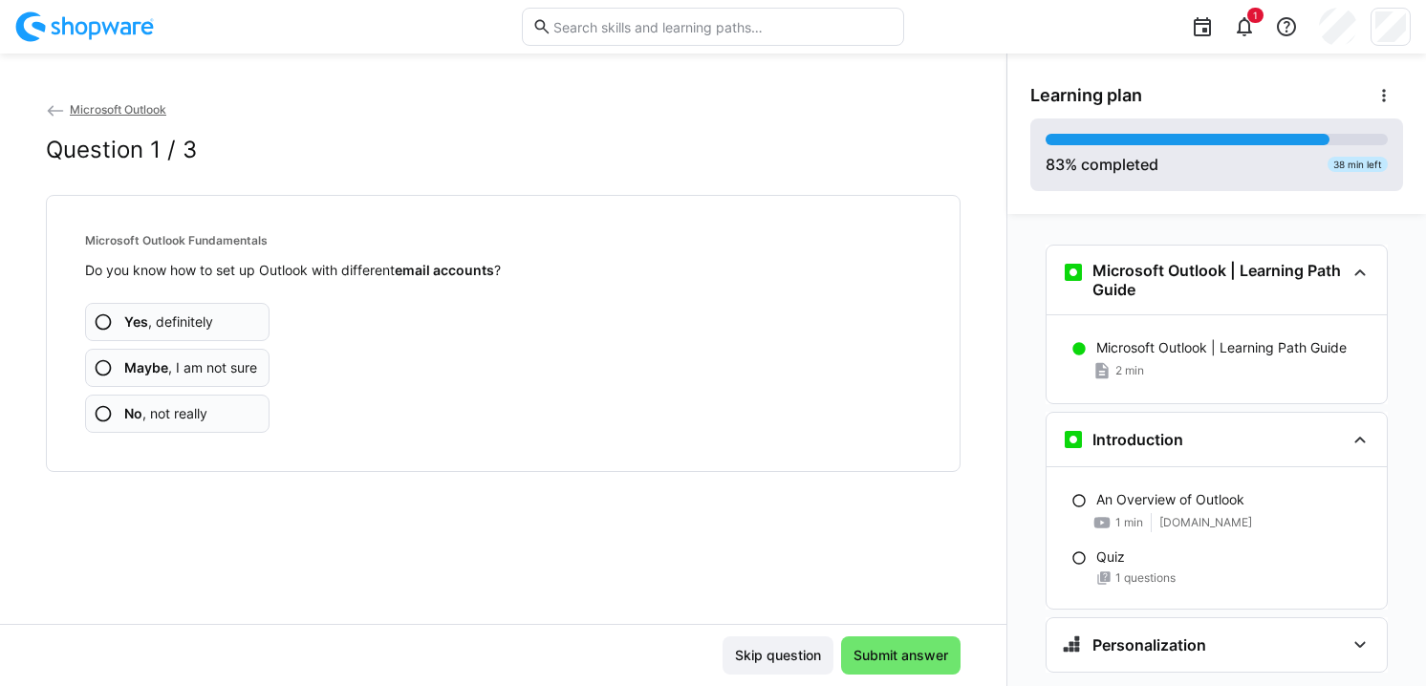
click at [1220, 121] on div "83 % completed 38 min left" at bounding box center [1216, 155] width 373 height 73
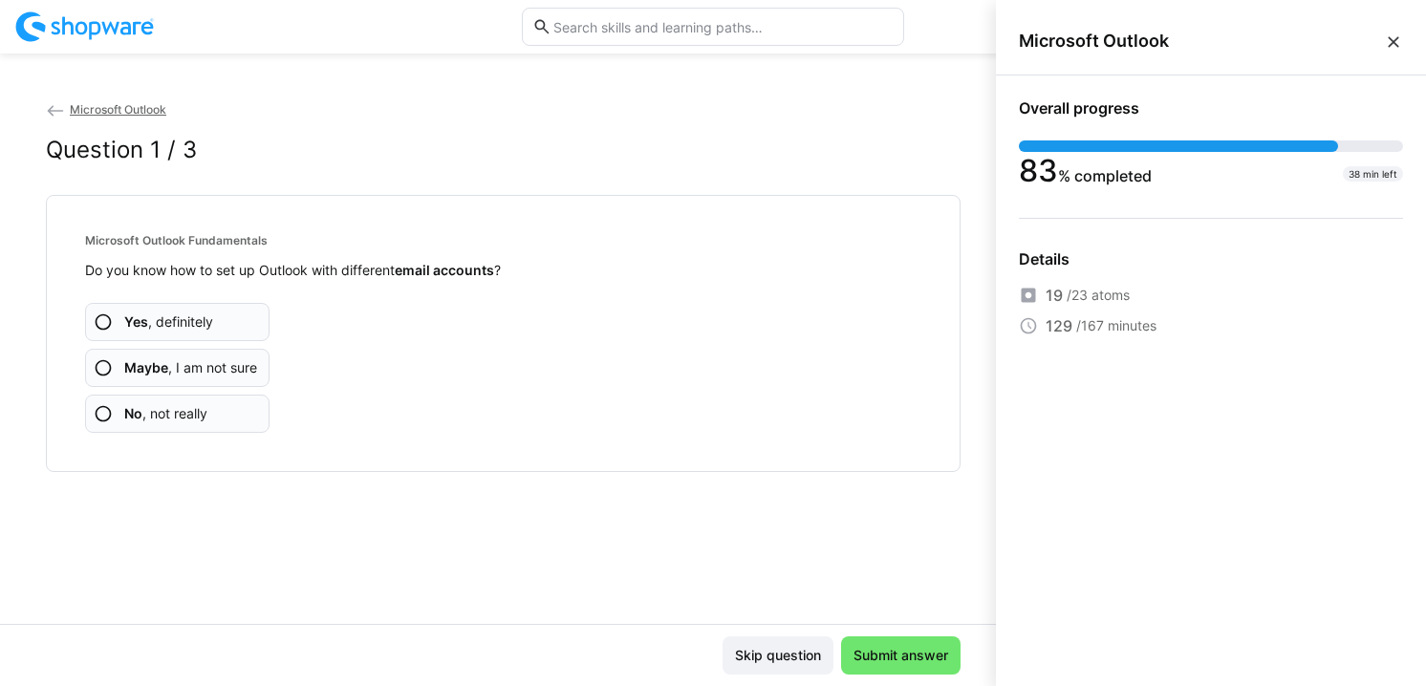
click at [1397, 43] on eds-icon at bounding box center [1393, 41] width 19 height 19
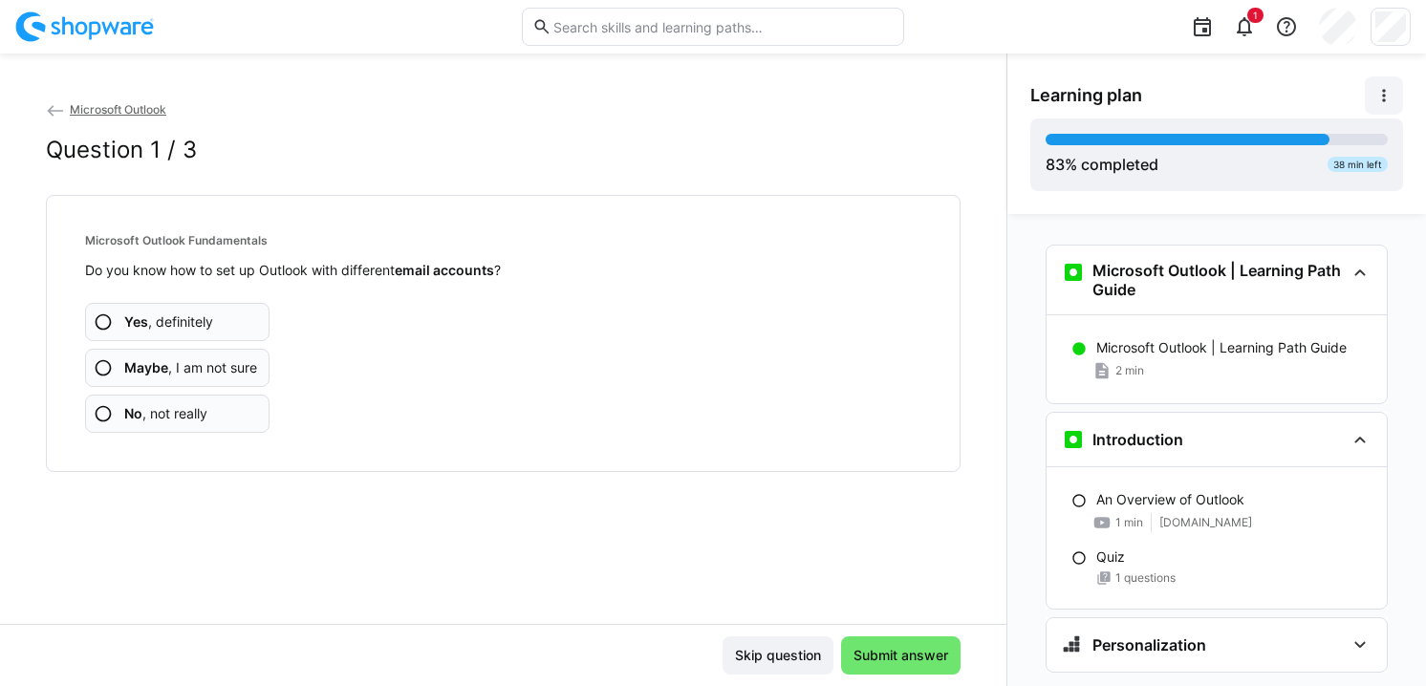
click at [1379, 89] on eds-icon at bounding box center [1383, 95] width 19 height 19
click at [1326, 134] on span "View details" at bounding box center [1331, 146] width 141 height 40
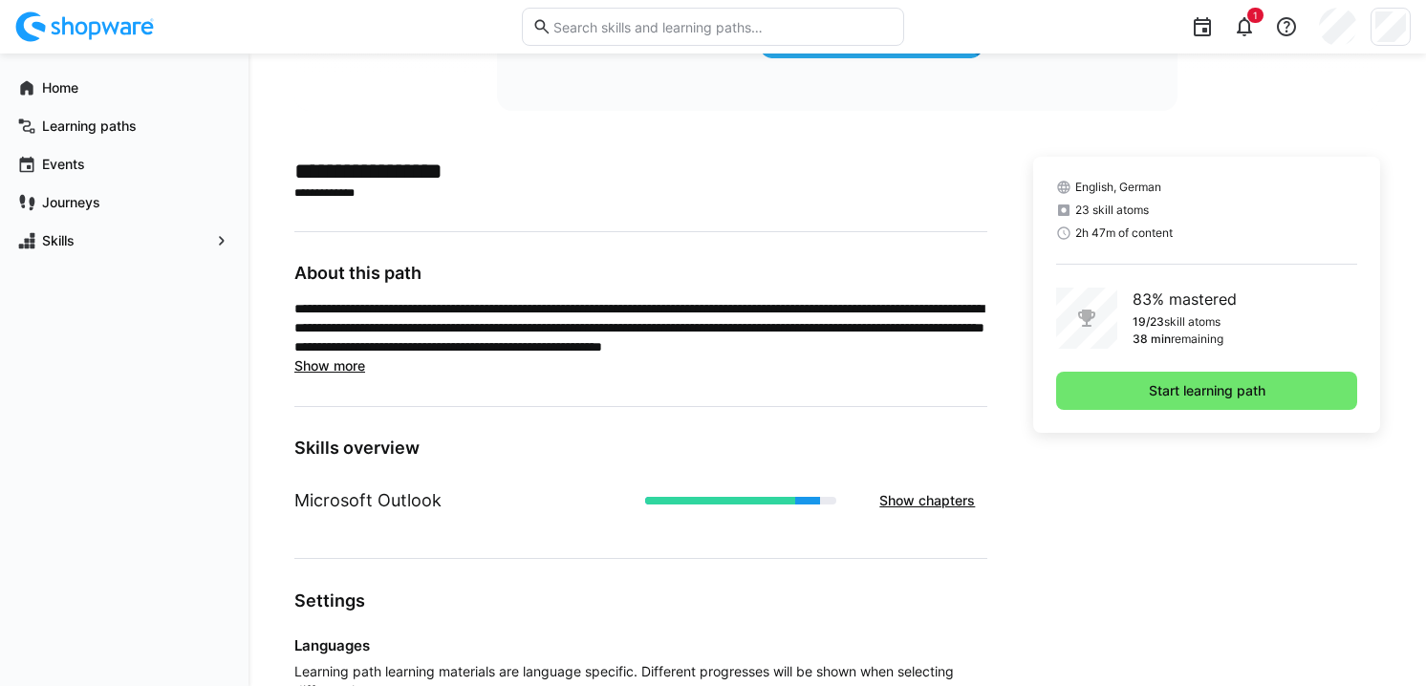
scroll to position [611, 0]
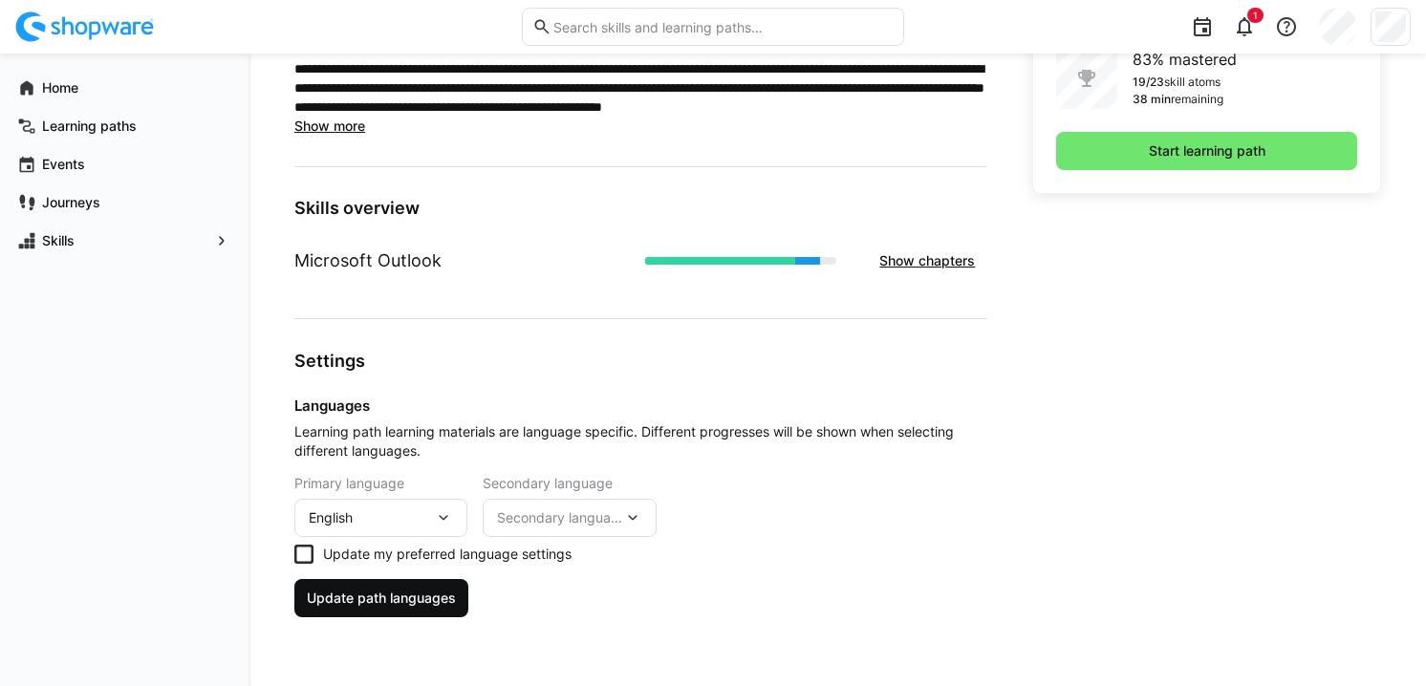
click at [410, 606] on span "Update path languages" at bounding box center [381, 598] width 155 height 19
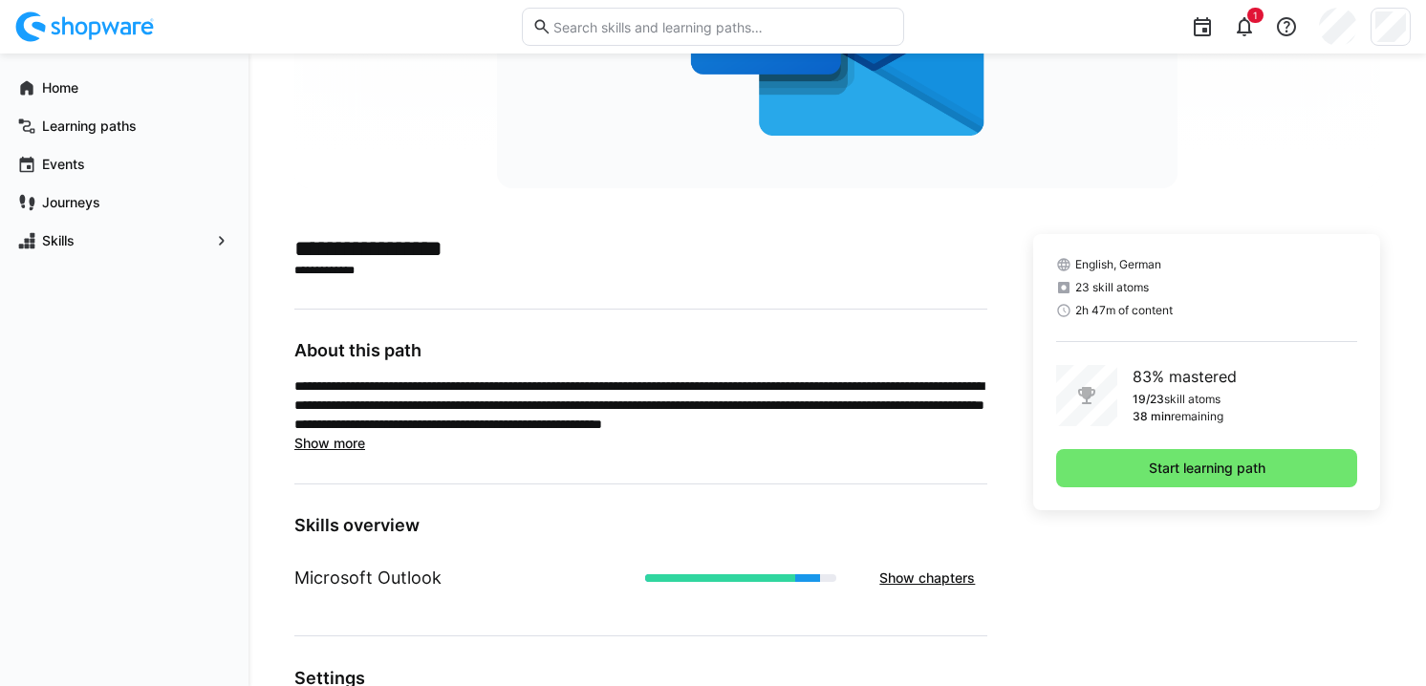
scroll to position [0, 0]
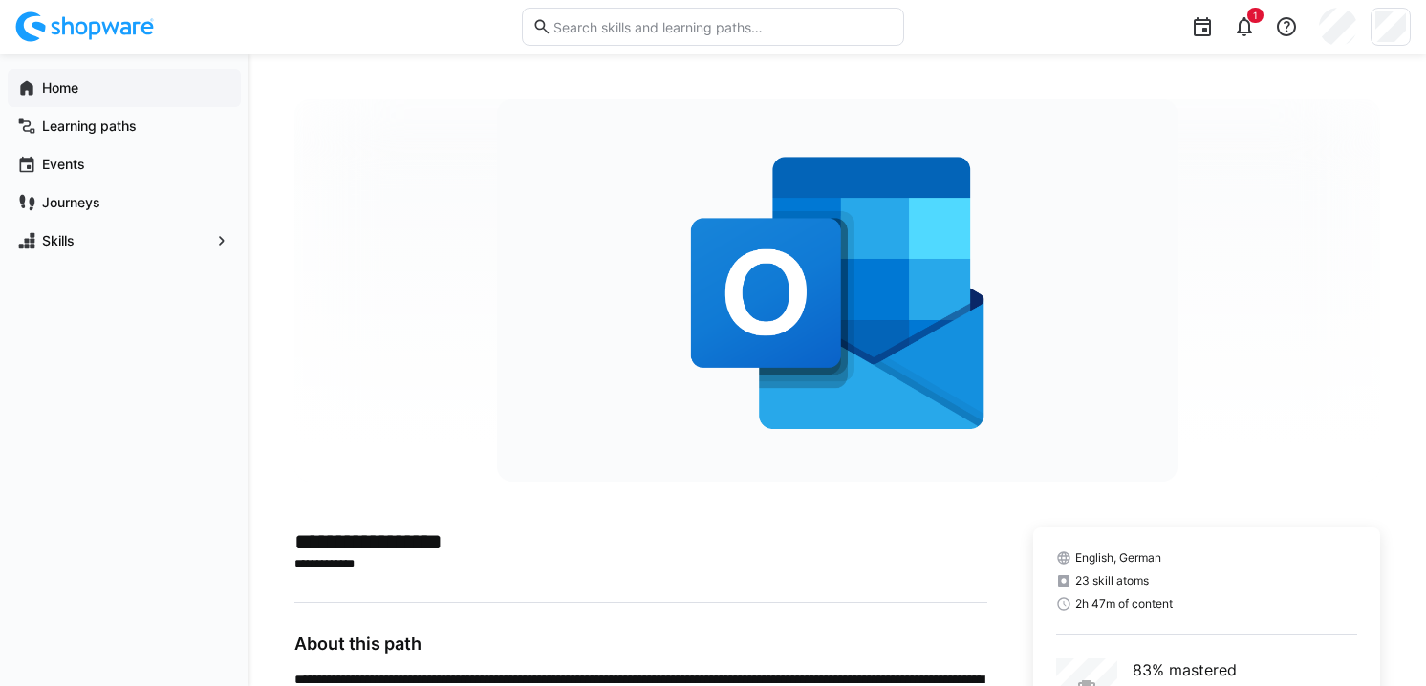
click at [100, 86] on span "Home" at bounding box center [135, 87] width 192 height 19
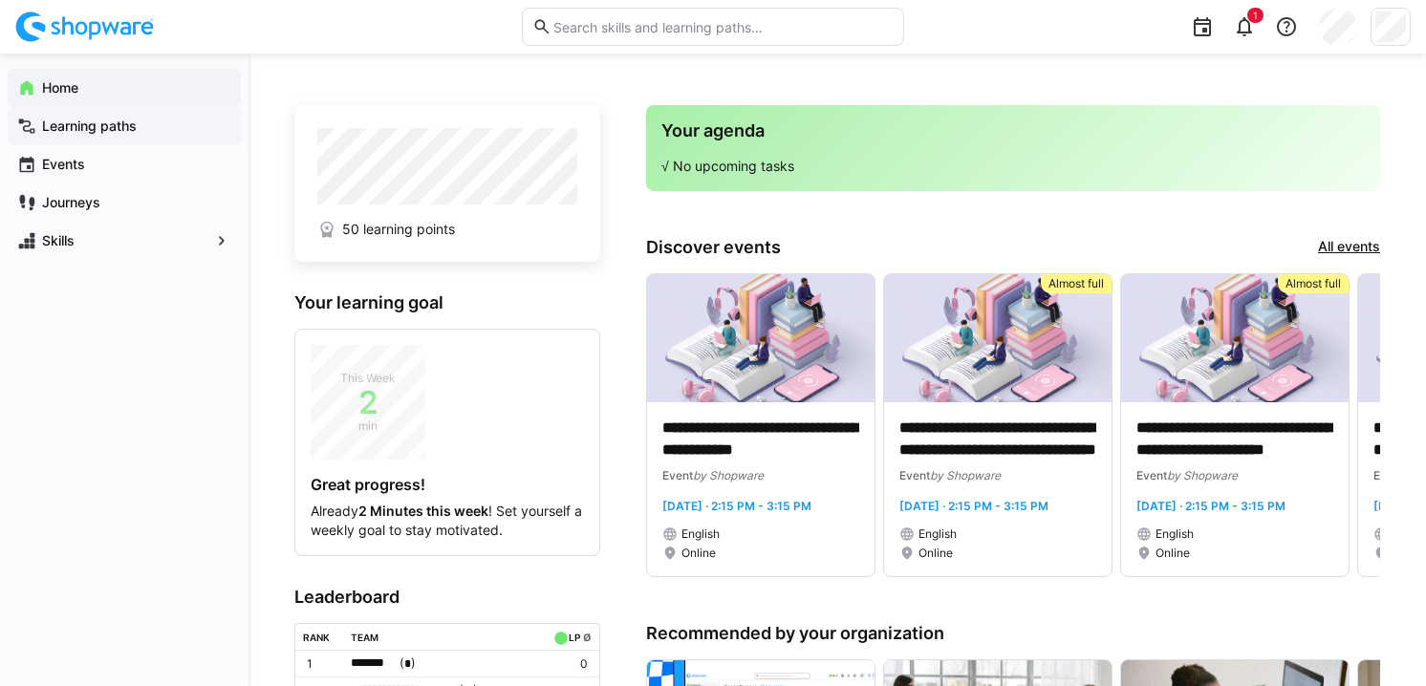
click at [104, 114] on div "Learning paths" at bounding box center [124, 126] width 233 height 38
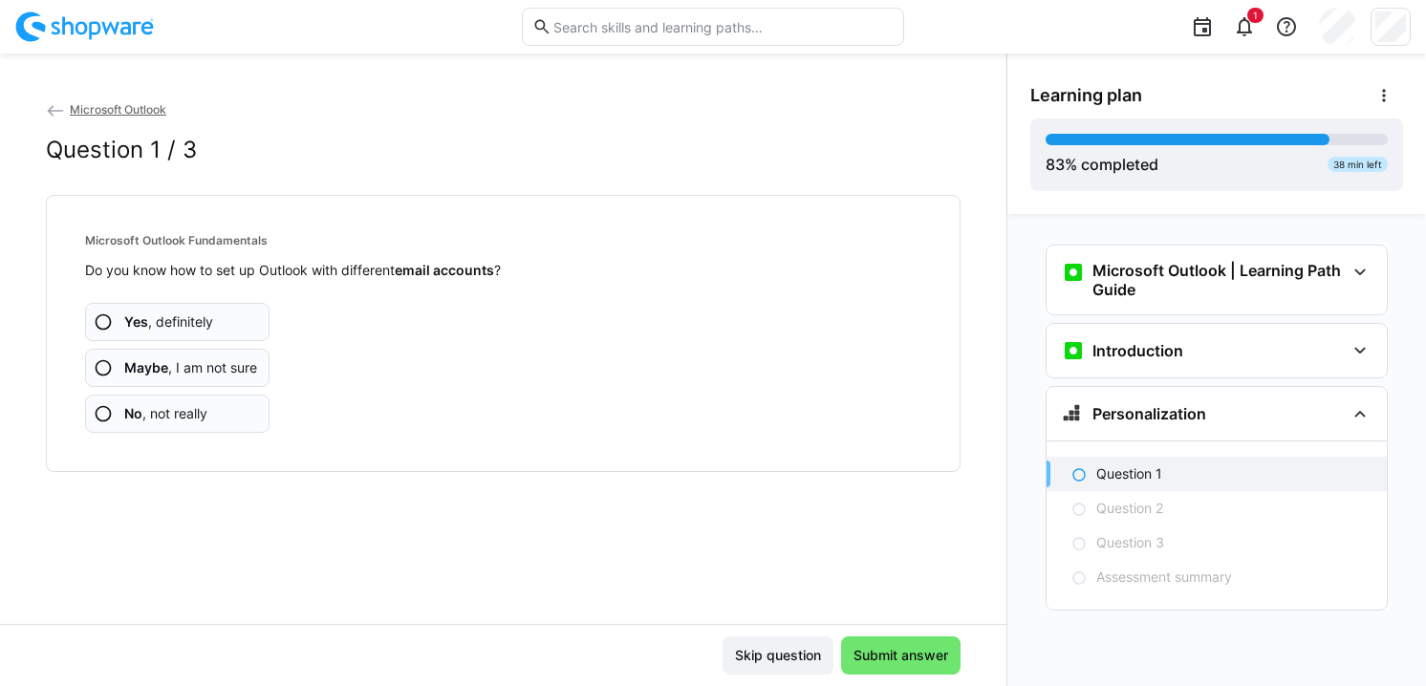
click at [1072, 90] on span "Learning plan" at bounding box center [1086, 95] width 112 height 21
click at [140, 109] on span "Microsoft Outlook" at bounding box center [118, 109] width 97 height 14
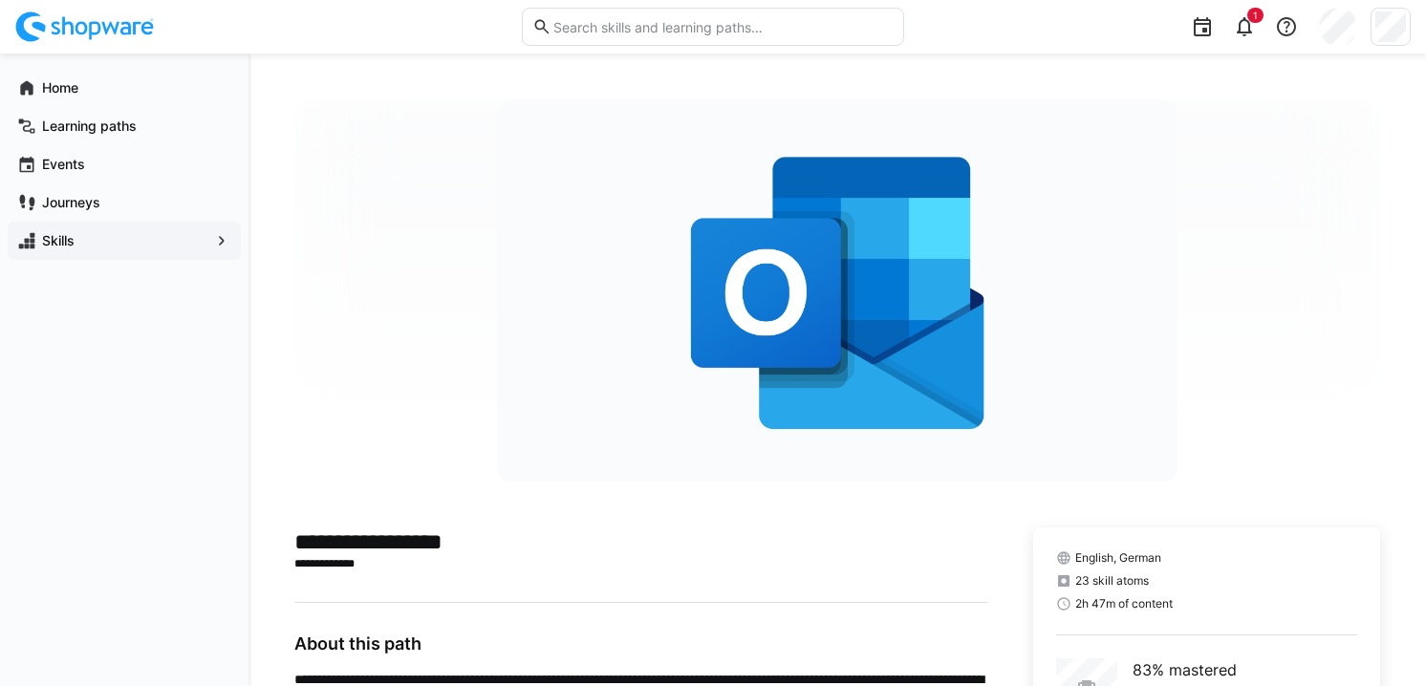
click at [0, 0] on app-navigation-label "Skills" at bounding box center [0, 0] width 0 height 0
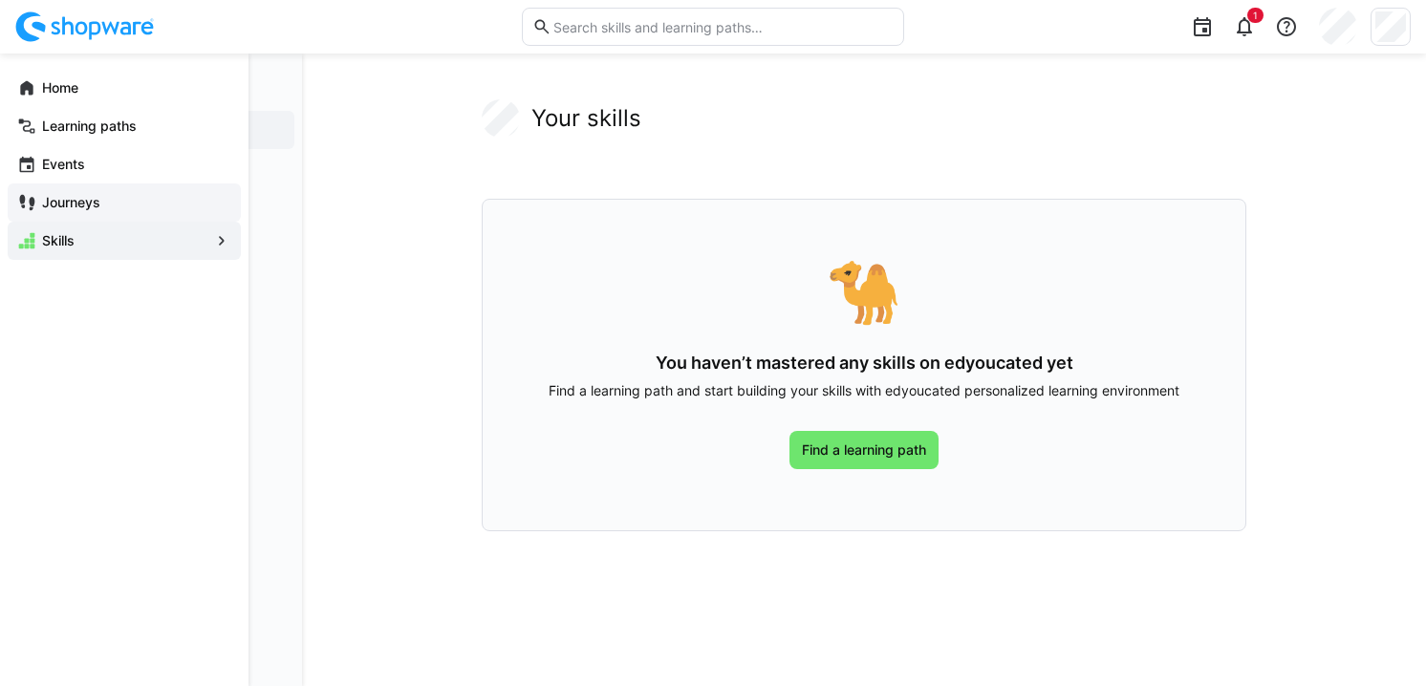
click at [0, 0] on app-navigation-label "Journeys" at bounding box center [0, 0] width 0 height 0
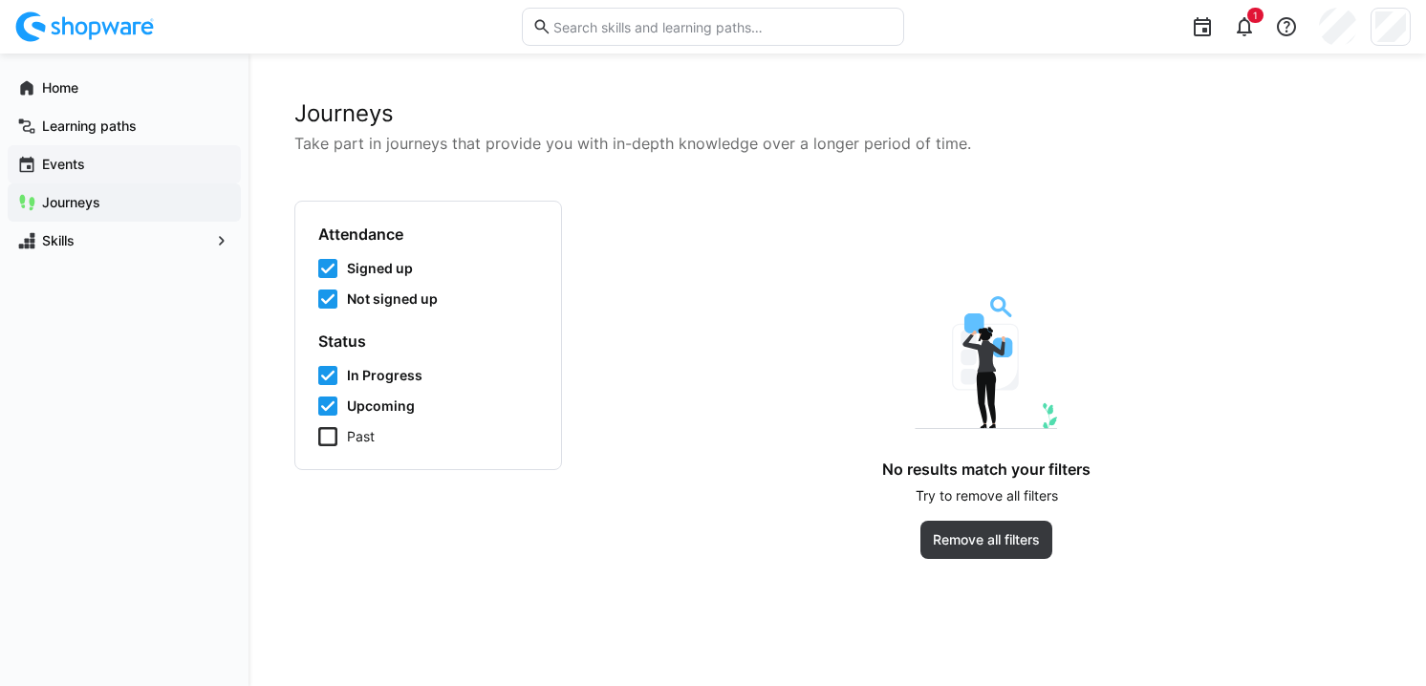
click at [75, 152] on div "Events" at bounding box center [124, 164] width 233 height 38
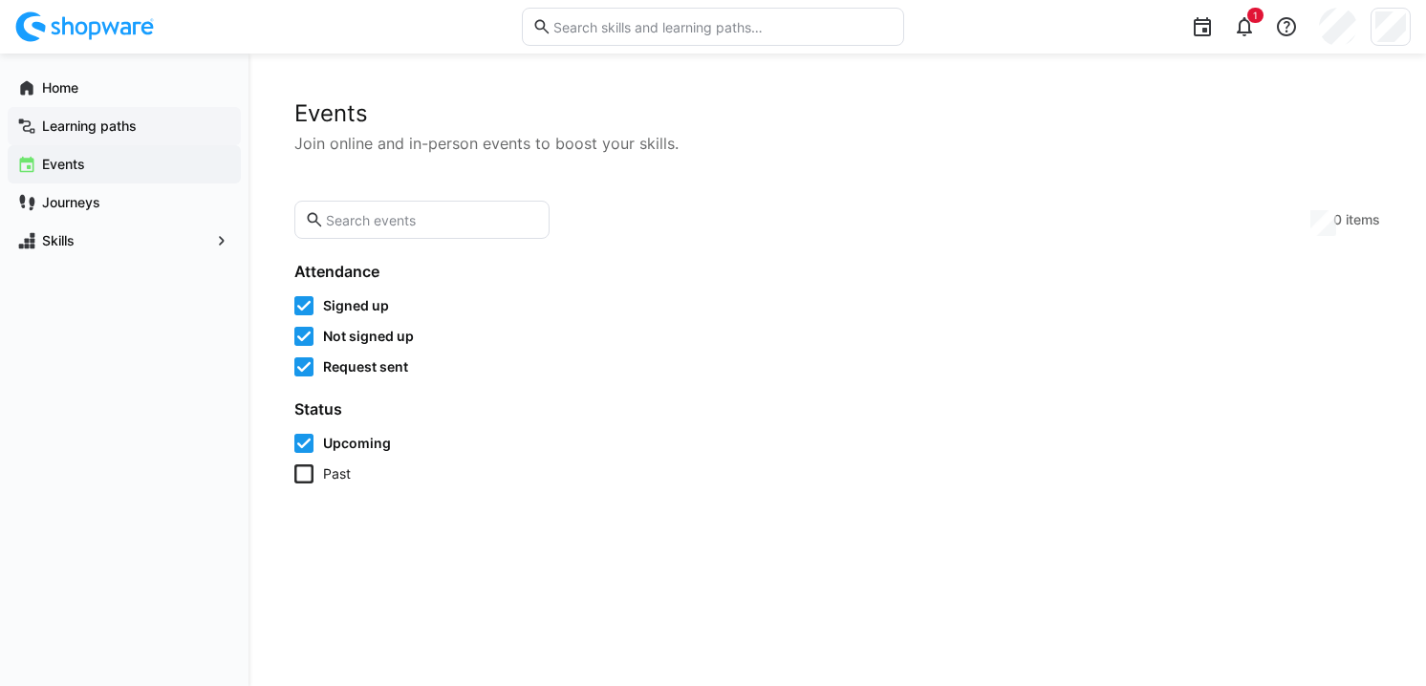
click at [0, 0] on app-navigation-label "Learning paths" at bounding box center [0, 0] width 0 height 0
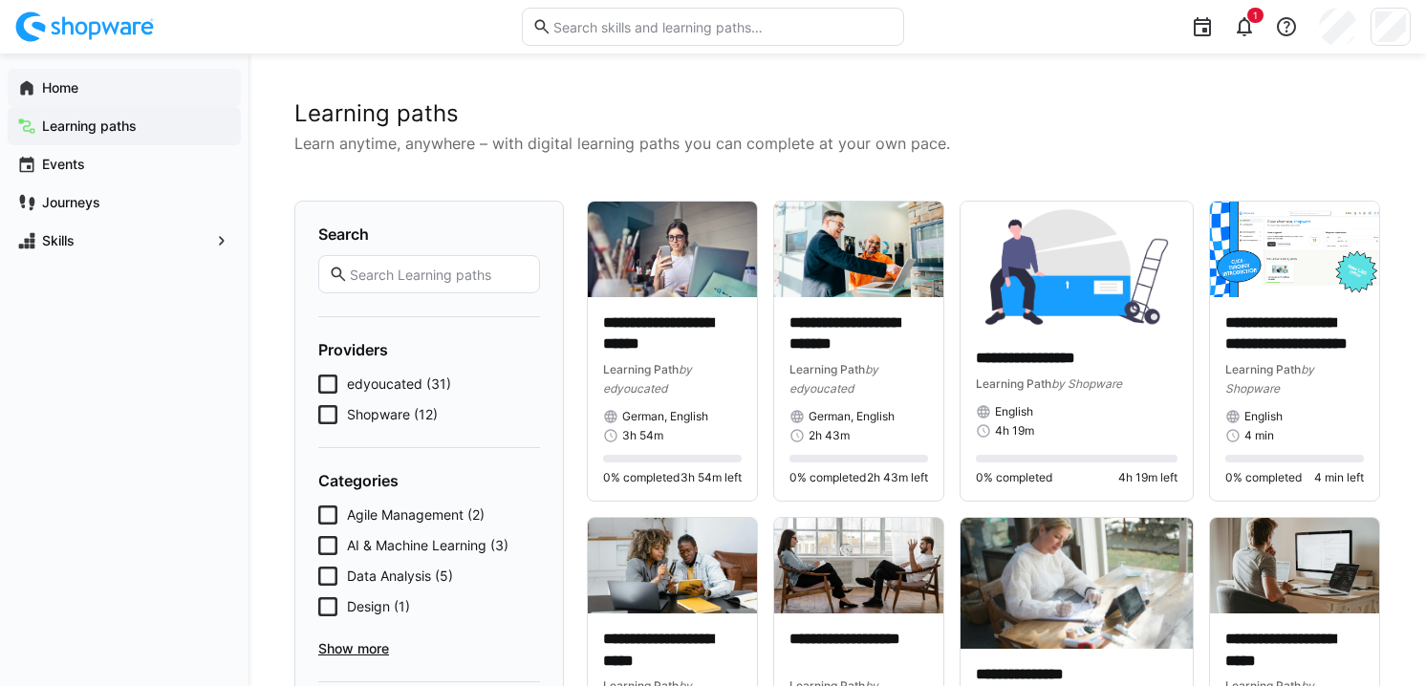
click at [0, 0] on app-navigation-label "Home" at bounding box center [0, 0] width 0 height 0
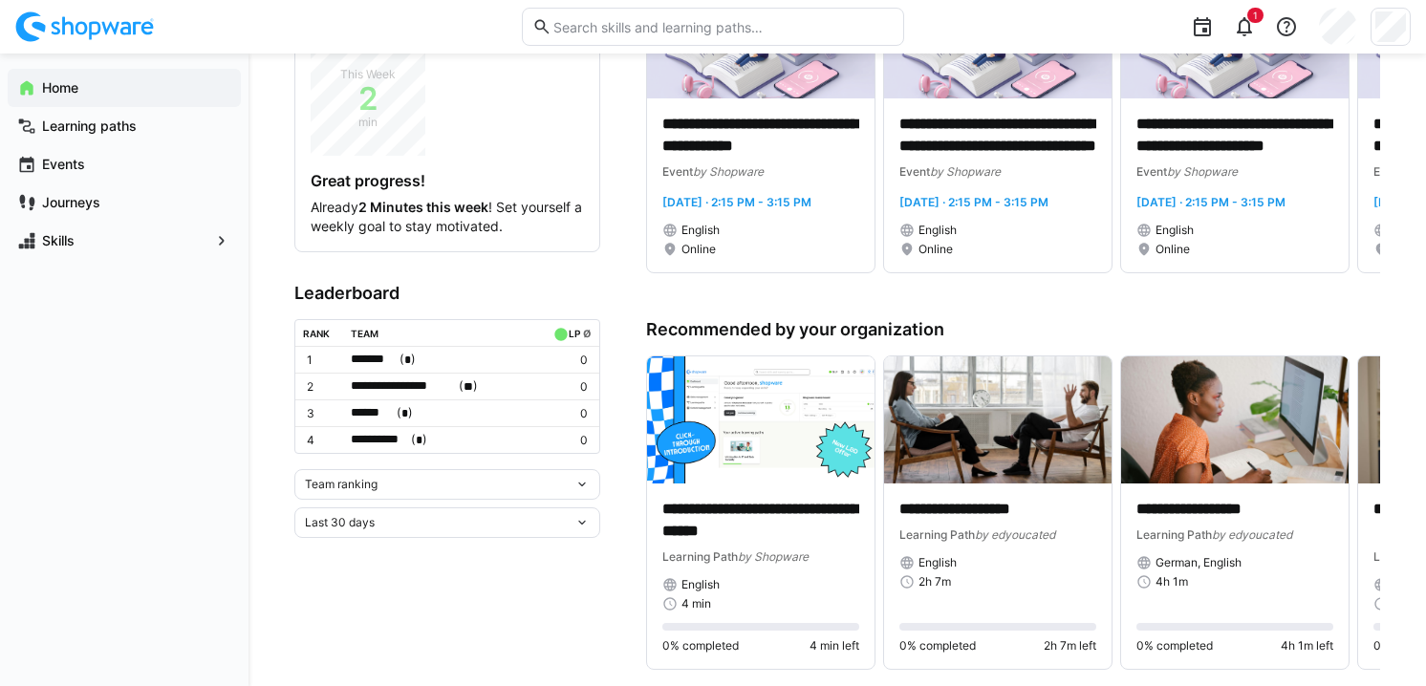
scroll to position [248, 0]
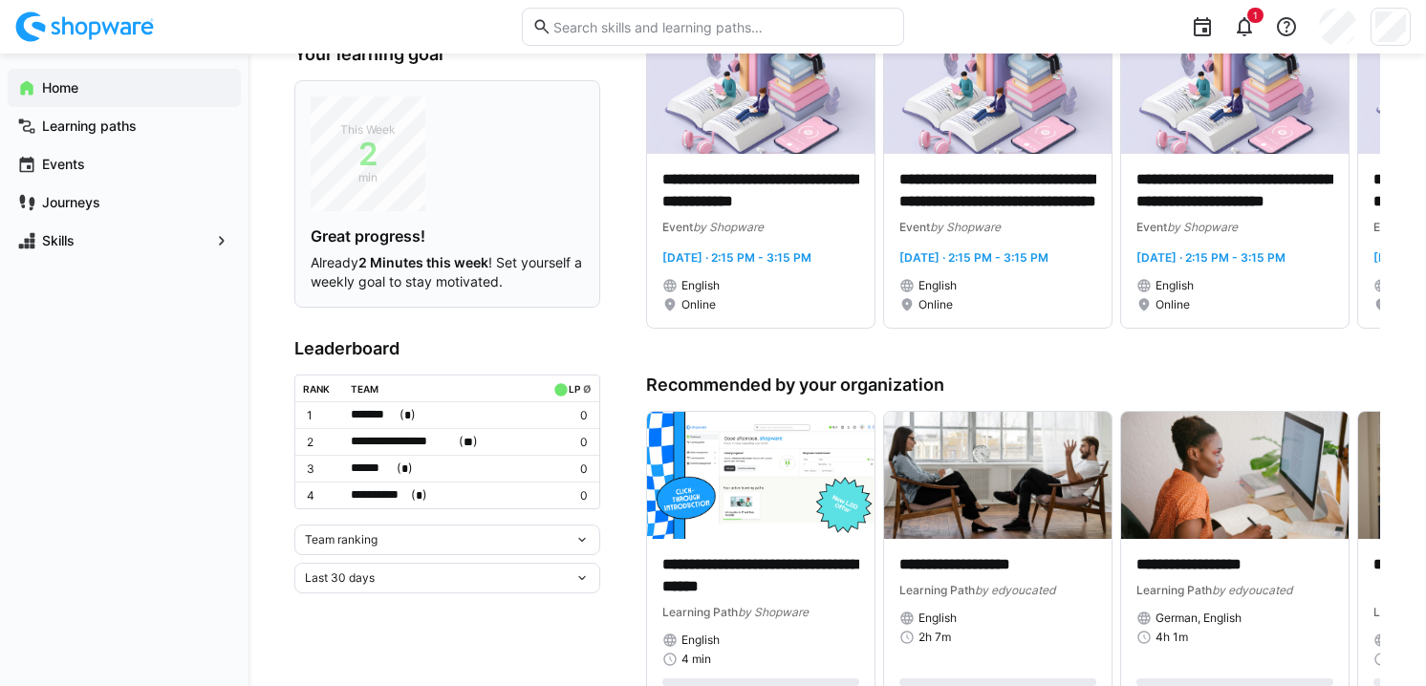
click at [407, 253] on p "Already 2 Minutes this week ! Set yourself a weekly goal to stay motivated." at bounding box center [447, 272] width 273 height 38
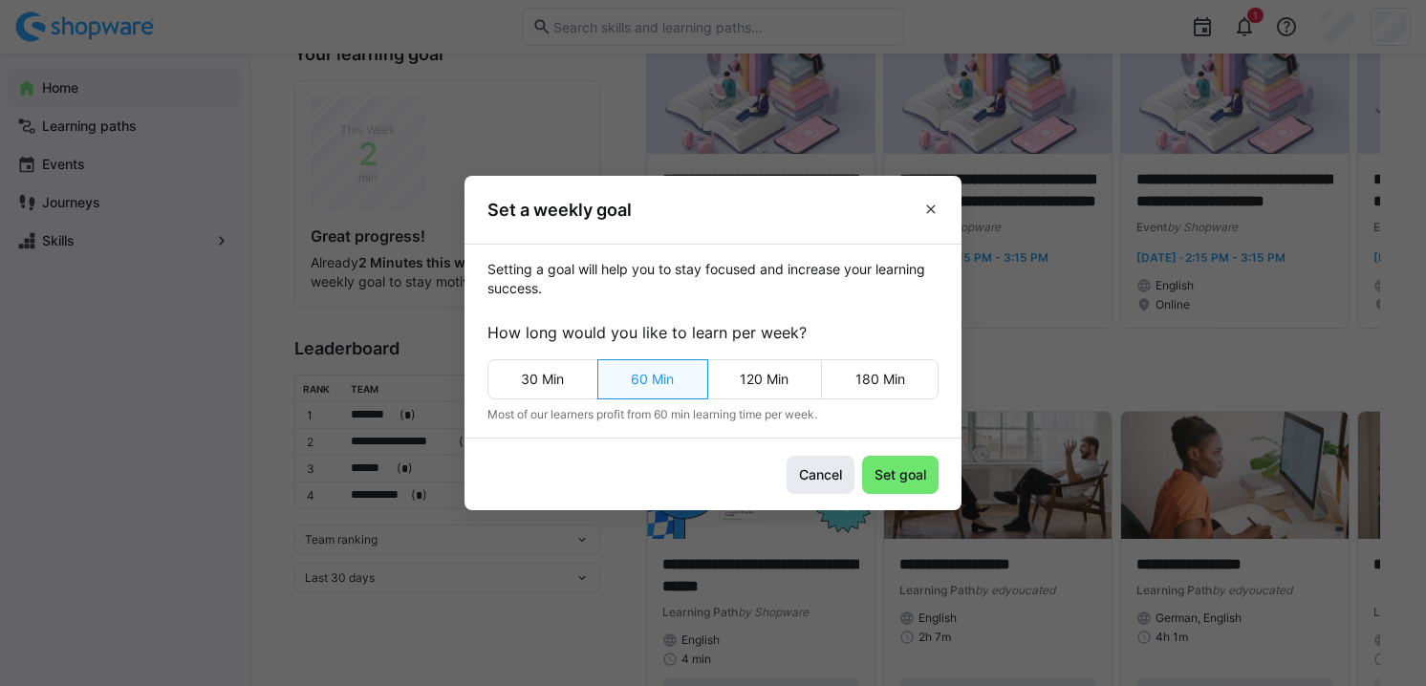
click at [827, 488] on span "Cancel" at bounding box center [821, 475] width 68 height 38
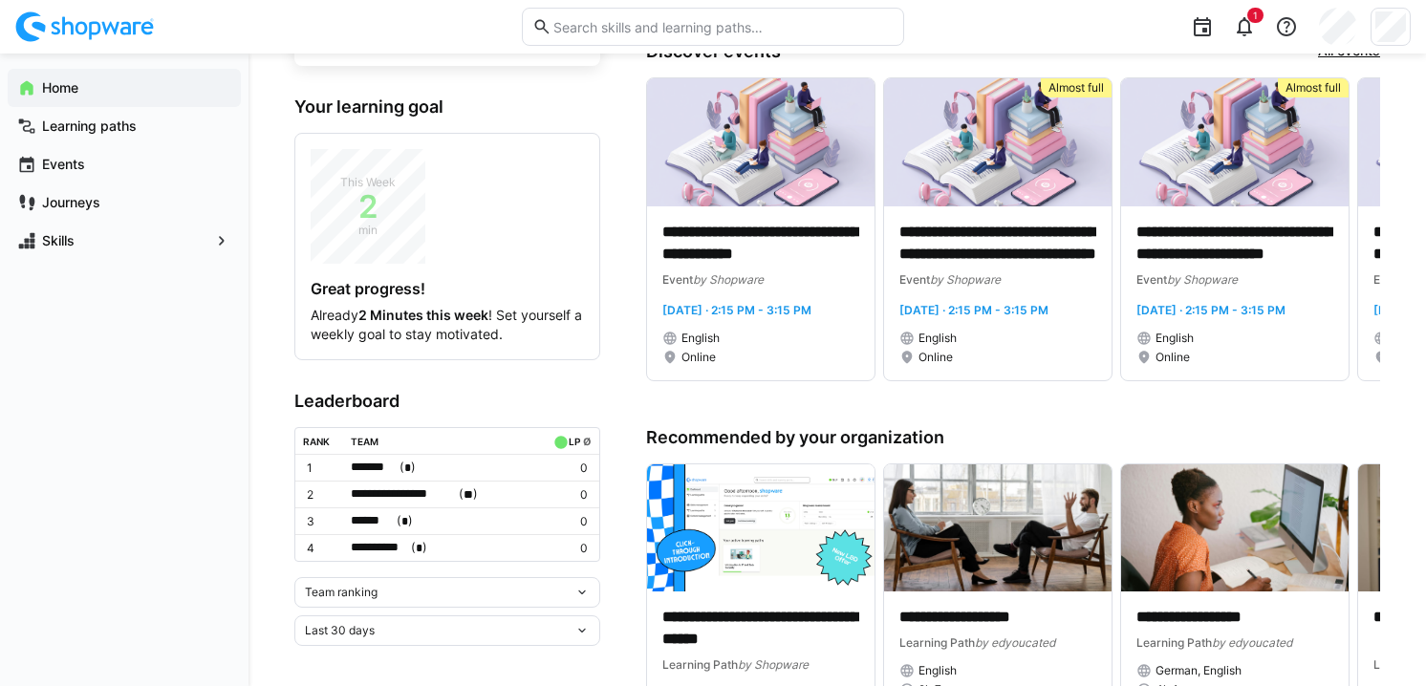
scroll to position [0, 0]
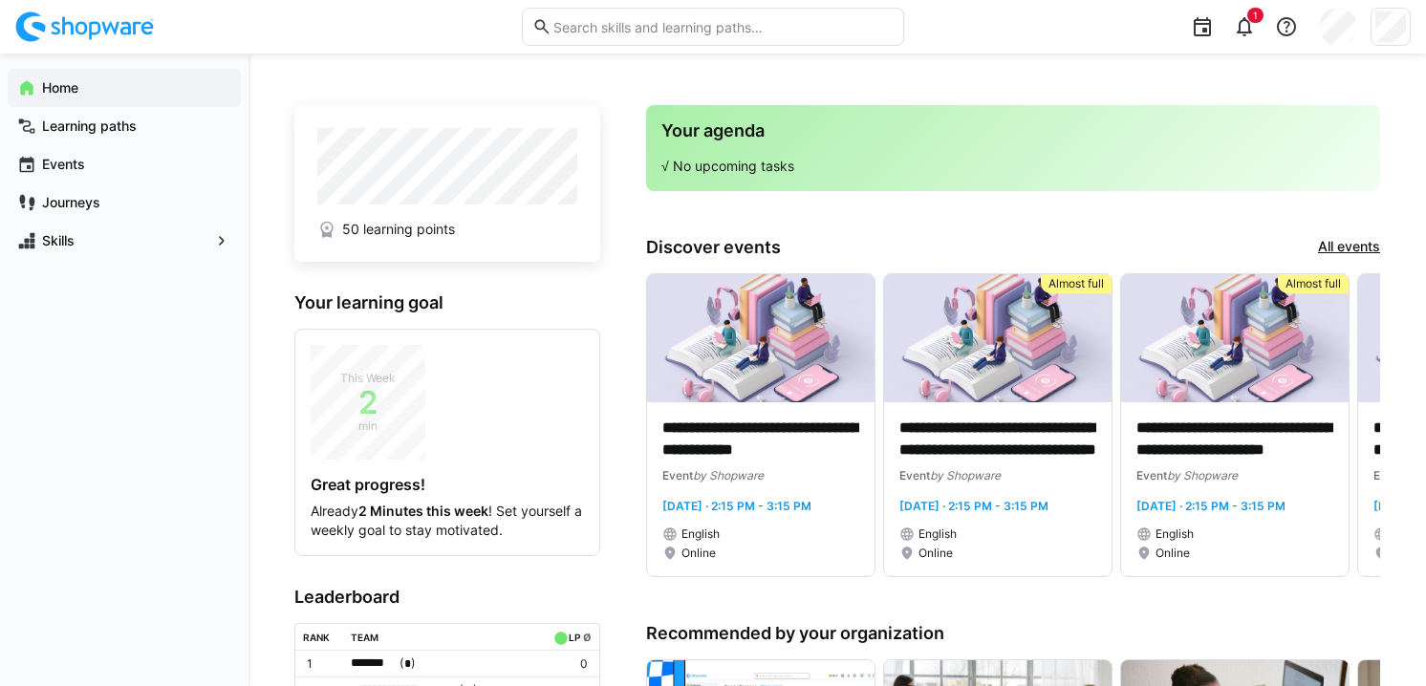
click at [720, 162] on p "√ No upcoming tasks" at bounding box center [1012, 166] width 703 height 19
click at [663, 34] on input "text" at bounding box center [722, 26] width 342 height 17
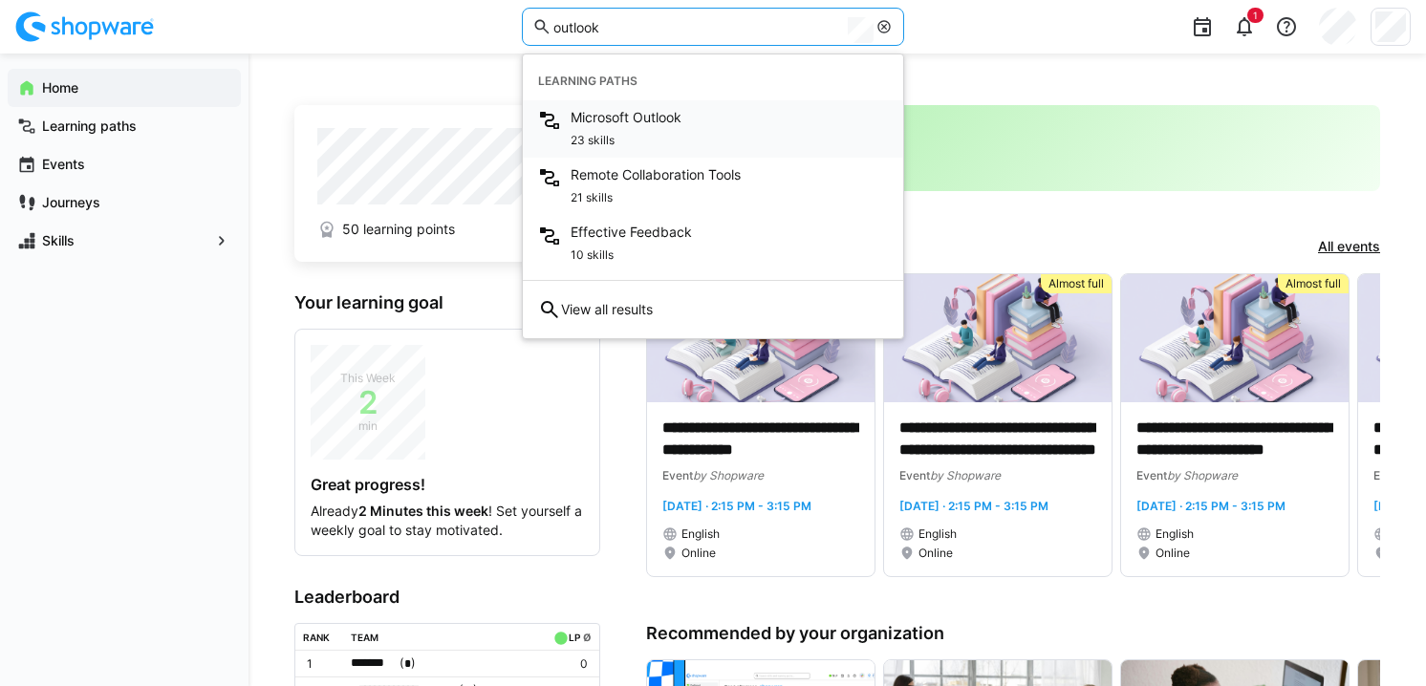
type input "outlook"
click at [603, 120] on span "Microsoft Outlook" at bounding box center [626, 117] width 111 height 19
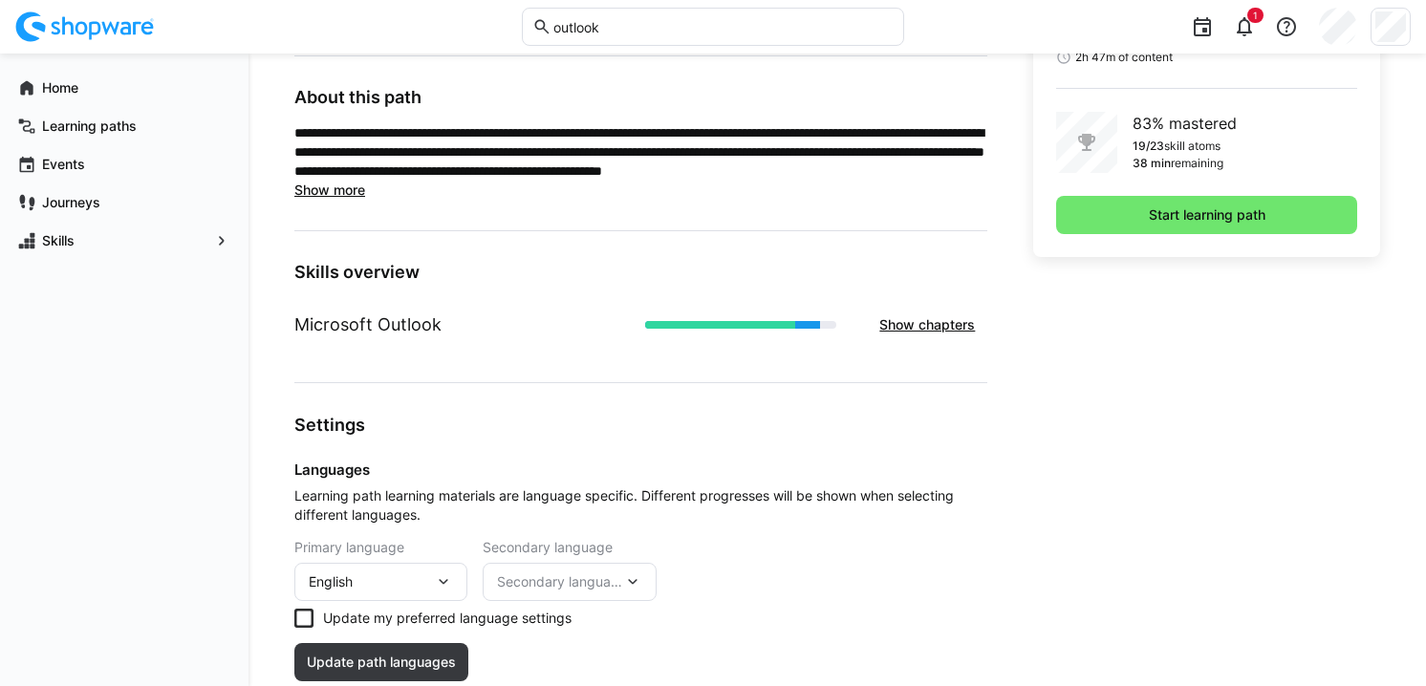
scroll to position [604, 0]
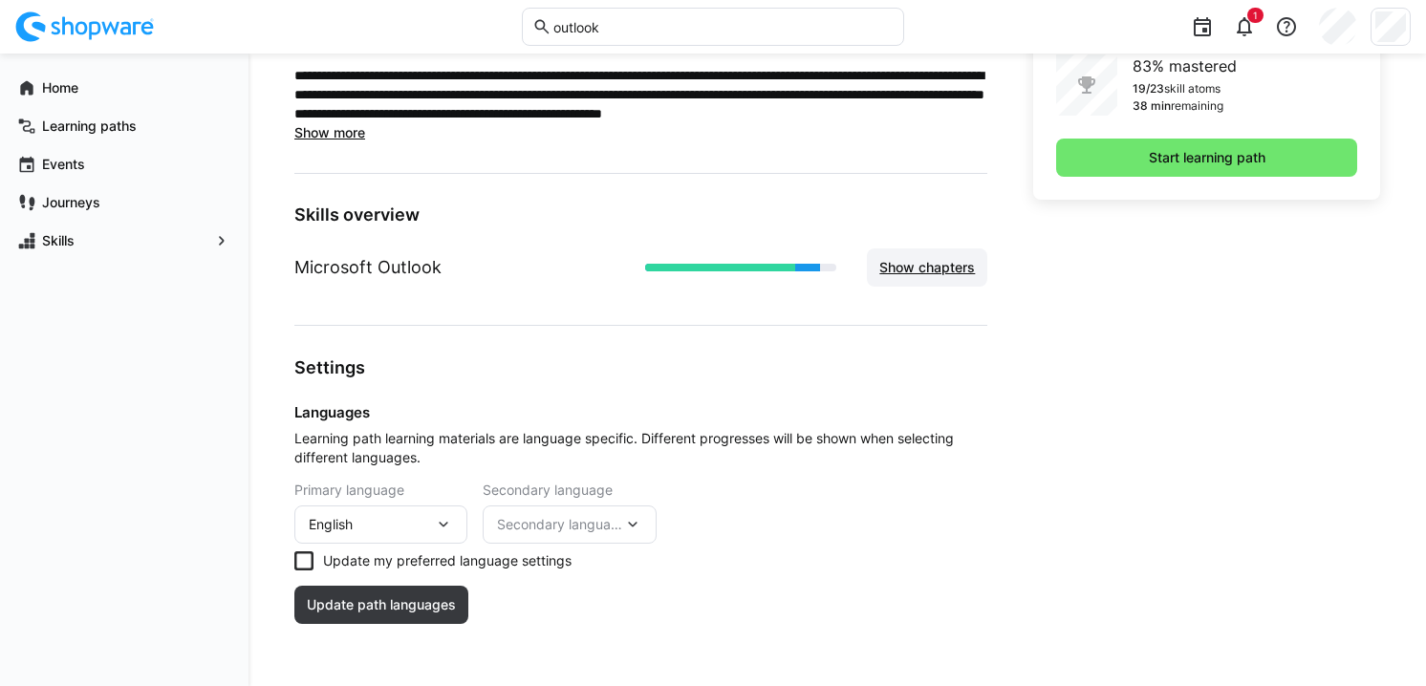
click at [916, 272] on span "Show chapters" at bounding box center [926, 267] width 101 height 19
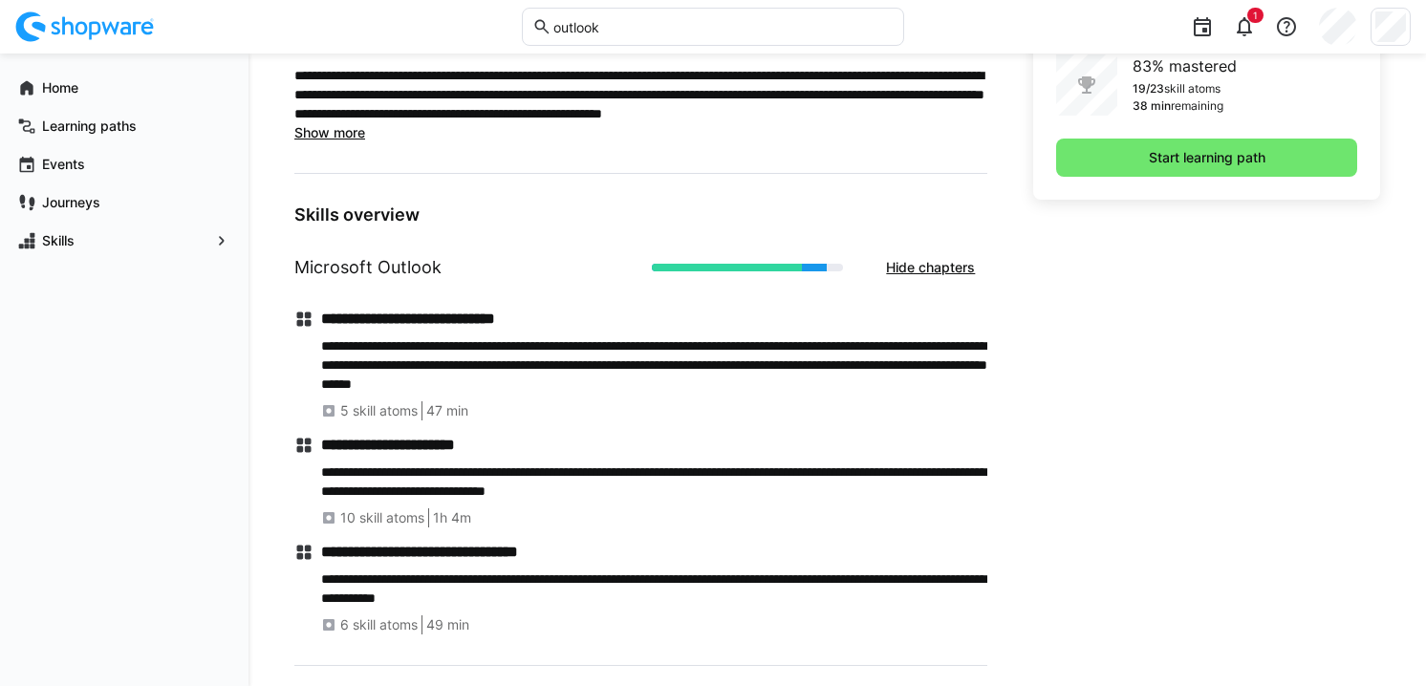
click at [459, 377] on p "**********" at bounding box center [654, 364] width 666 height 57
click at [386, 413] on span "5 skill atoms" at bounding box center [378, 410] width 77 height 19
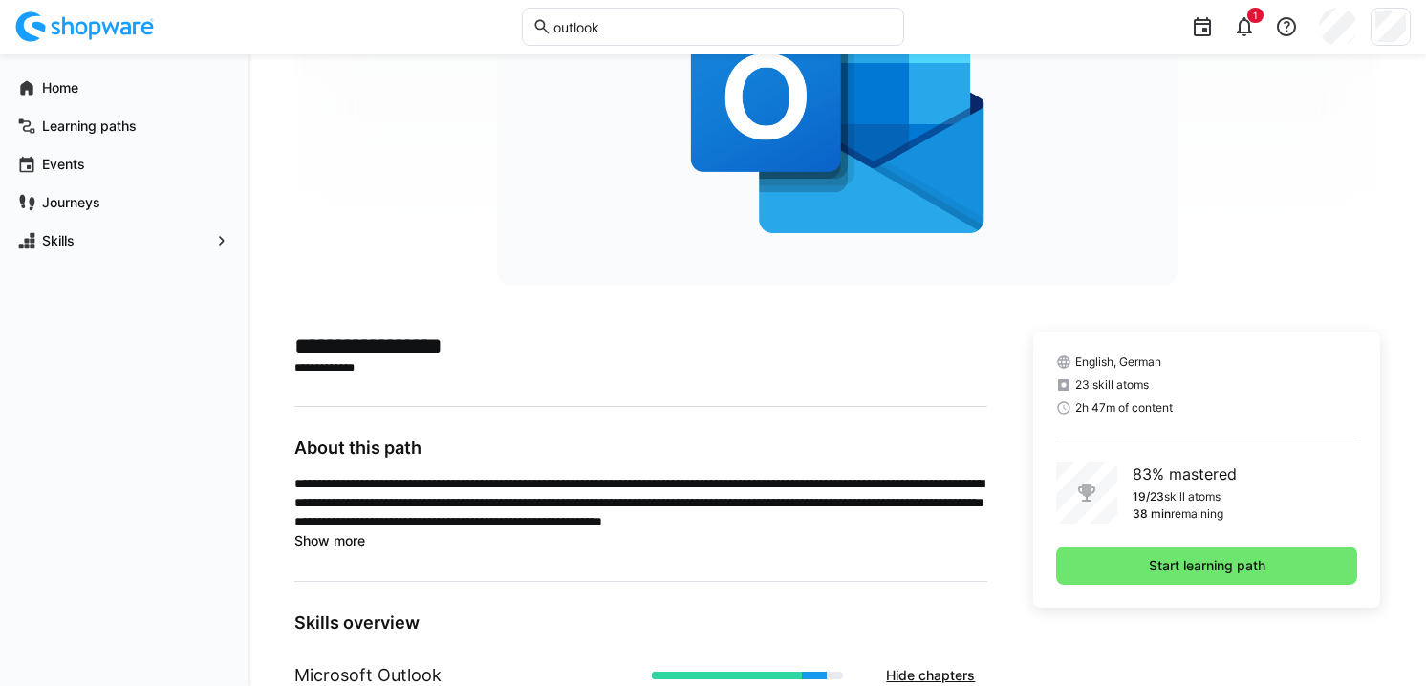
scroll to position [0, 0]
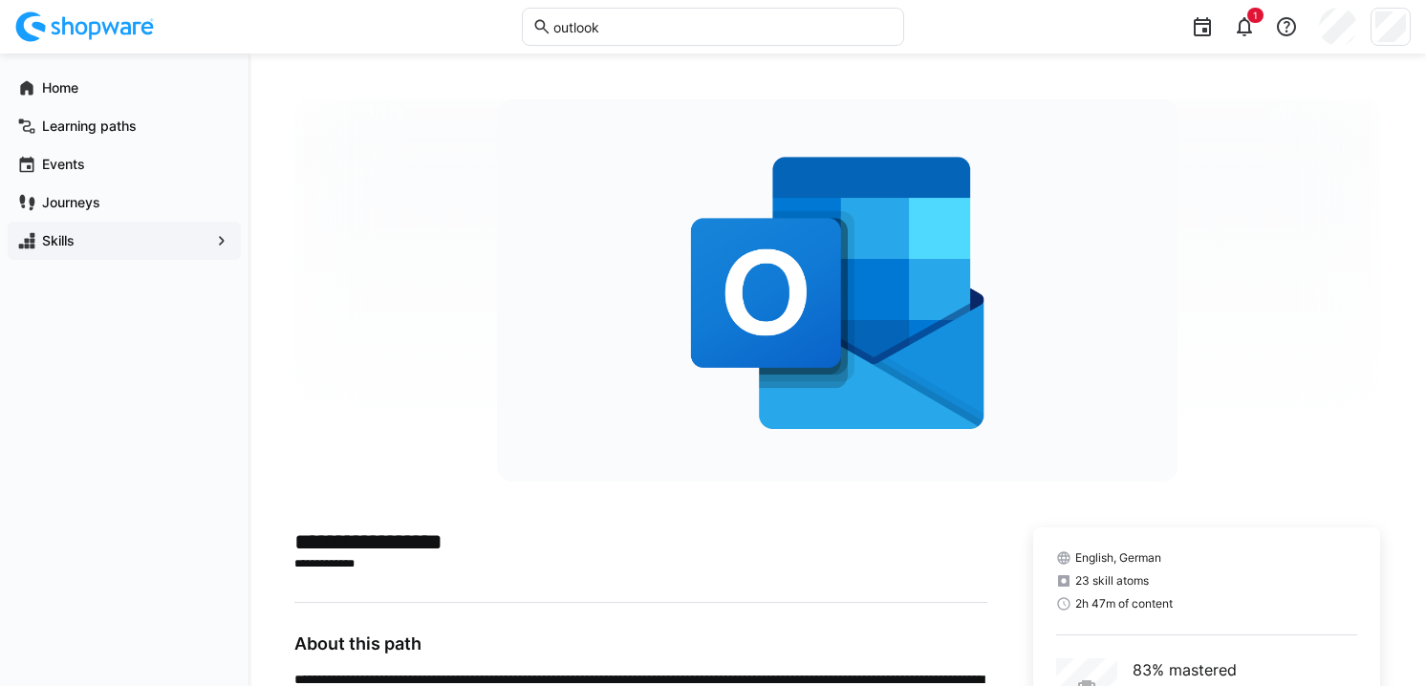
click at [84, 236] on span "Skills" at bounding box center [124, 240] width 170 height 19
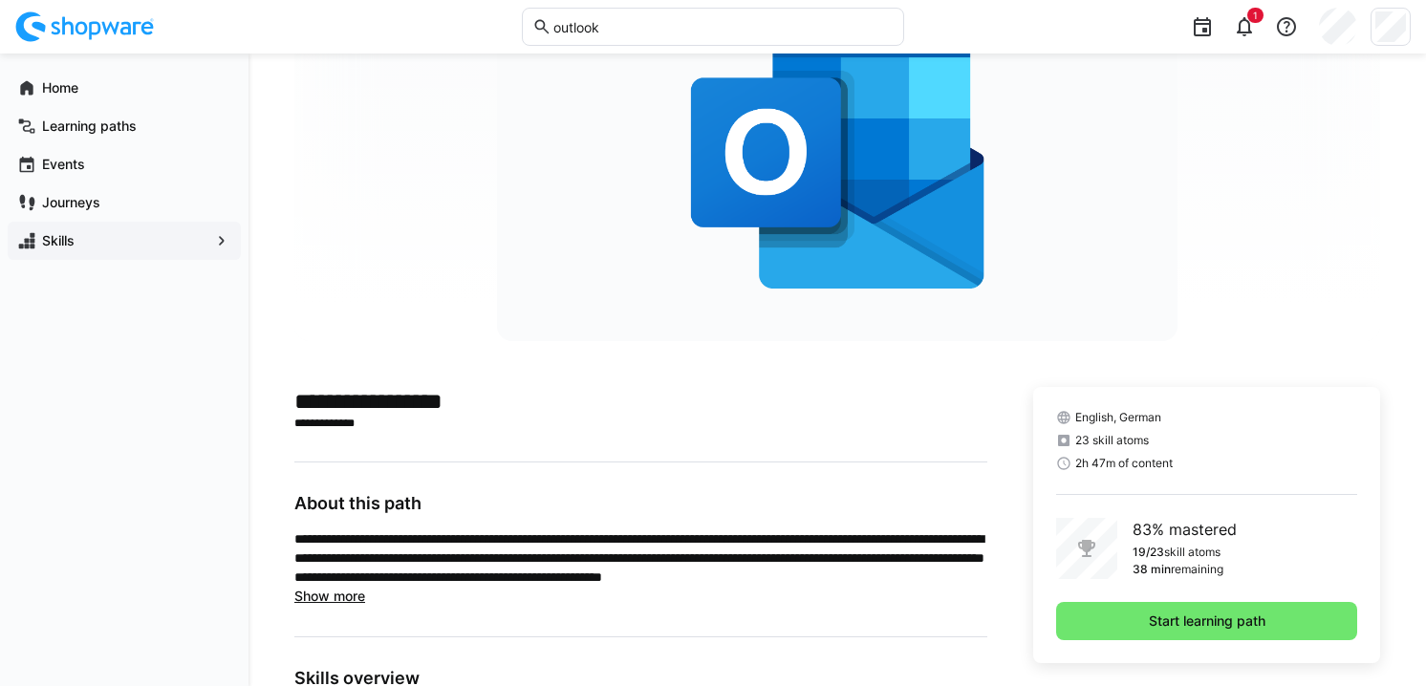
scroll to position [368, 0]
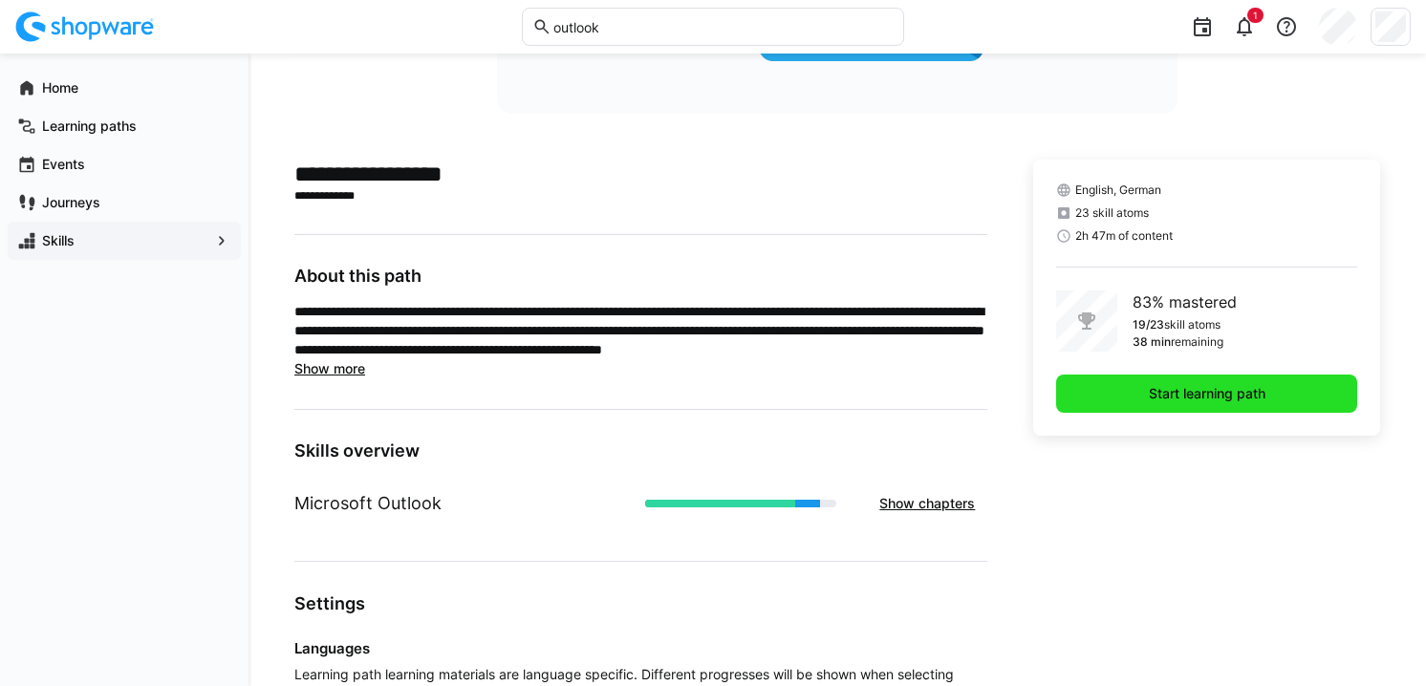
click at [1136, 398] on span "Start learning path" at bounding box center [1206, 394] width 301 height 38
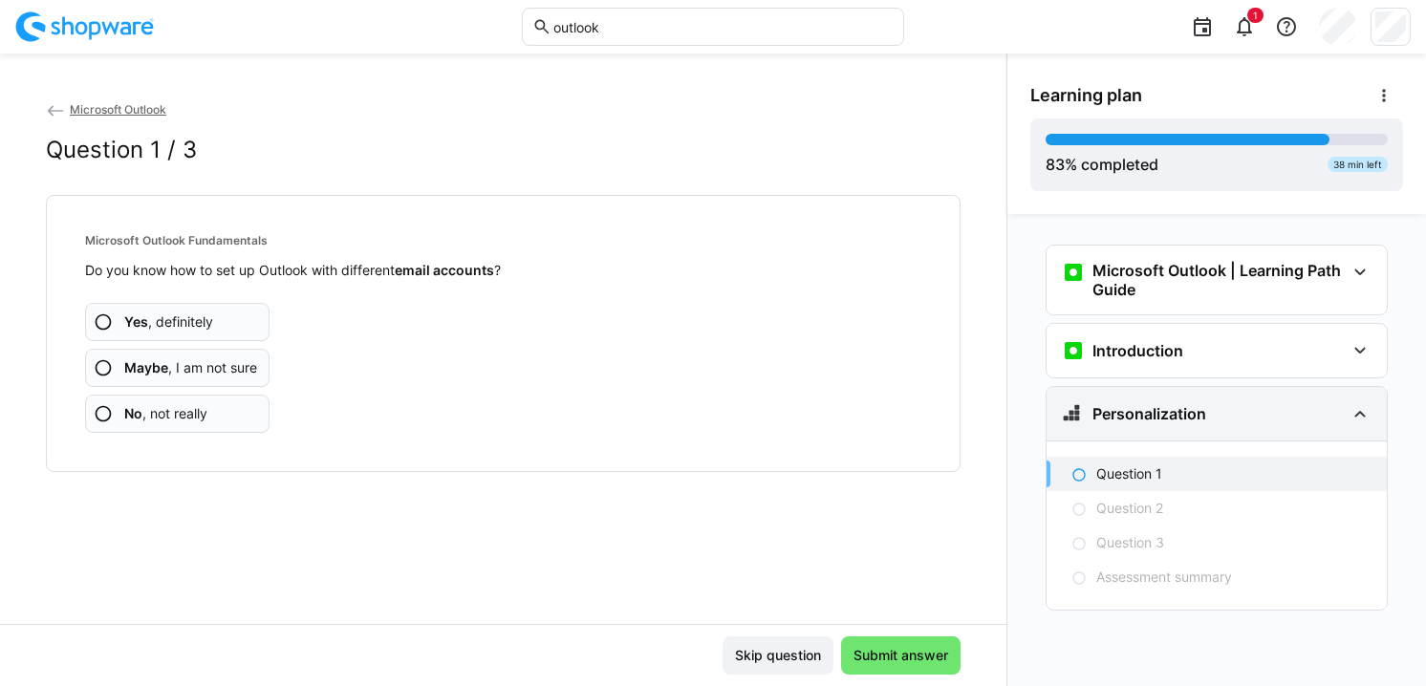
click at [1203, 405] on h3 "Personalization" at bounding box center [1149, 413] width 114 height 19
click at [1152, 475] on p "Question 1" at bounding box center [1129, 473] width 66 height 19
click at [1106, 472] on p "Question 1" at bounding box center [1129, 473] width 66 height 19
click at [209, 370] on span "Maybe , I am not sure" at bounding box center [190, 367] width 133 height 19
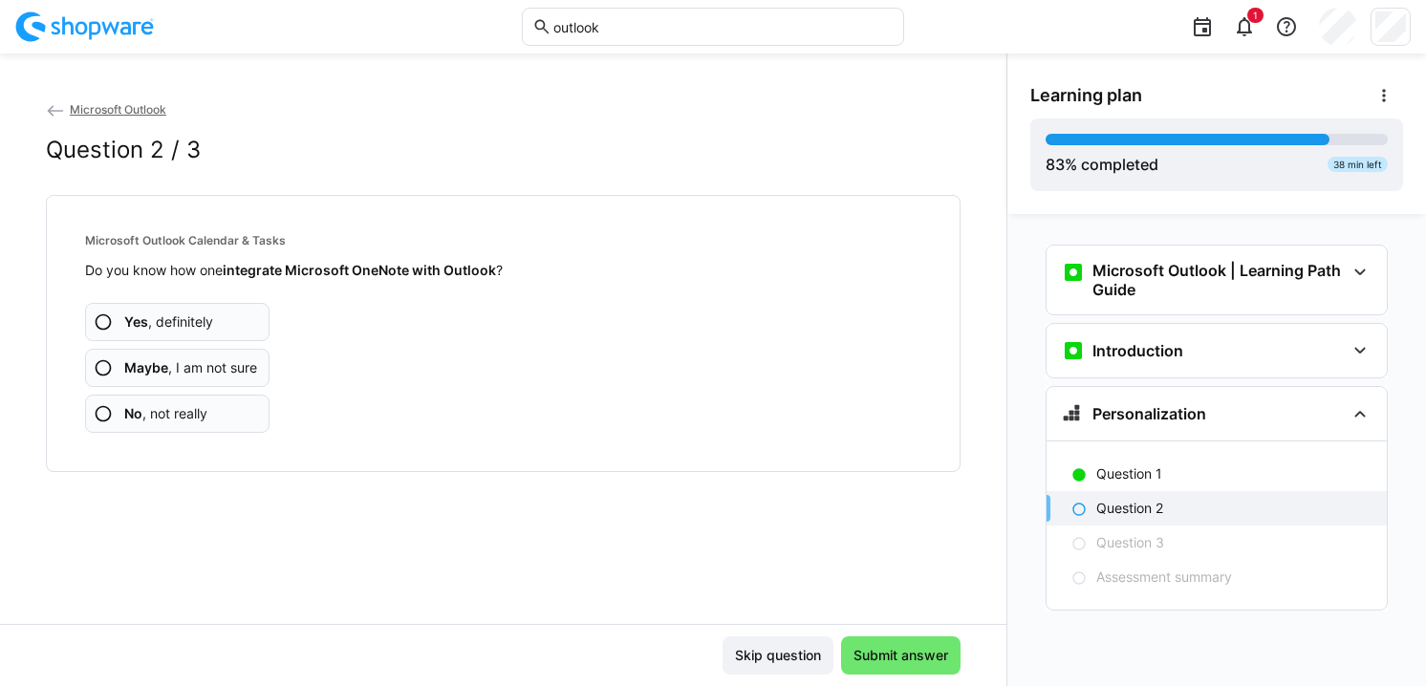
click at [208, 418] on app-assessment-question-radio "No , not really" at bounding box center [177, 414] width 184 height 38
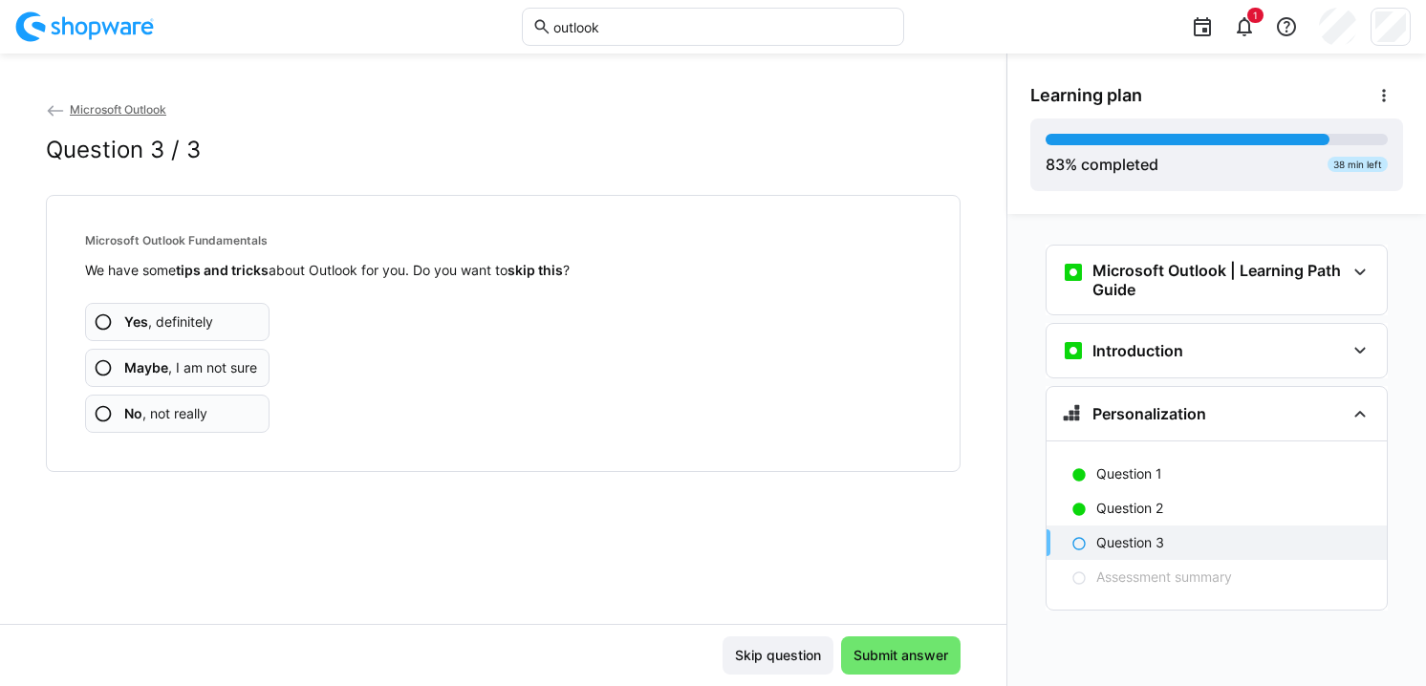
click at [188, 411] on span "No , not really" at bounding box center [165, 413] width 83 height 19
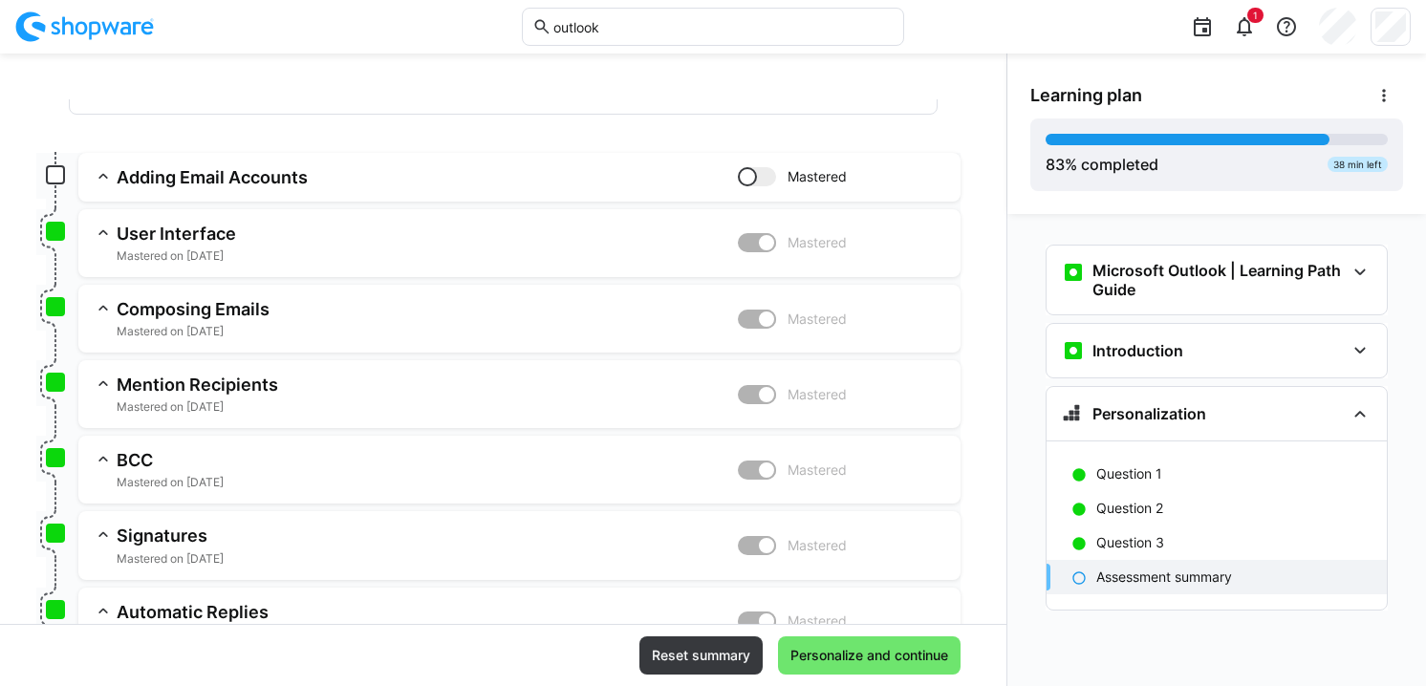
scroll to position [61, 0]
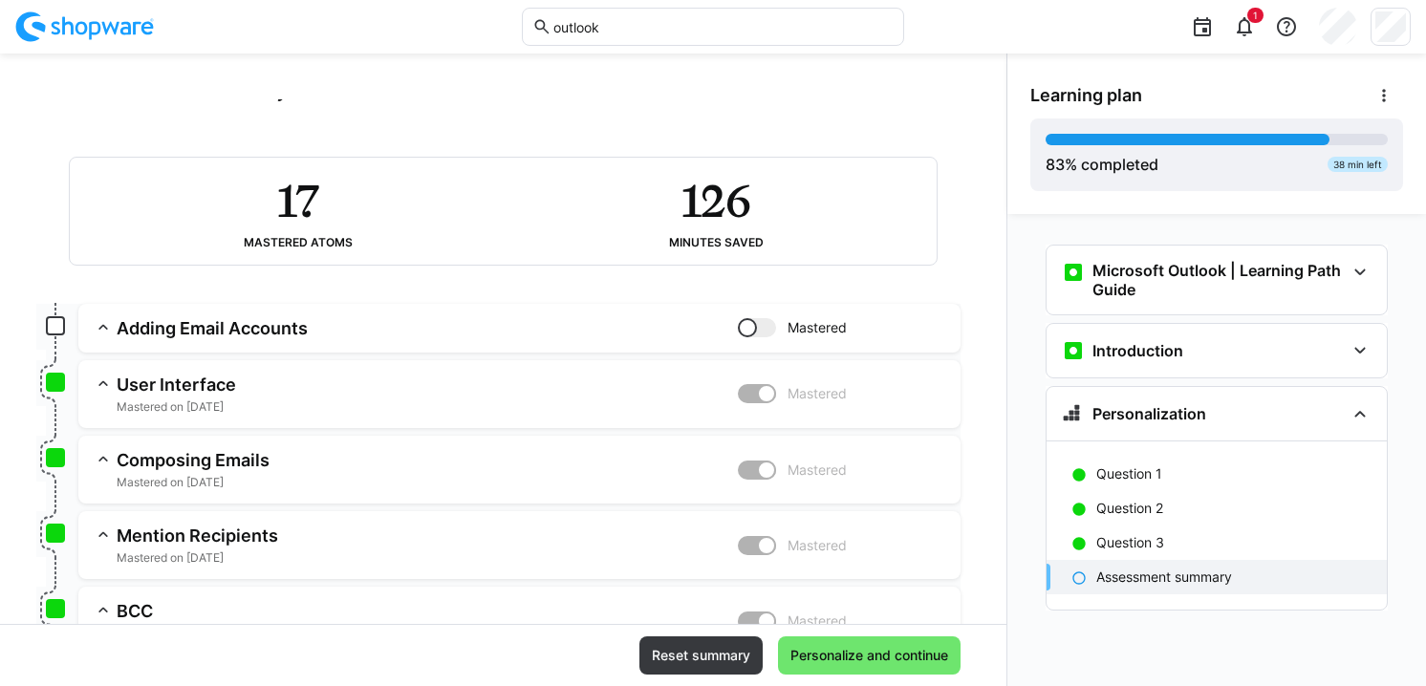
click at [757, 387] on div at bounding box center [766, 393] width 19 height 19
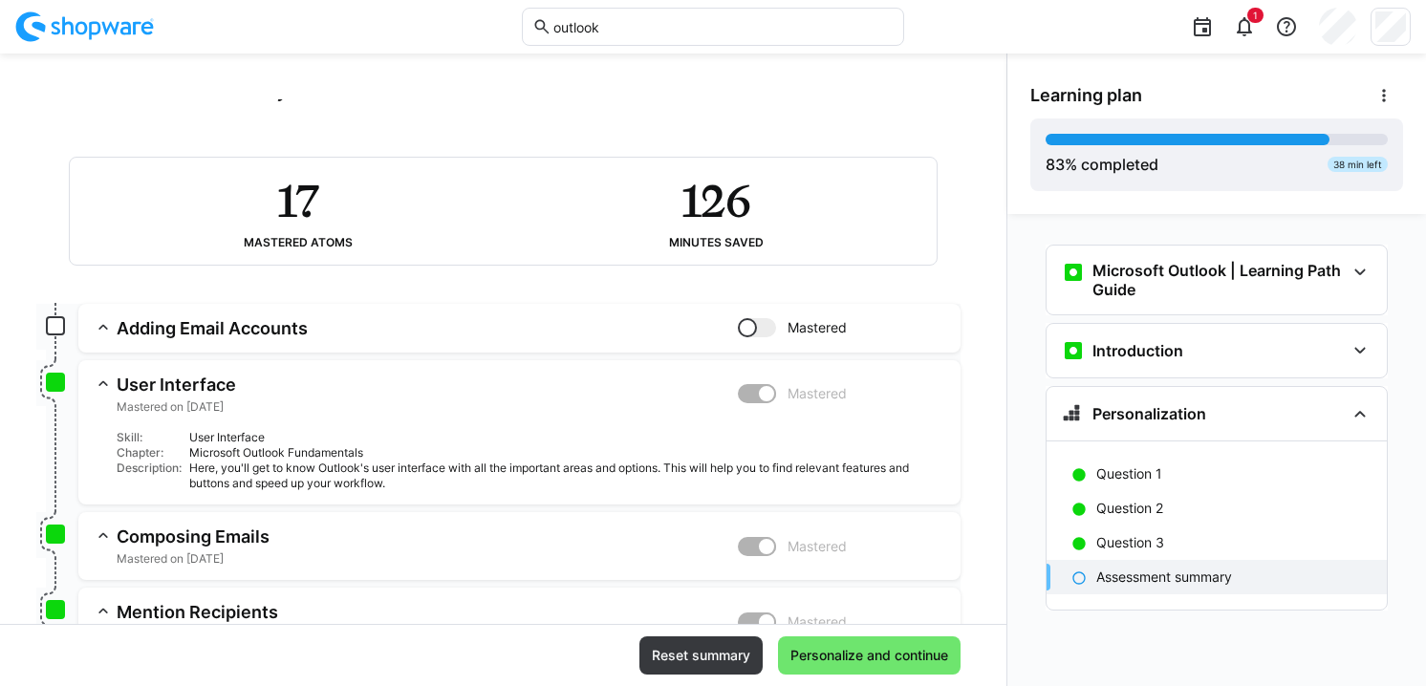
click at [757, 387] on div at bounding box center [766, 393] width 19 height 19
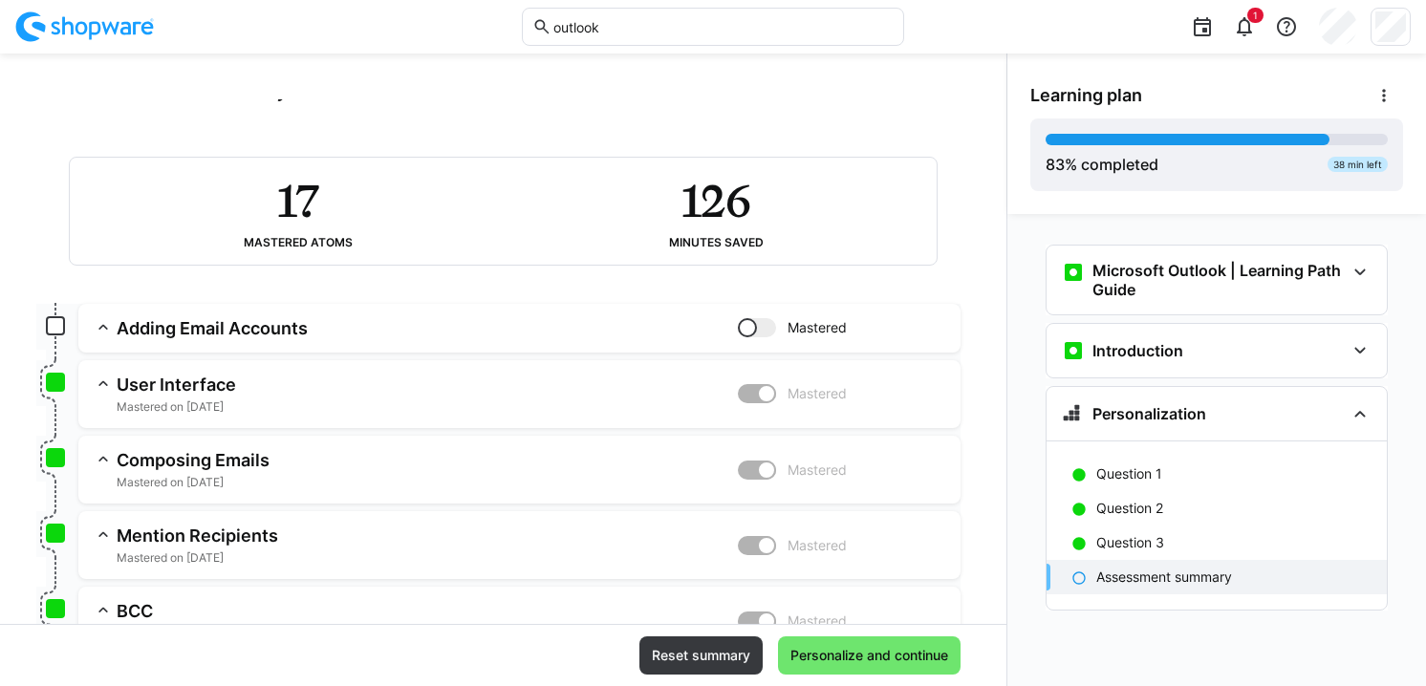
click at [757, 387] on div at bounding box center [766, 393] width 19 height 19
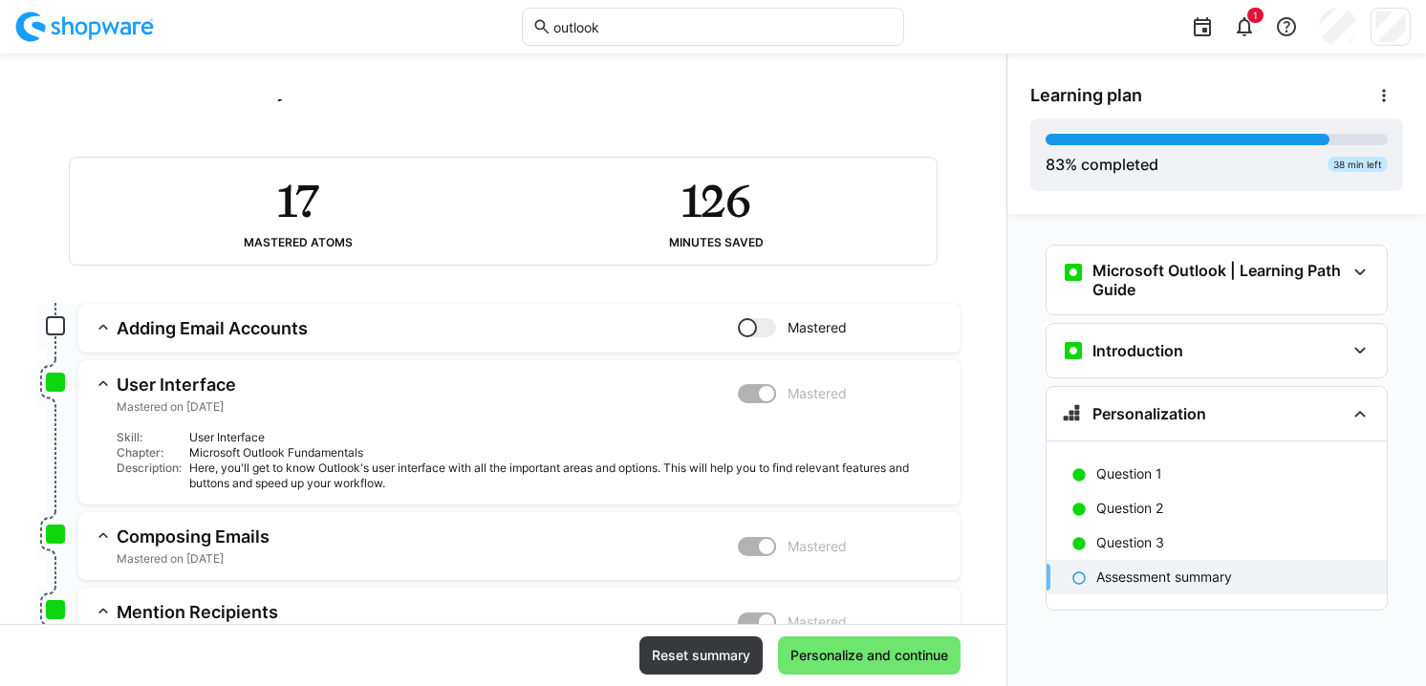
click at [750, 334] on div at bounding box center [757, 327] width 38 height 19
click at [749, 330] on div at bounding box center [757, 327] width 38 height 19
click at [760, 397] on div at bounding box center [766, 393] width 19 height 19
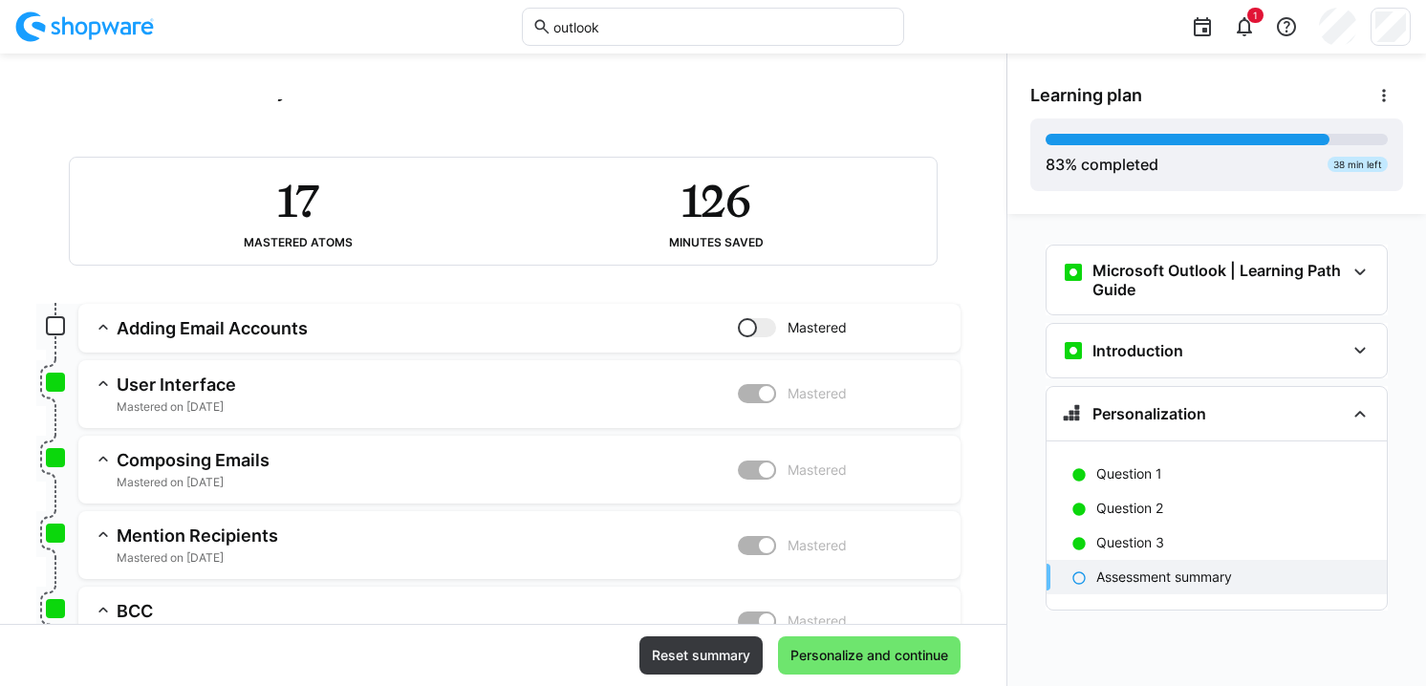
click at [760, 397] on div at bounding box center [766, 393] width 19 height 19
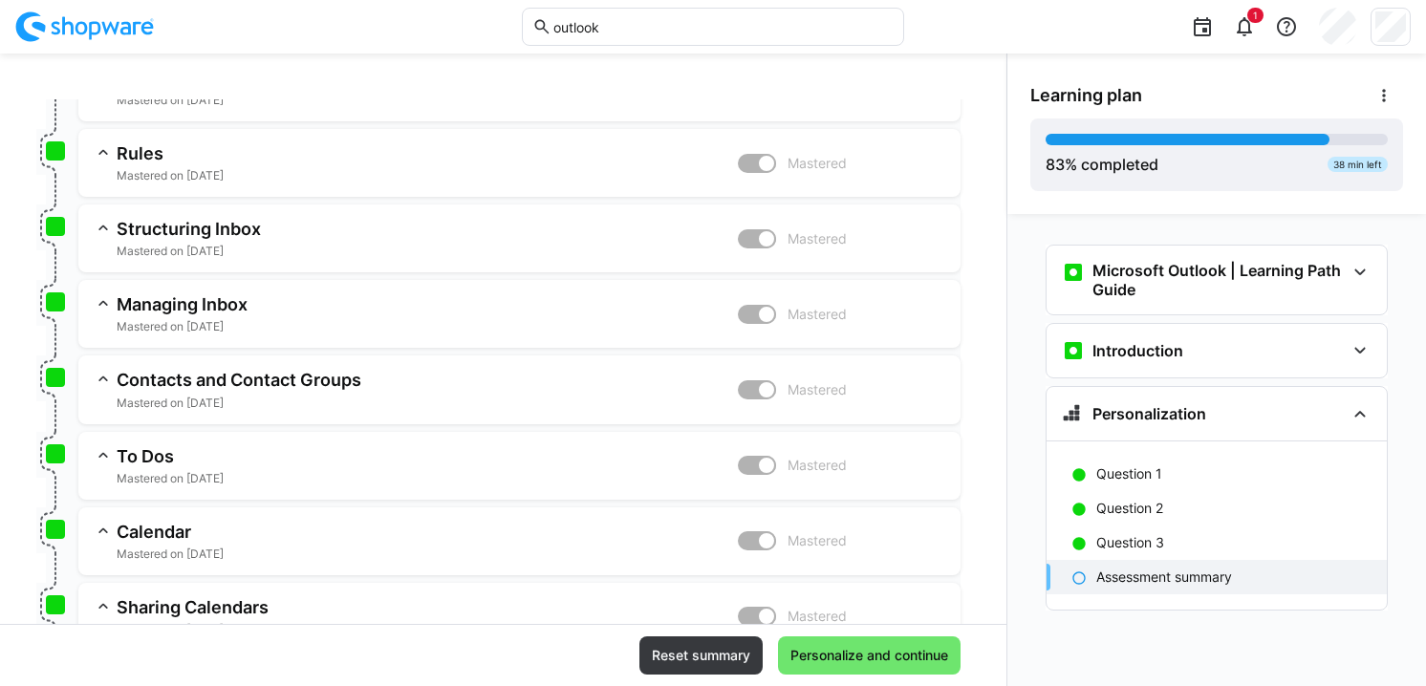
scroll to position [996, 0]
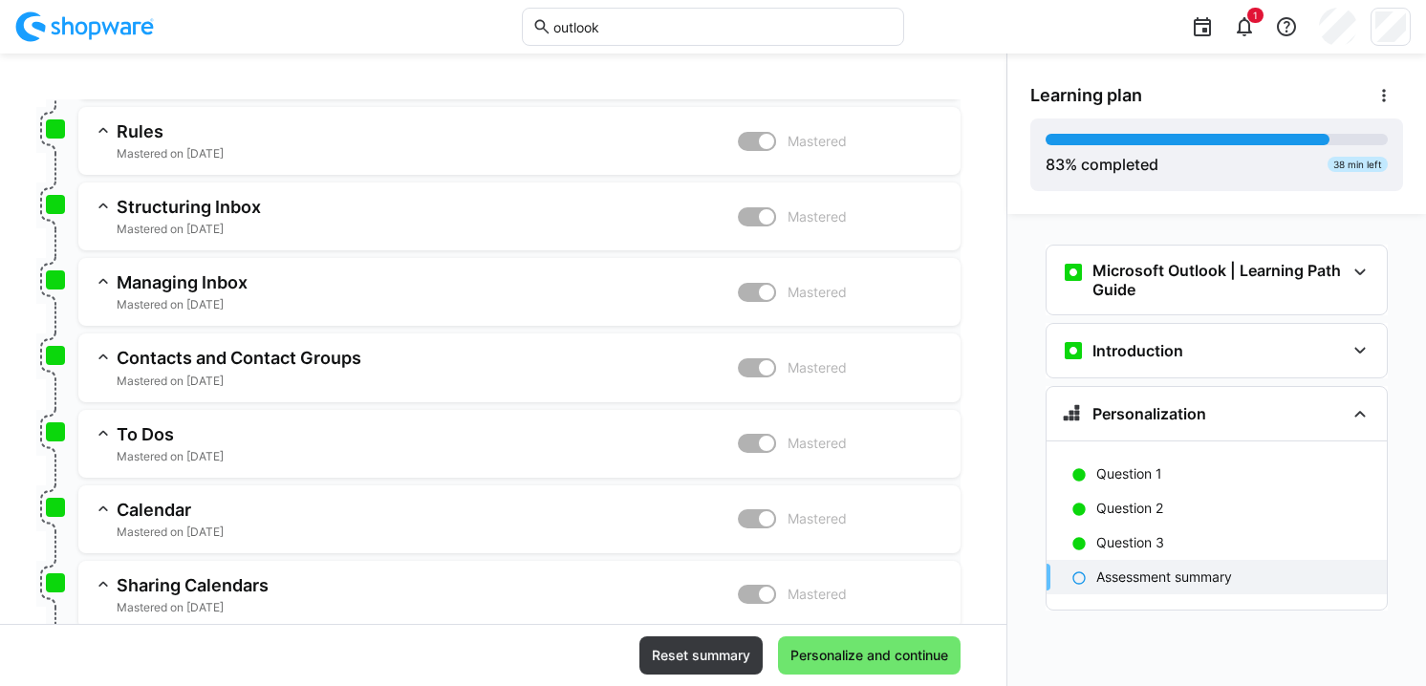
click at [65, 360] on div at bounding box center [55, 357] width 38 height 46
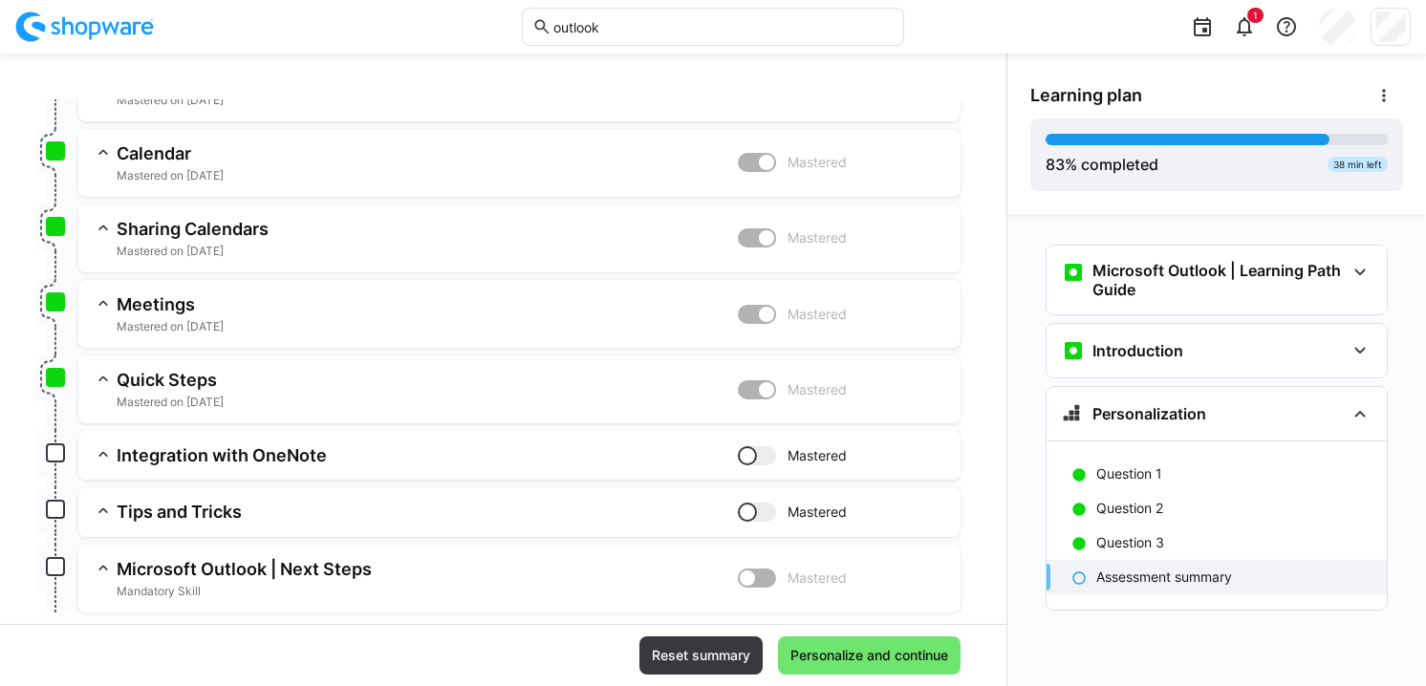
scroll to position [1475, 0]
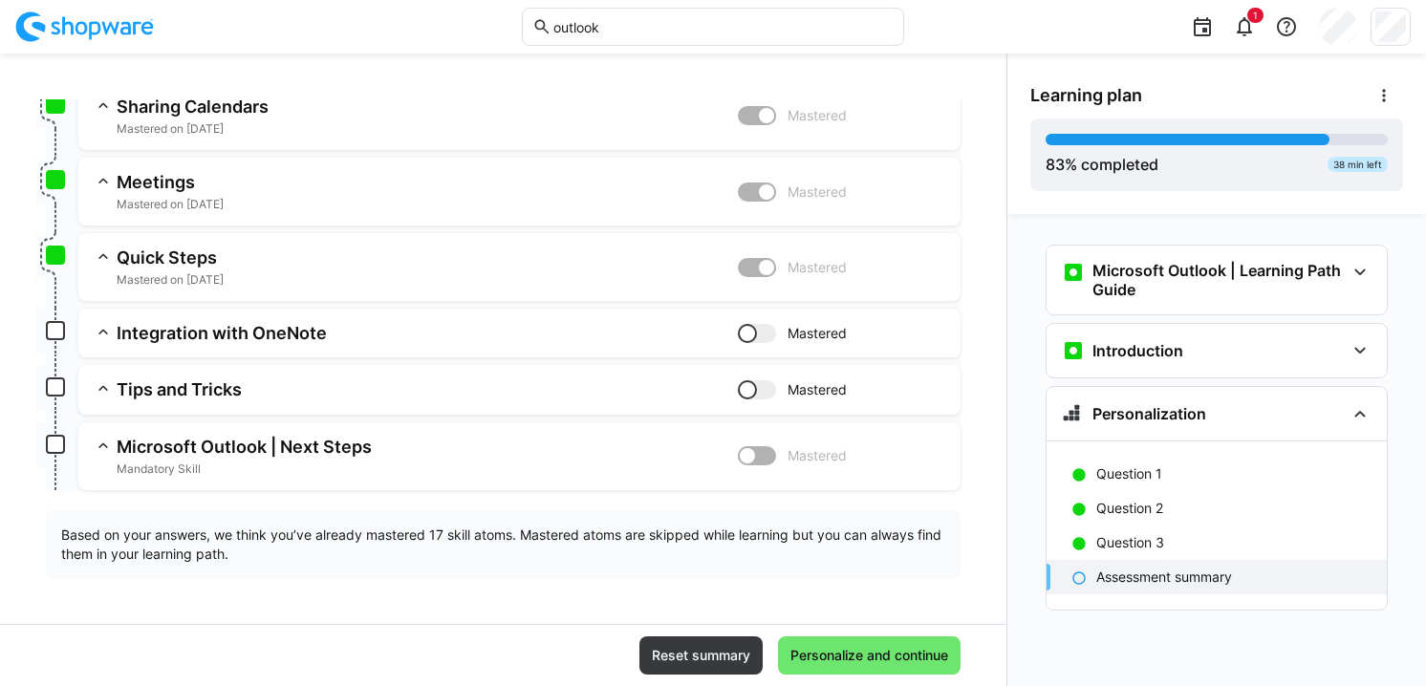
click at [183, 458] on div "Microsoft Outlook | Next Steps Mandatory Skill" at bounding box center [427, 456] width 621 height 41
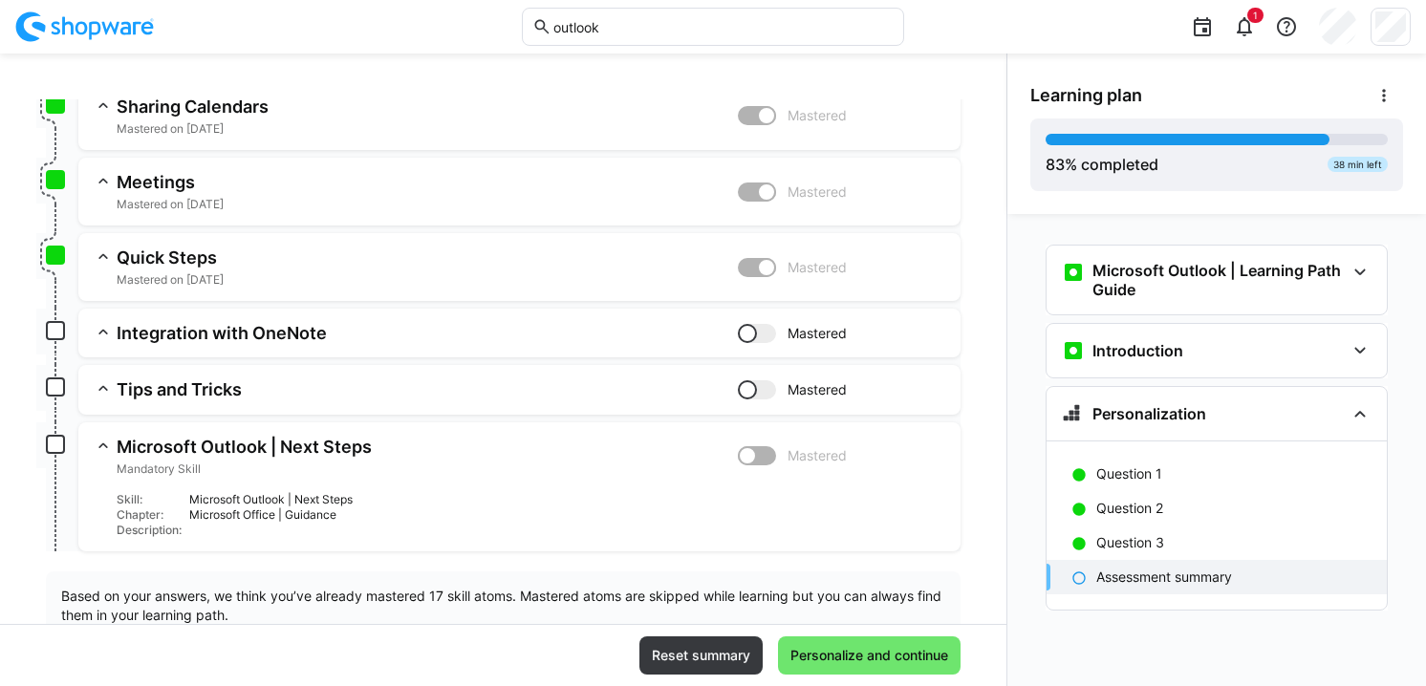
click at [750, 333] on div at bounding box center [757, 333] width 38 height 19
click at [492, 463] on span "Mandatory Skill" at bounding box center [427, 469] width 621 height 15
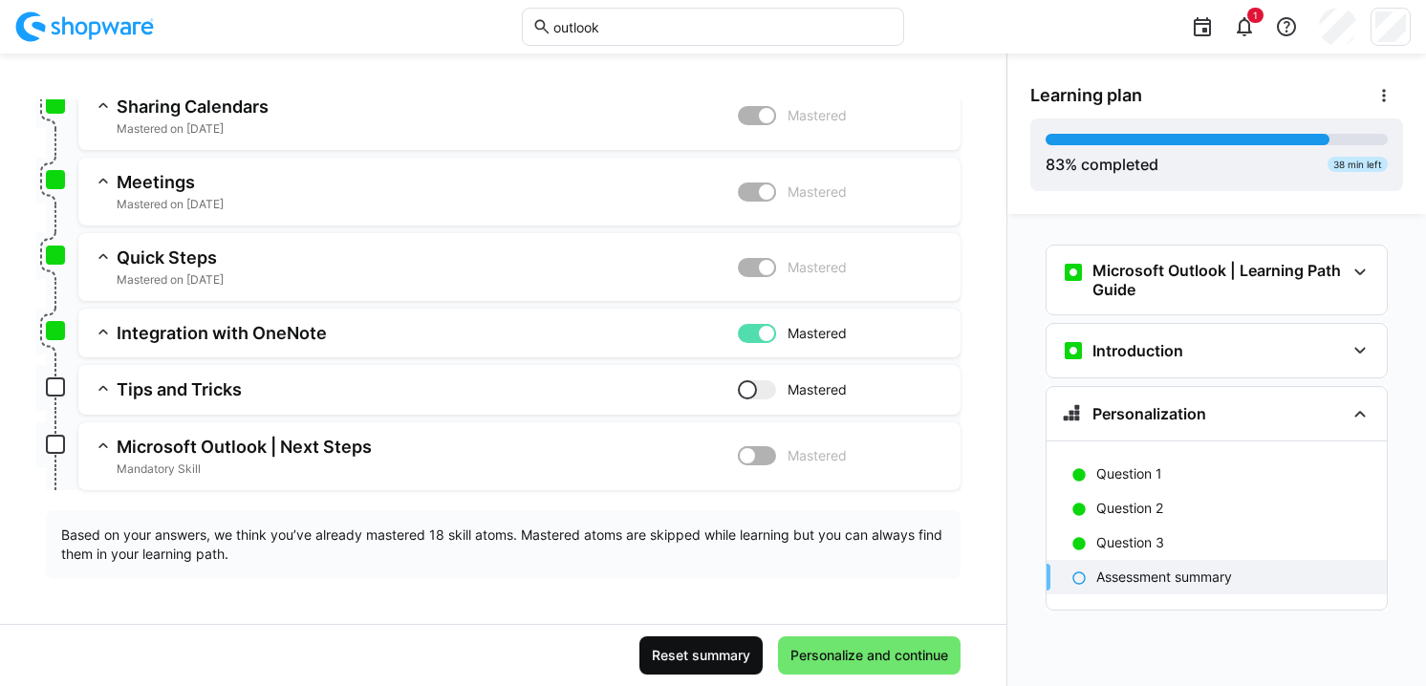
click at [700, 654] on span "Reset summary" at bounding box center [701, 655] width 104 height 19
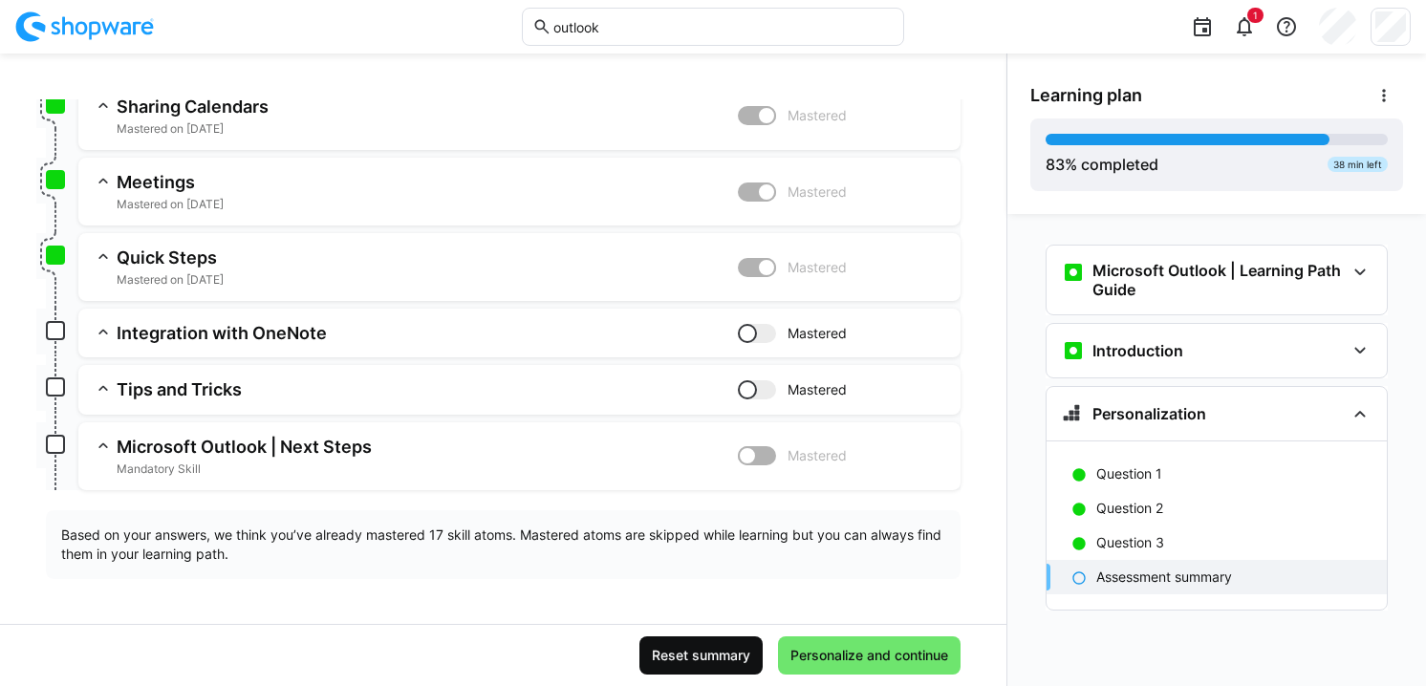
click at [700, 654] on span "Reset summary" at bounding box center [701, 655] width 104 height 19
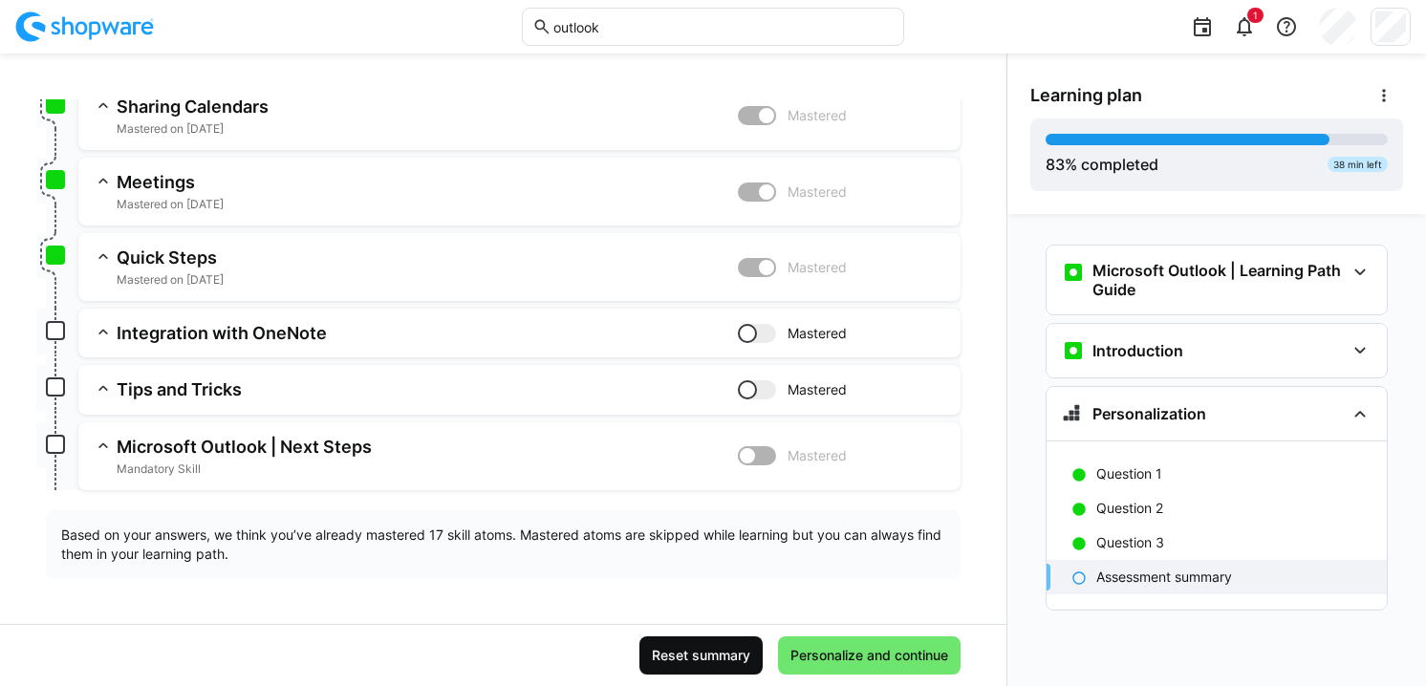
click at [700, 654] on span "Reset summary" at bounding box center [701, 655] width 104 height 19
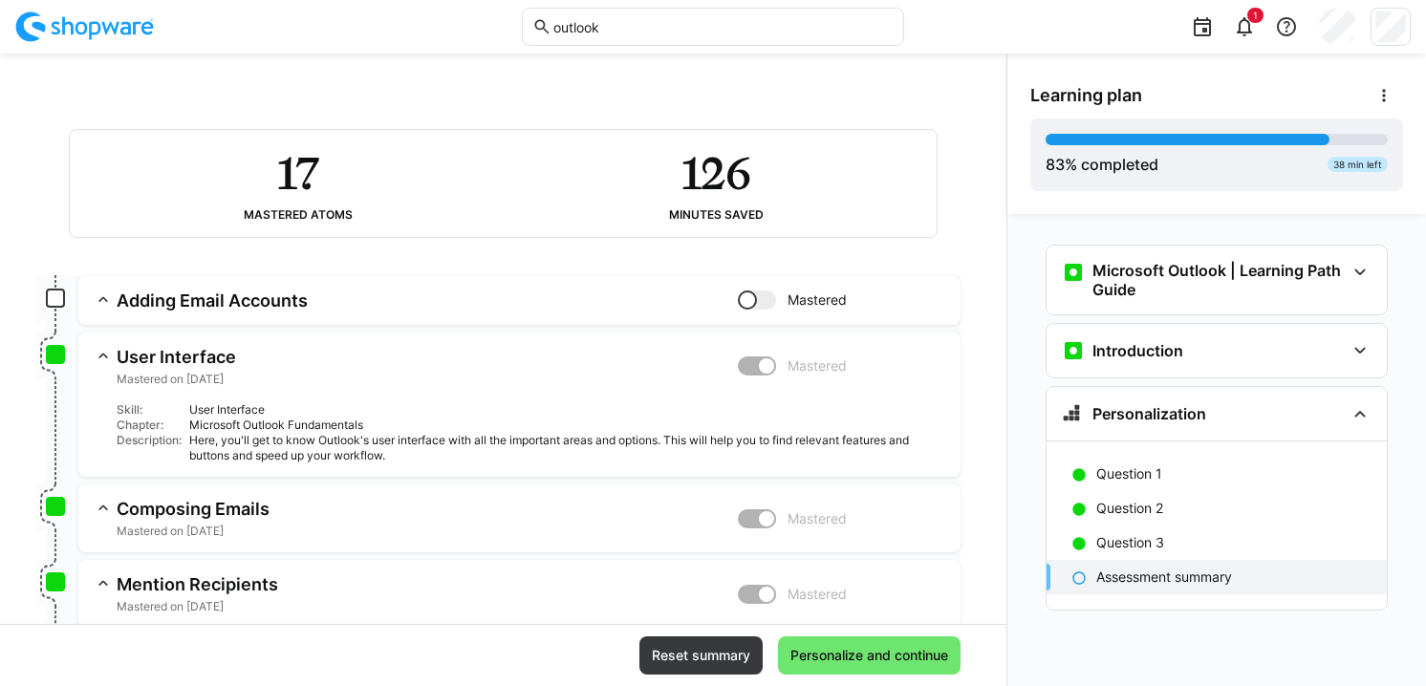
scroll to position [166, 0]
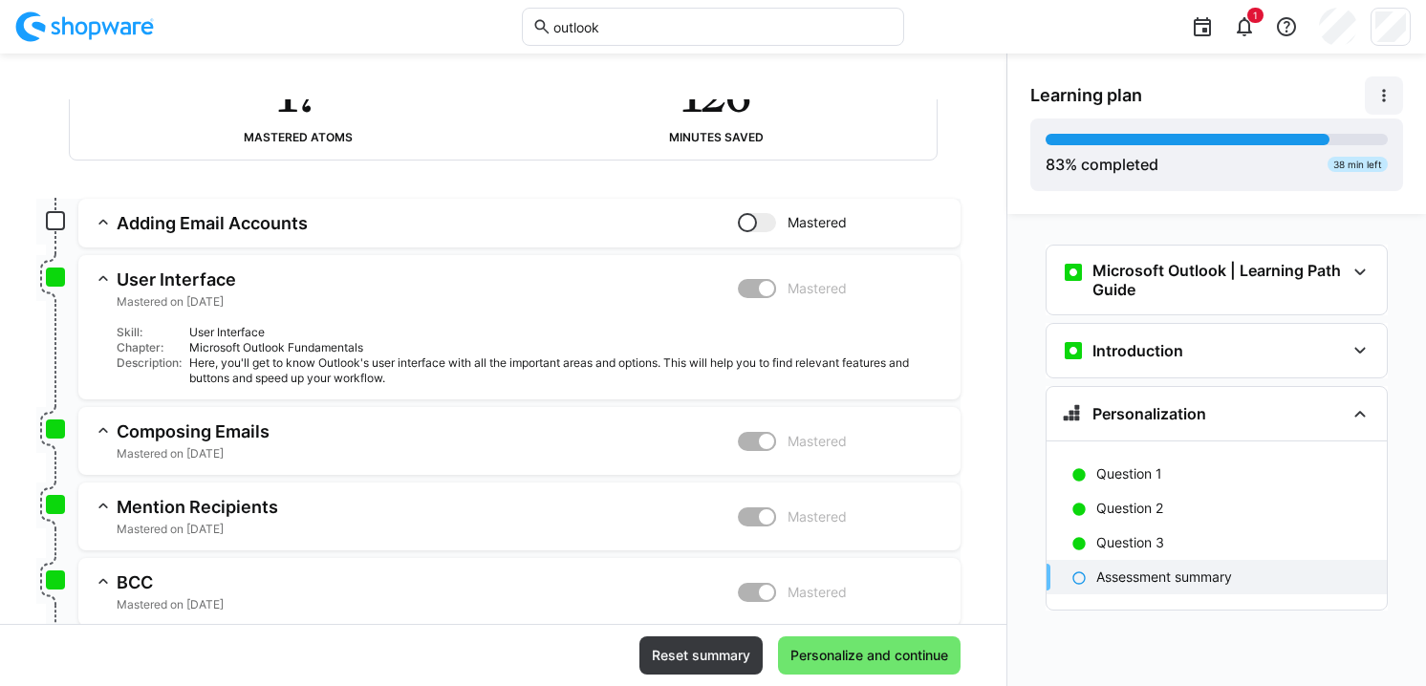
click at [1387, 91] on eds-icon at bounding box center [1383, 95] width 19 height 19
click at [1291, 98] on div "Learning plan View details Change language" at bounding box center [1216, 95] width 373 height 38
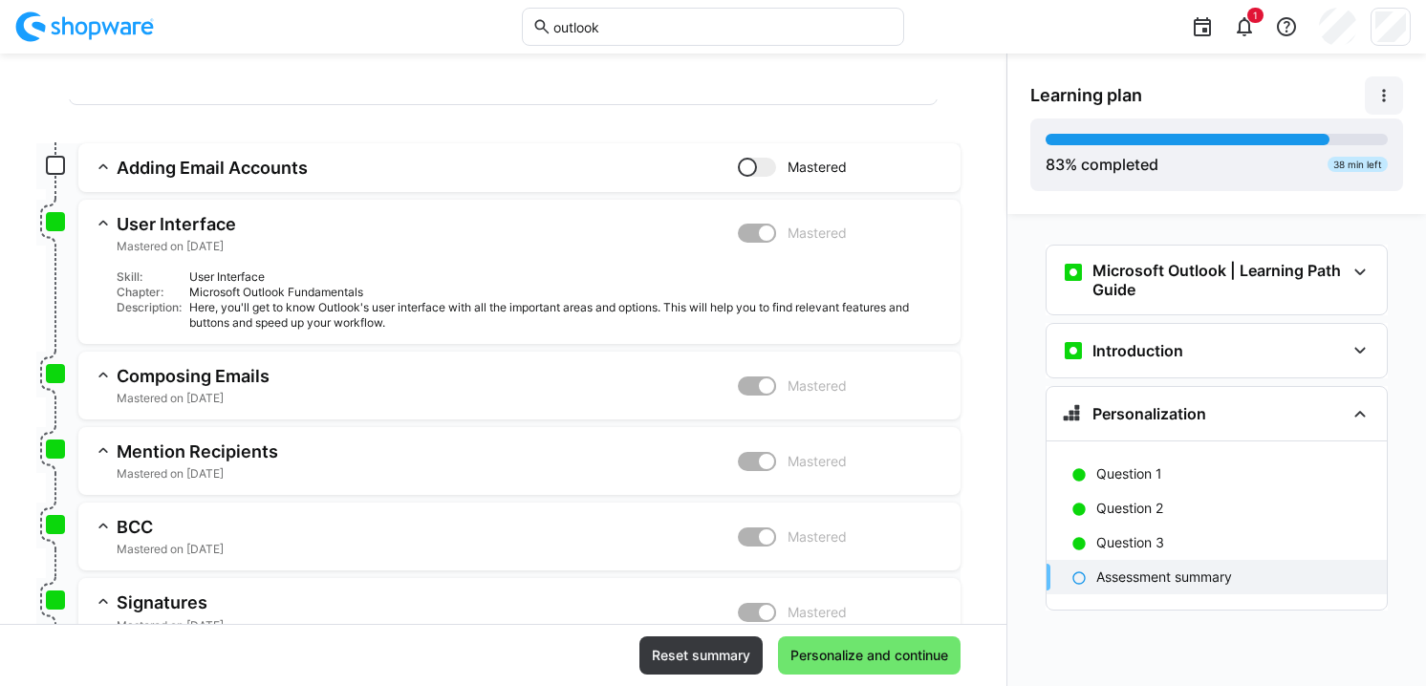
scroll to position [0, 0]
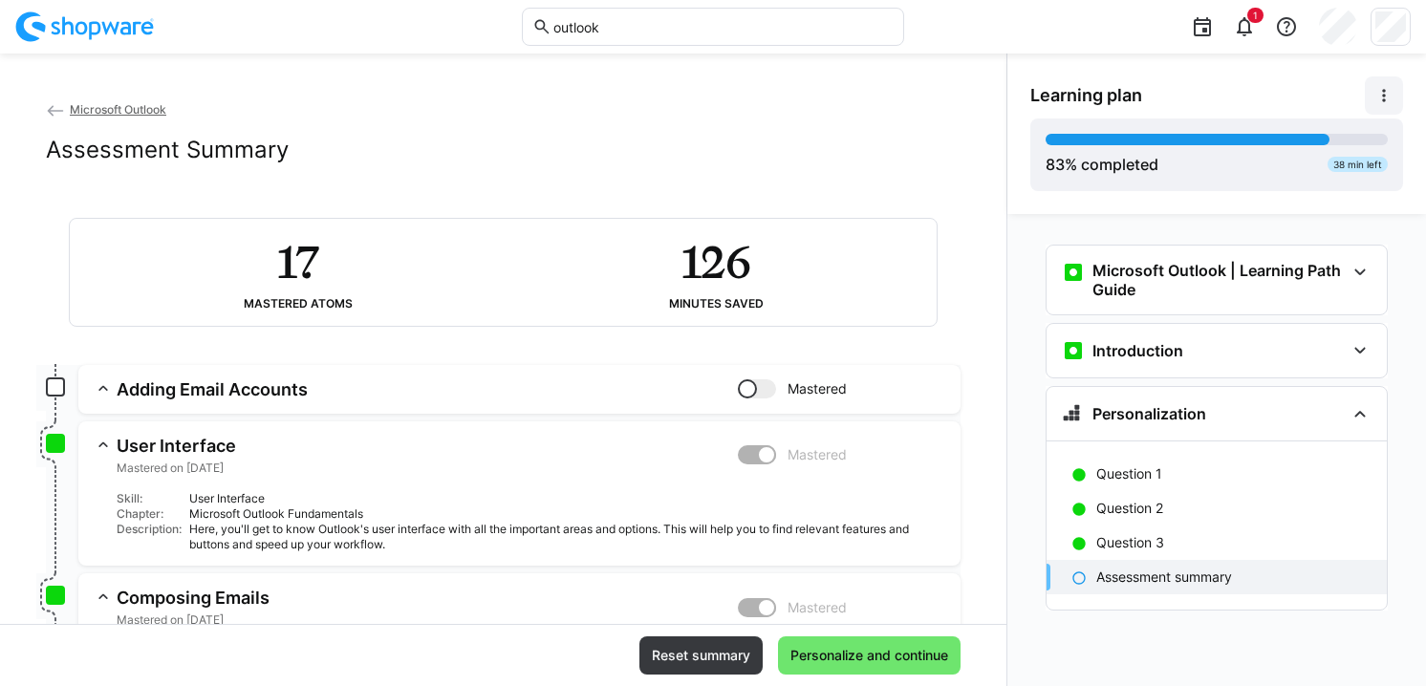
click at [577, 390] on h3 "Adding Email Accounts" at bounding box center [427, 389] width 621 height 22
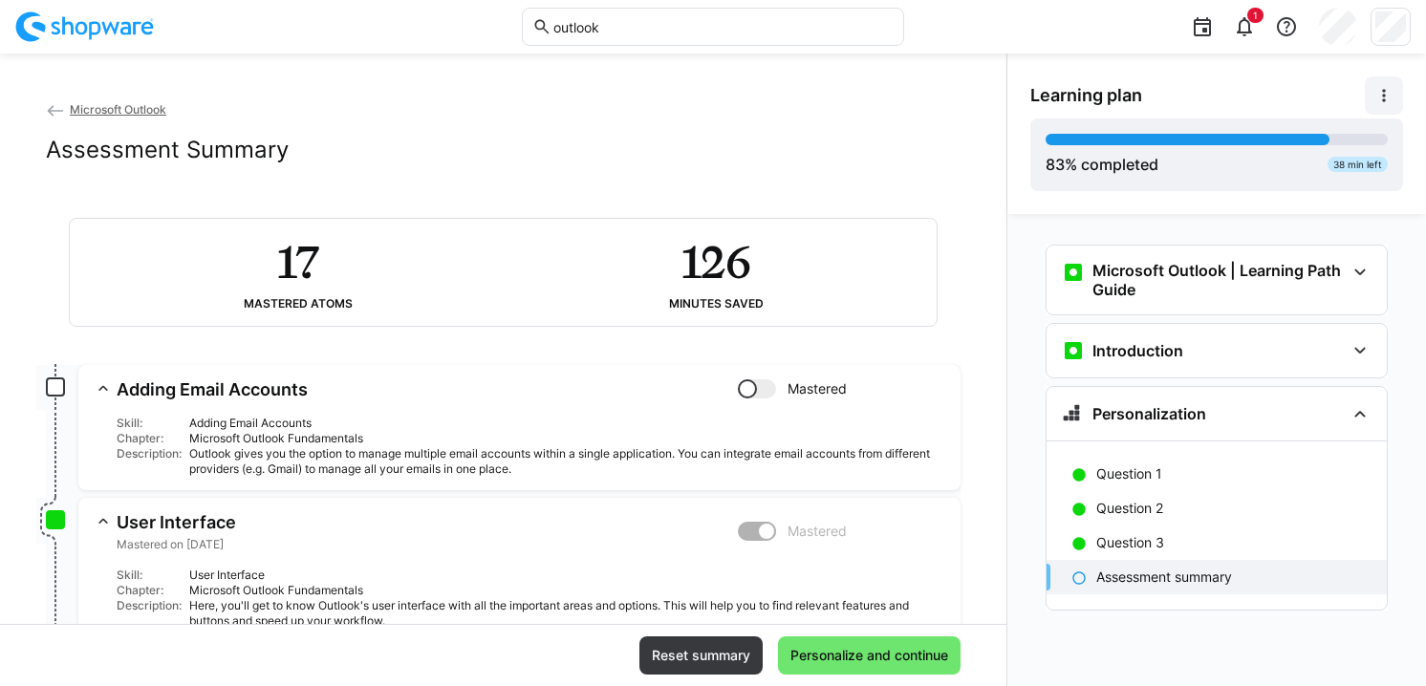
click at [471, 110] on app-back-navigation "Microsoft Outlook" at bounding box center [503, 109] width 915 height 21
click at [536, 130] on div "Microsoft Outlook Assessment Summary" at bounding box center [503, 147] width 915 height 96
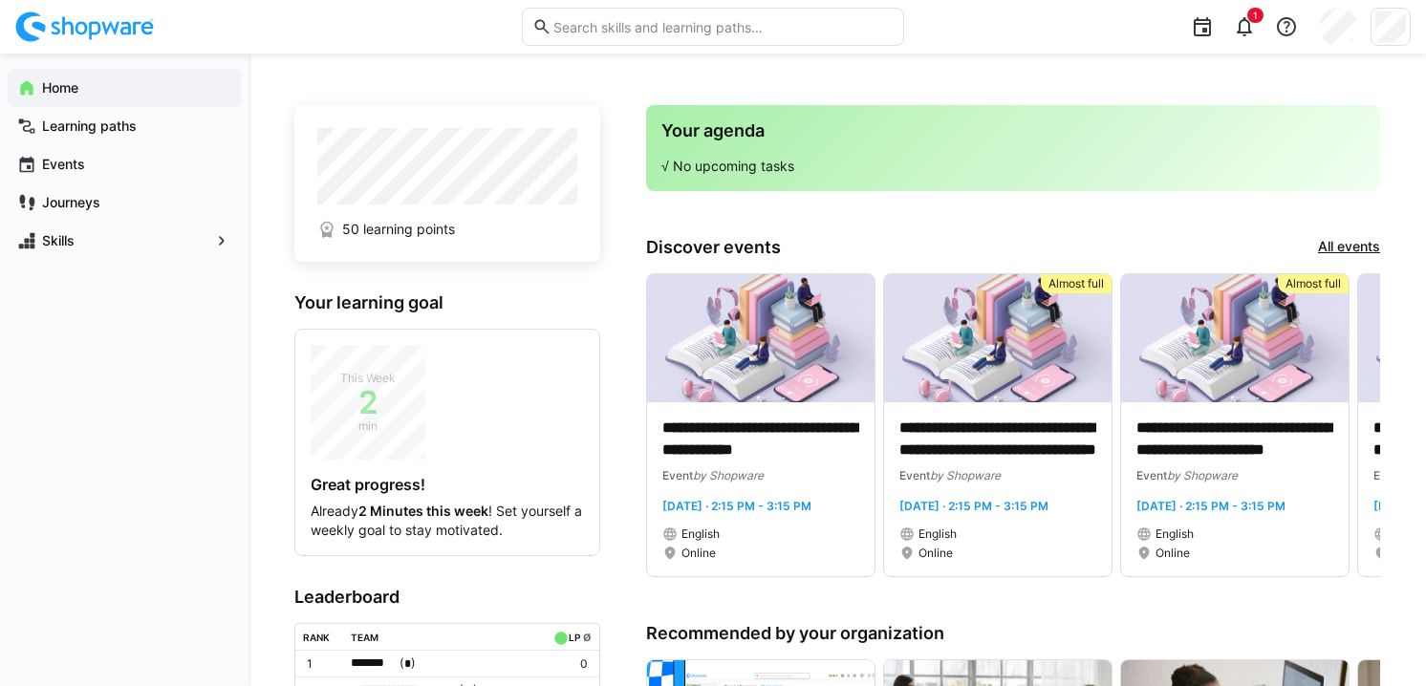
click at [1238, 26] on eds-icon at bounding box center [1244, 26] width 23 height 23
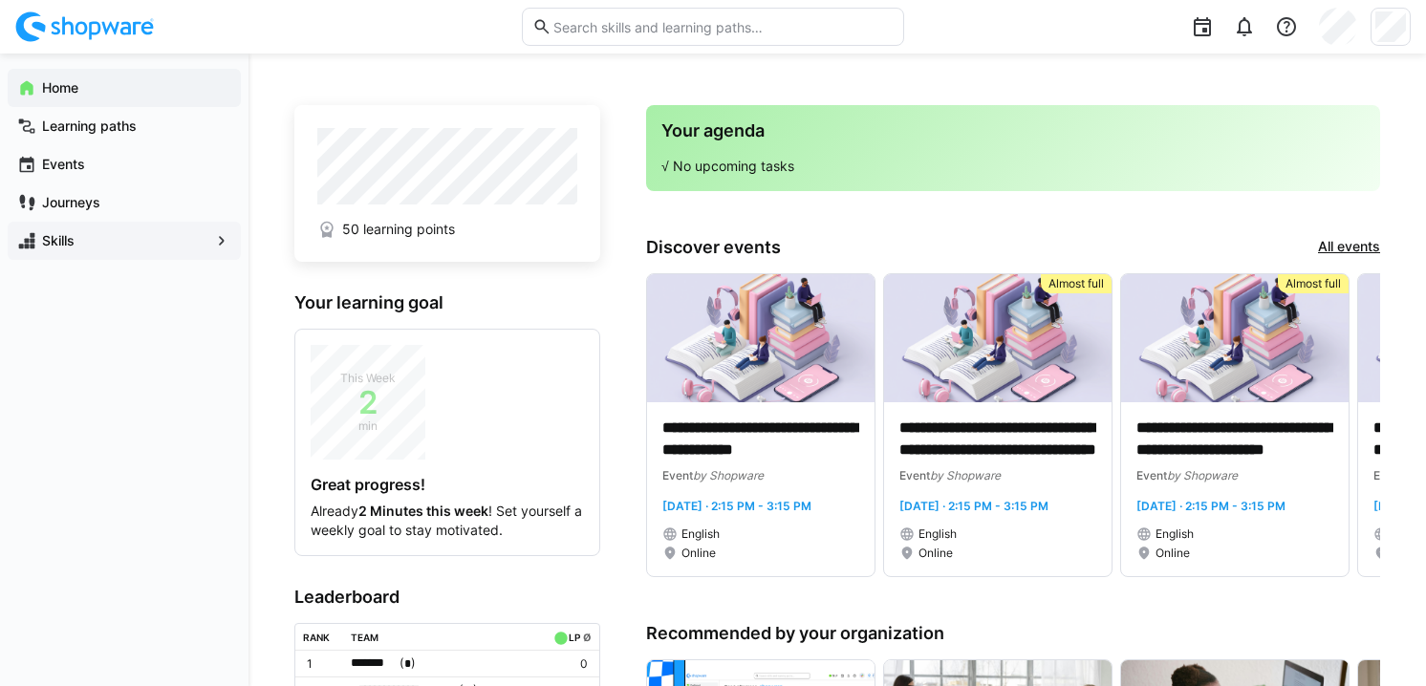
click at [203, 233] on span "Skills" at bounding box center [124, 240] width 170 height 19
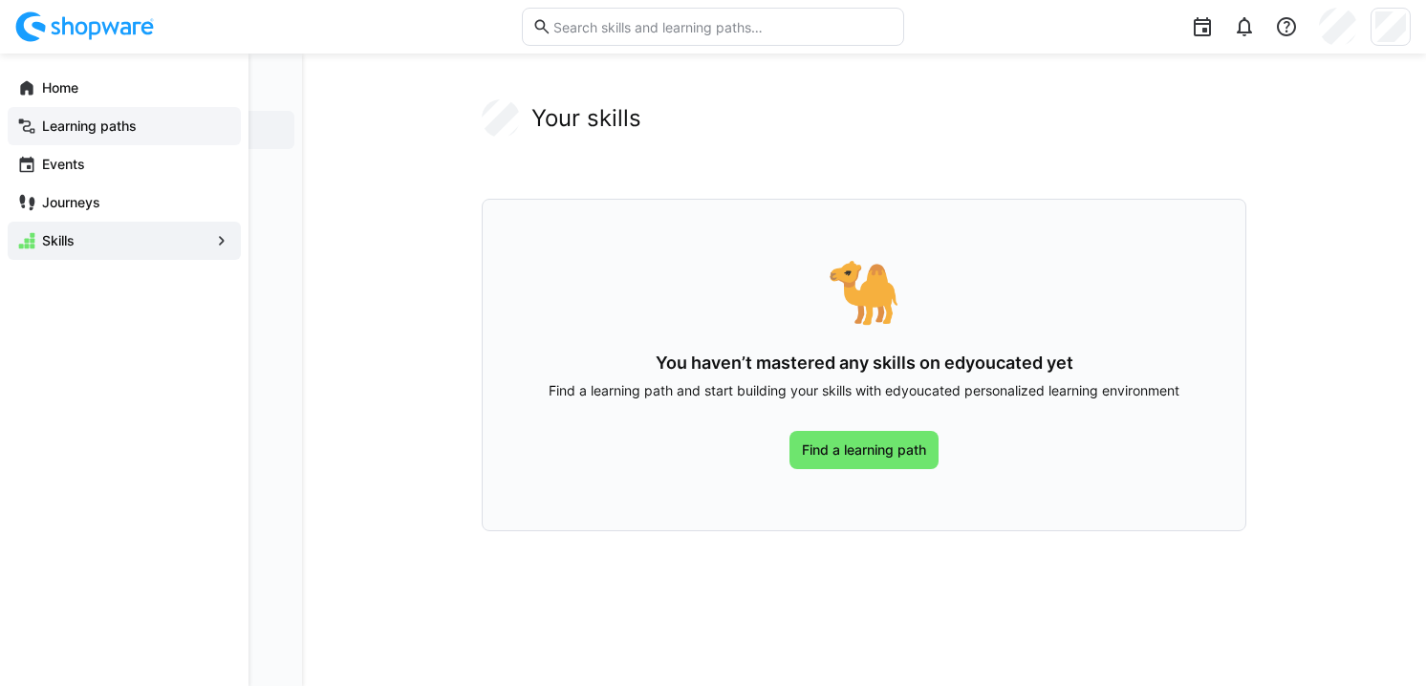
click at [0, 0] on app-navigation-label "Learning paths" at bounding box center [0, 0] width 0 height 0
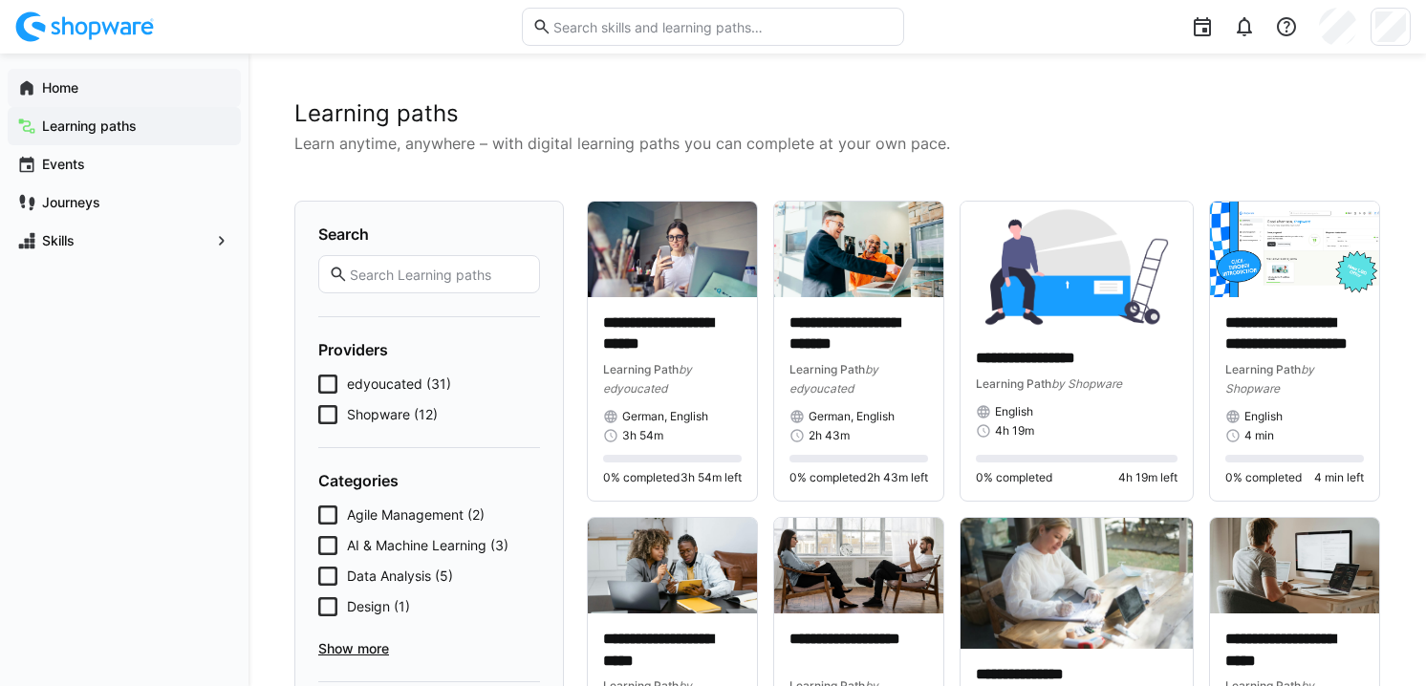
click at [0, 0] on app-navigation-label "Home" at bounding box center [0, 0] width 0 height 0
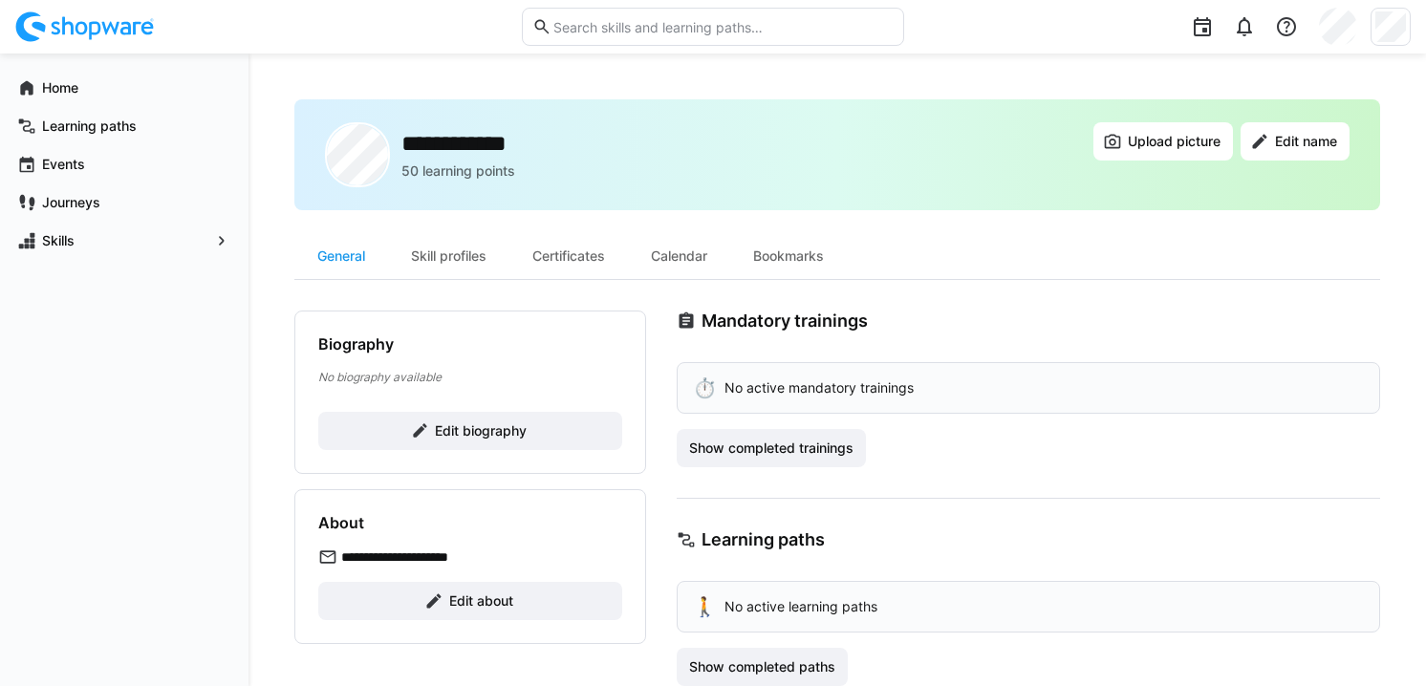
click at [838, 201] on div "**********" at bounding box center [837, 154] width 1086 height 111
click at [472, 256] on div "Skill profiles" at bounding box center [448, 256] width 121 height 46
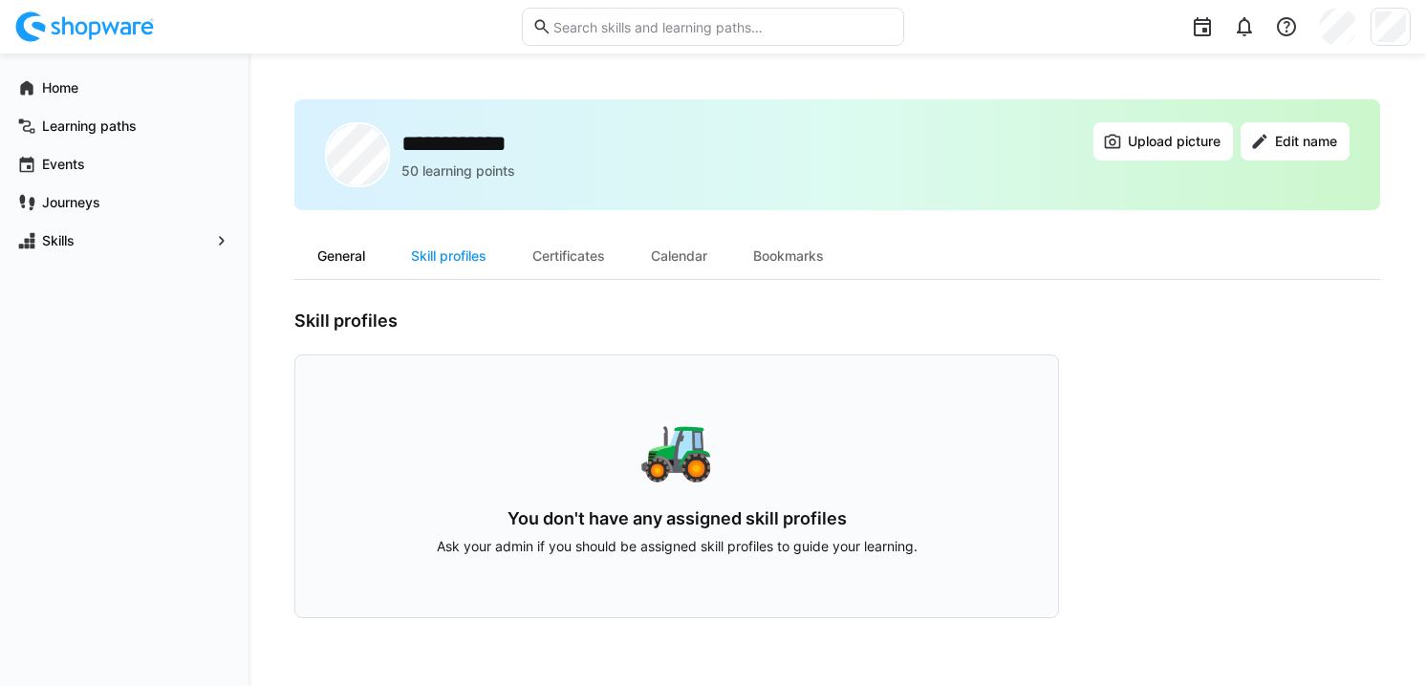
click at [348, 264] on div "General" at bounding box center [341, 256] width 94 height 46
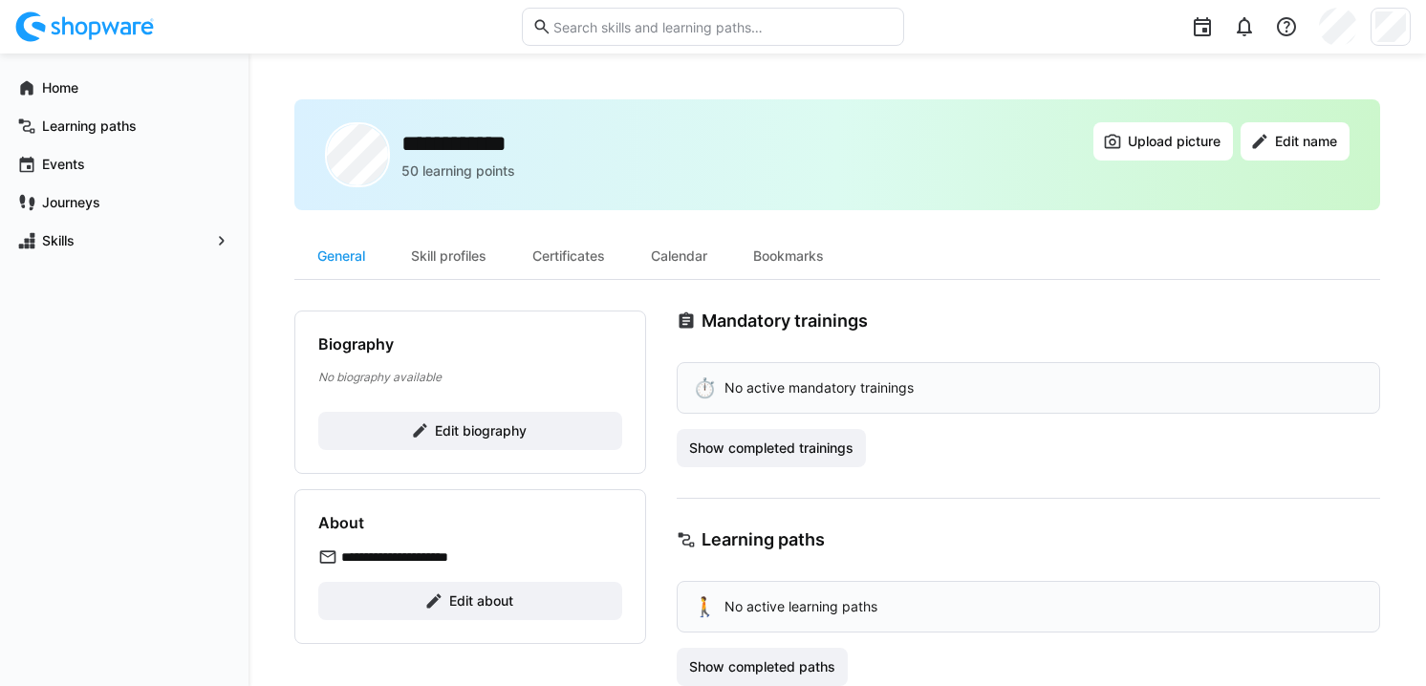
click at [363, 229] on div "**********" at bounding box center [837, 189] width 1086 height 181
click at [62, 70] on div "Home" at bounding box center [124, 88] width 233 height 38
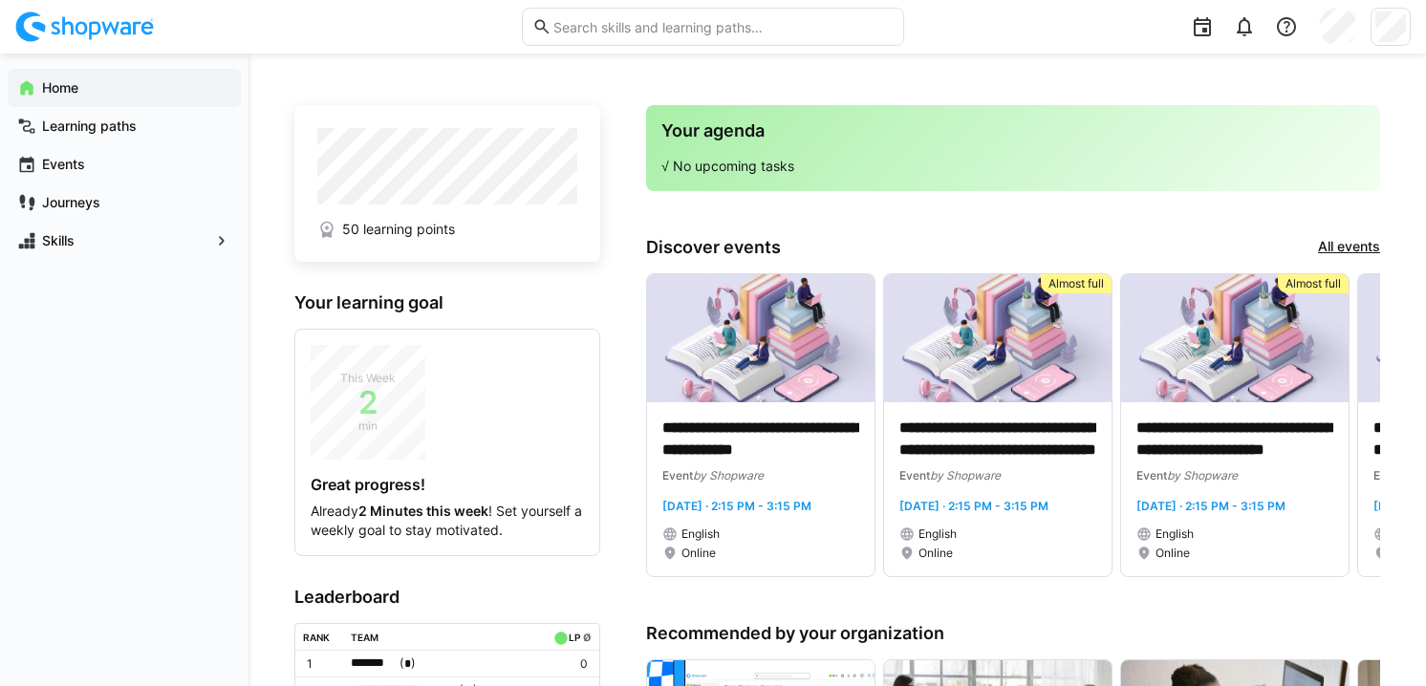
click at [582, 295] on h3 "Your learning goal" at bounding box center [447, 302] width 306 height 21
